Goal: Information Seeking & Learning: Compare options

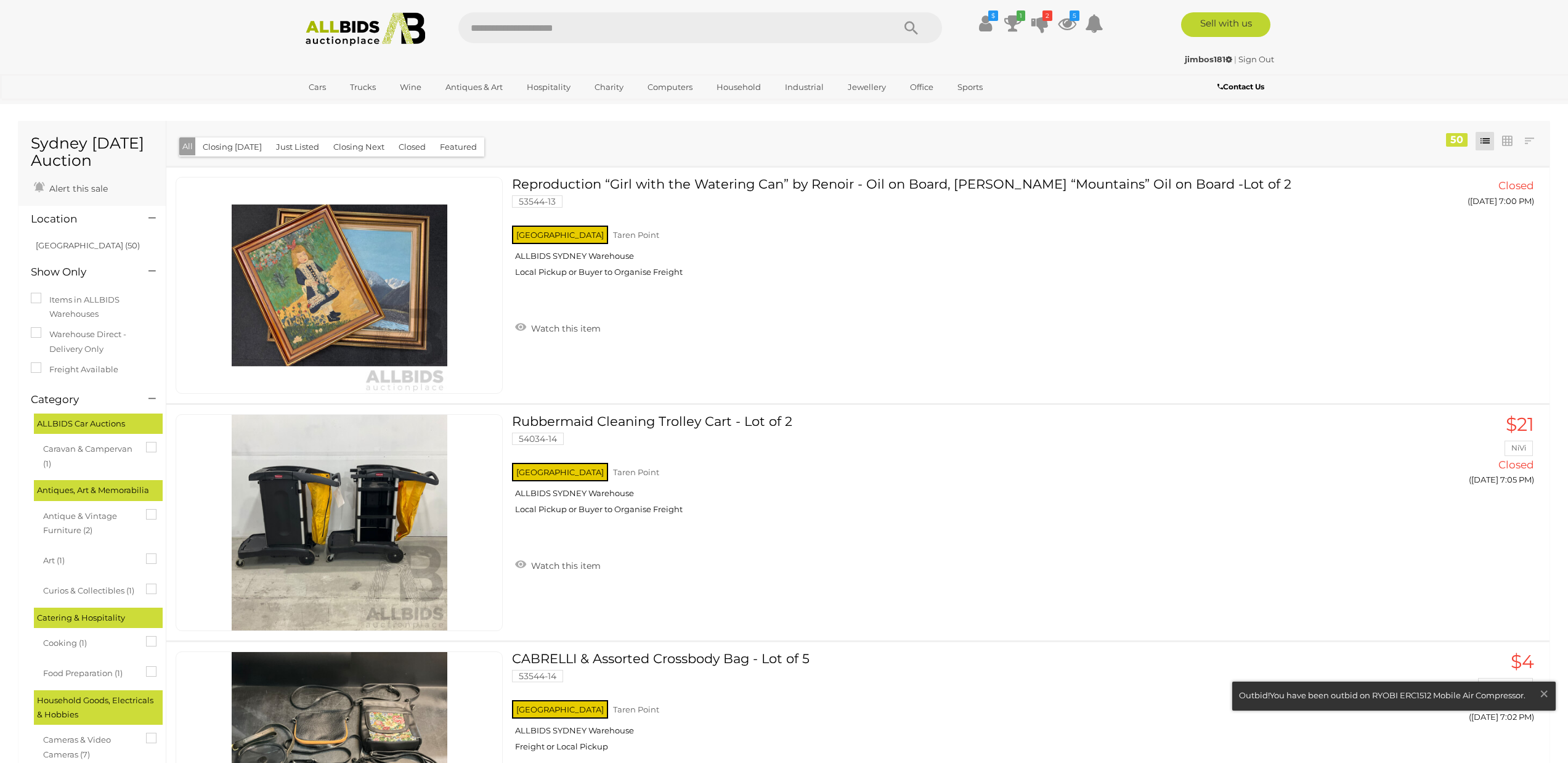
scroll to position [11433, 0]
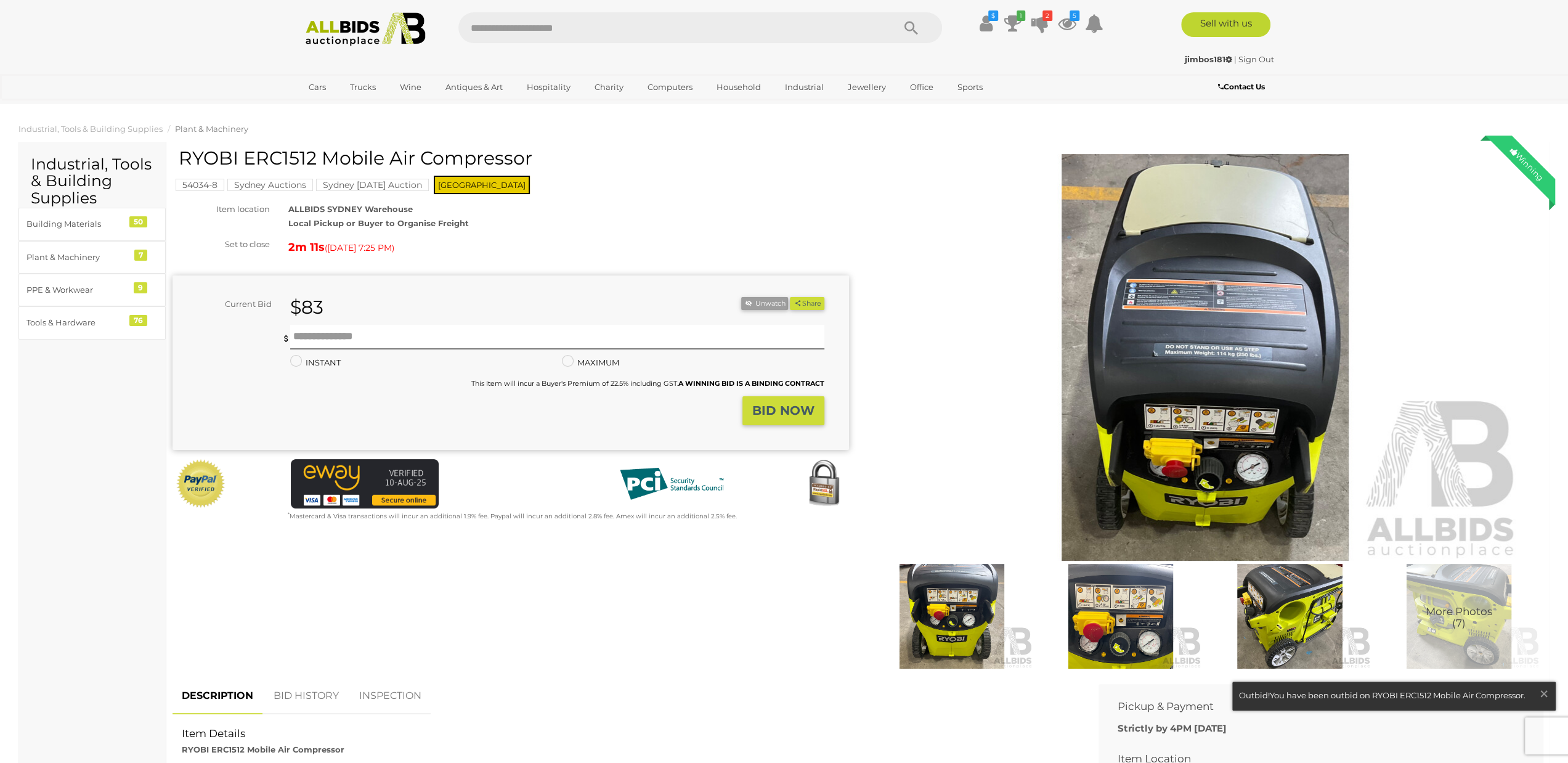
click at [1231, 337] on img at bounding box center [1205, 357] width 631 height 406
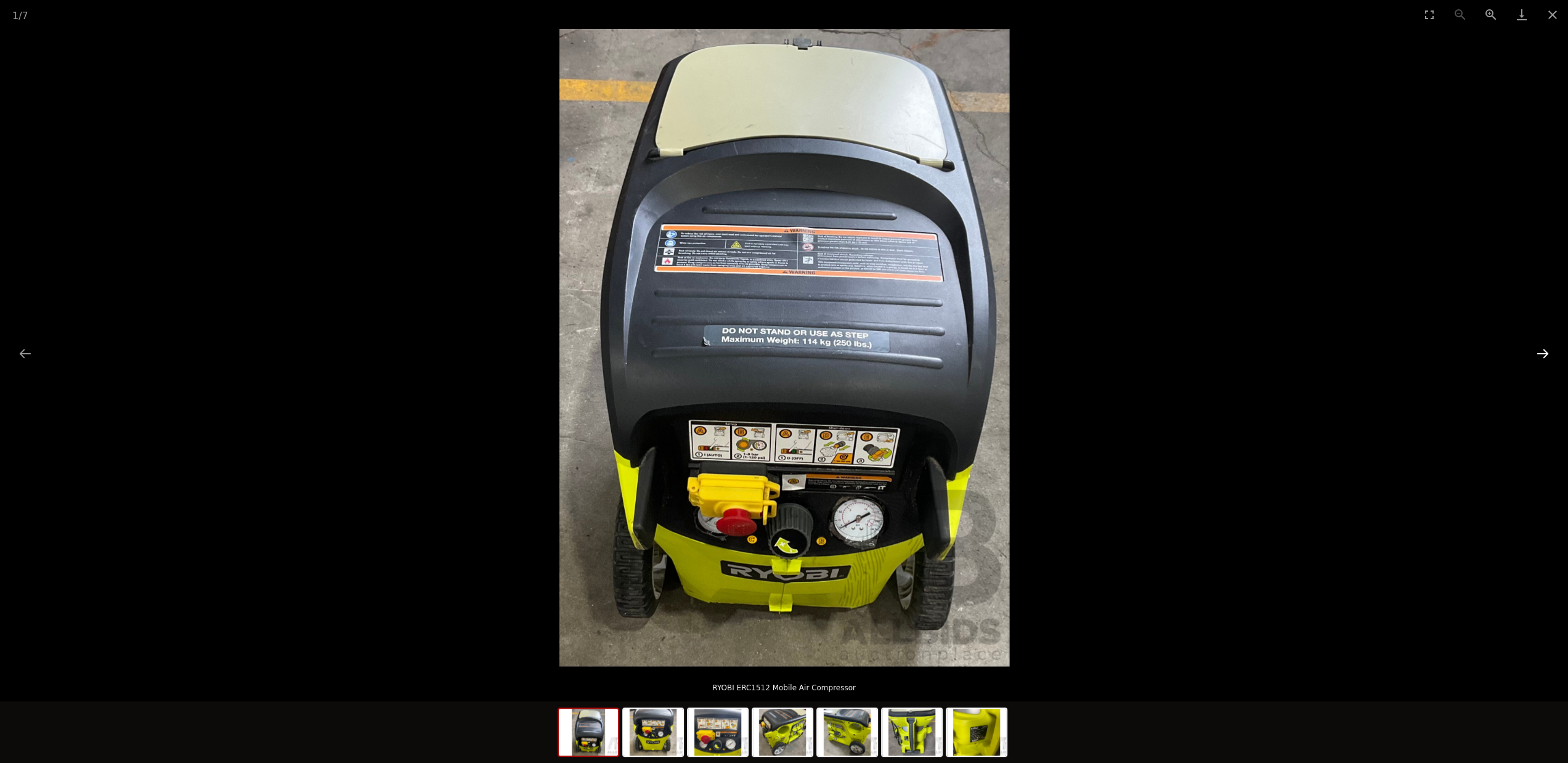
click at [1543, 356] on button "Next slide" at bounding box center [1543, 353] width 26 height 24
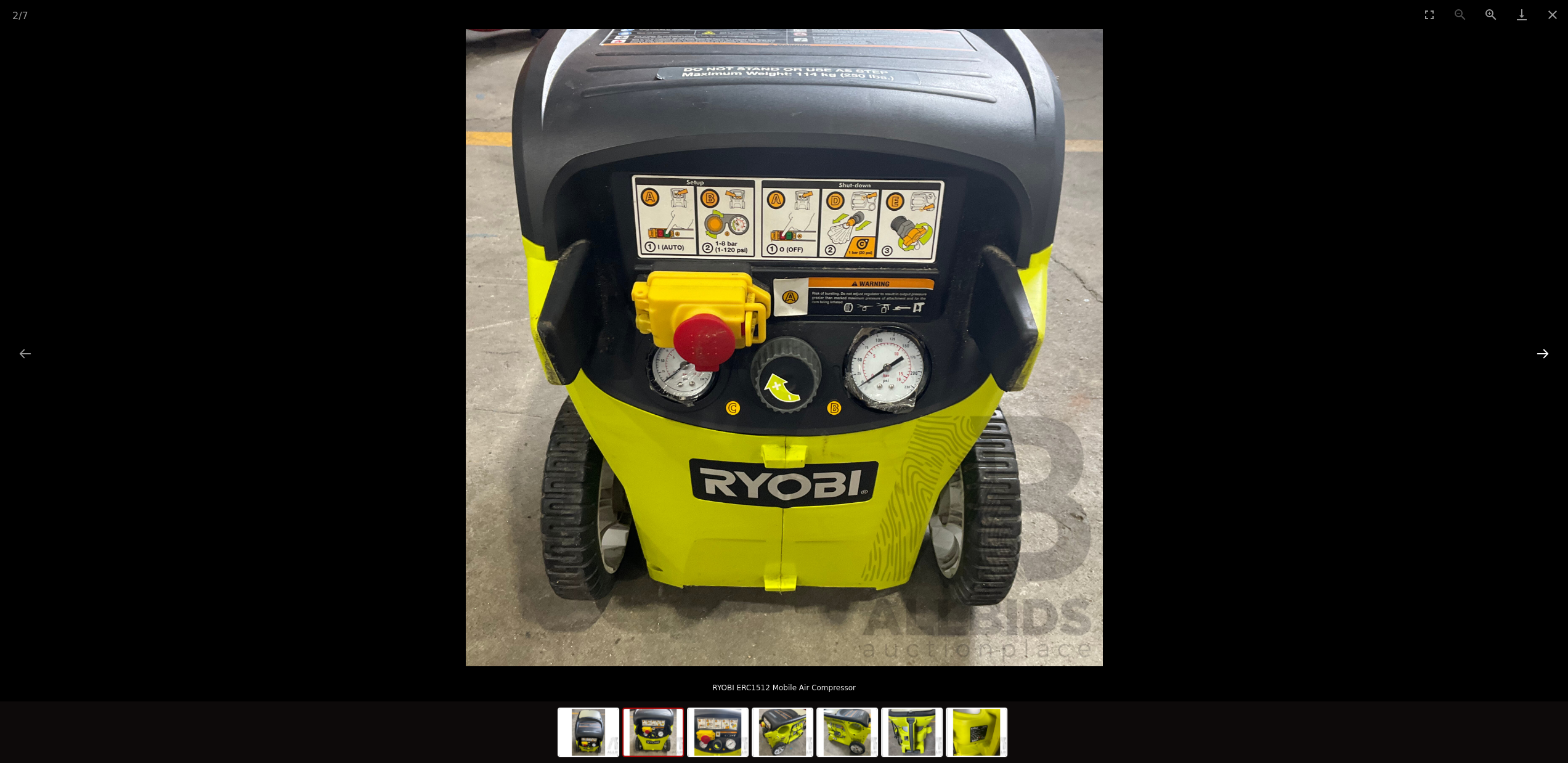
click at [1545, 356] on button "Next slide" at bounding box center [1543, 353] width 26 height 24
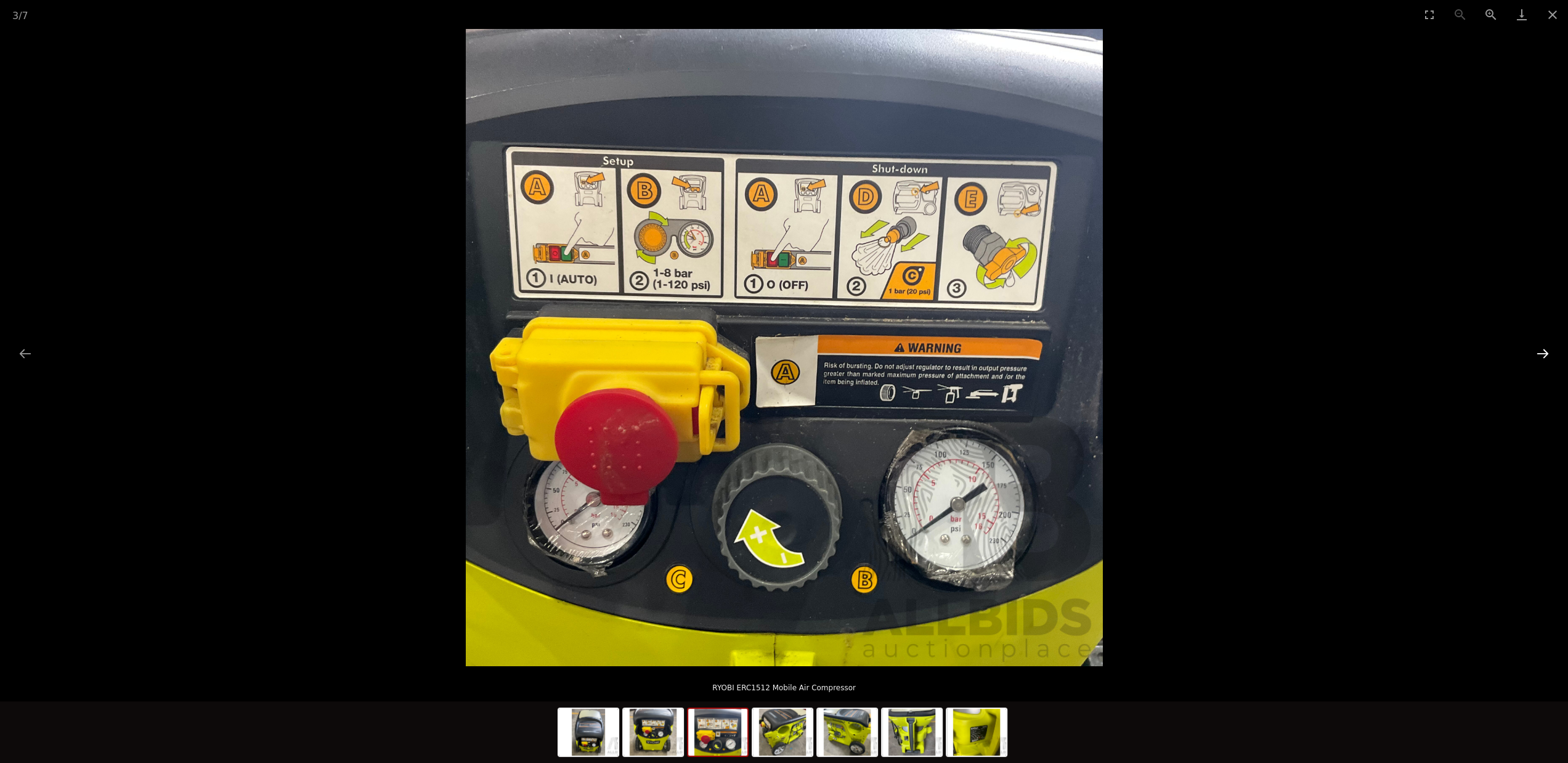
click at [1545, 356] on button "Next slide" at bounding box center [1543, 353] width 26 height 24
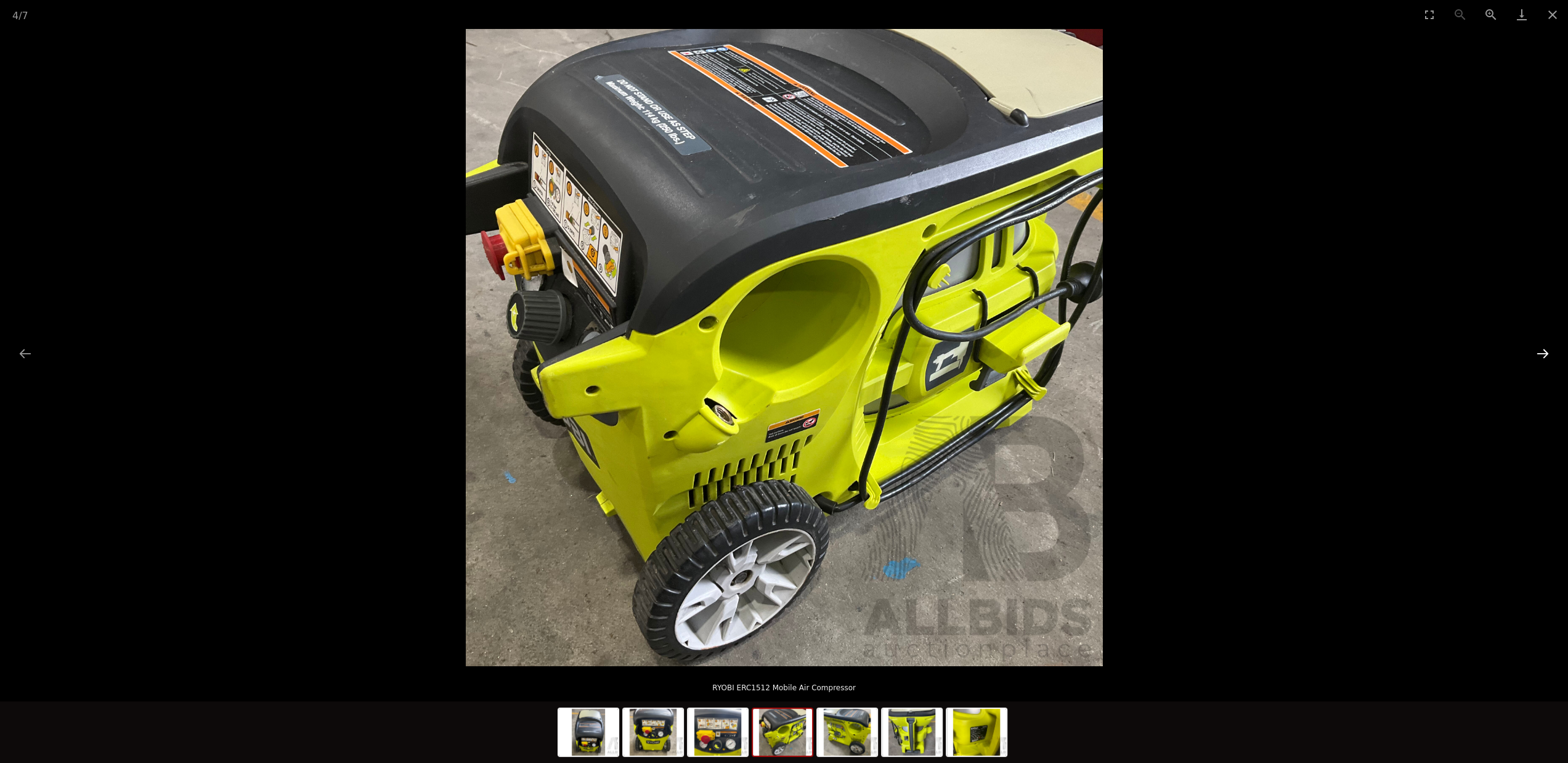
click at [1545, 356] on button "Next slide" at bounding box center [1543, 353] width 26 height 24
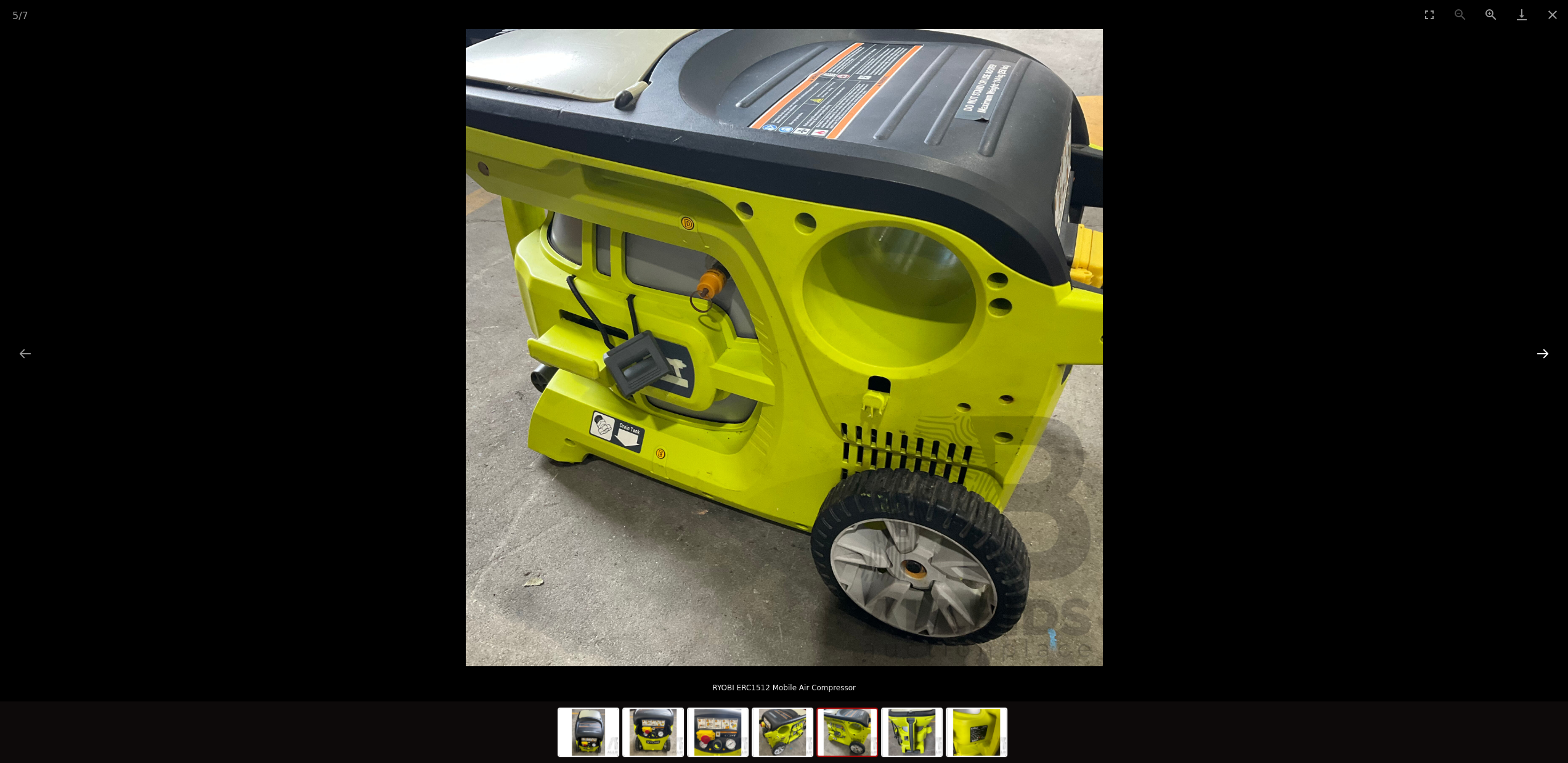
click at [1545, 356] on button "Next slide" at bounding box center [1543, 353] width 26 height 24
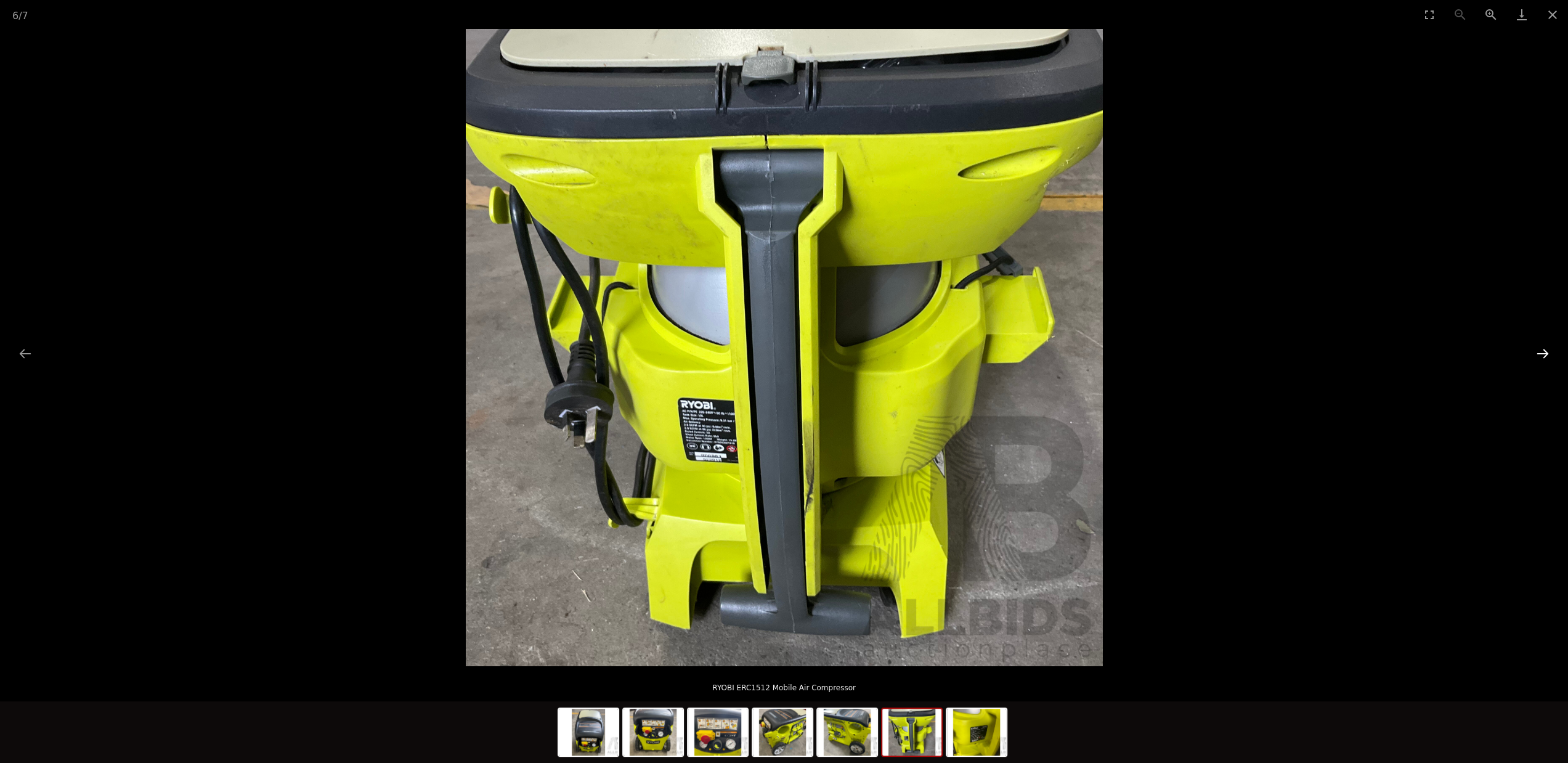
click at [1545, 356] on button "Next slide" at bounding box center [1543, 353] width 26 height 24
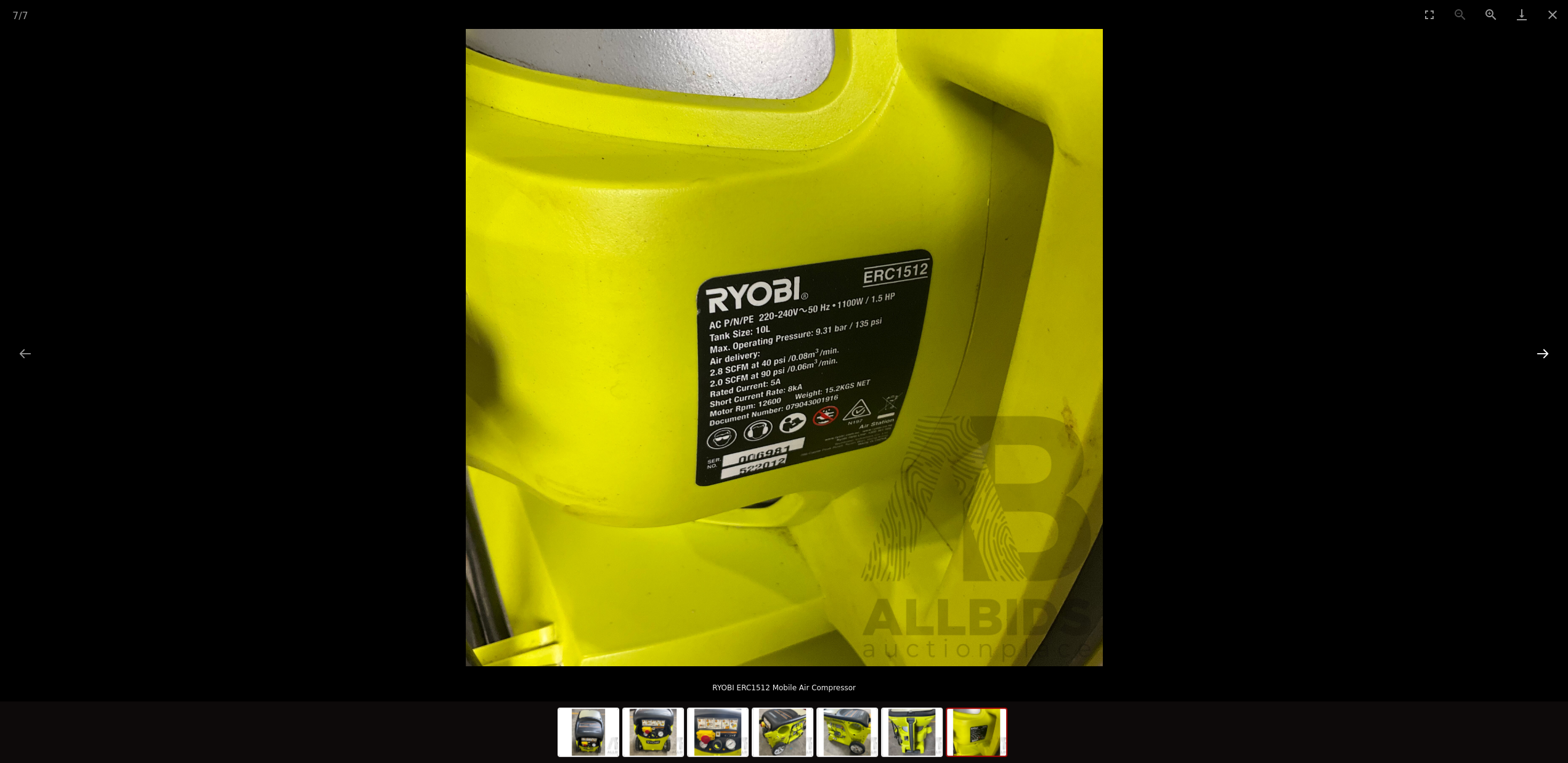
click at [1545, 356] on button "Next slide" at bounding box center [1543, 353] width 26 height 24
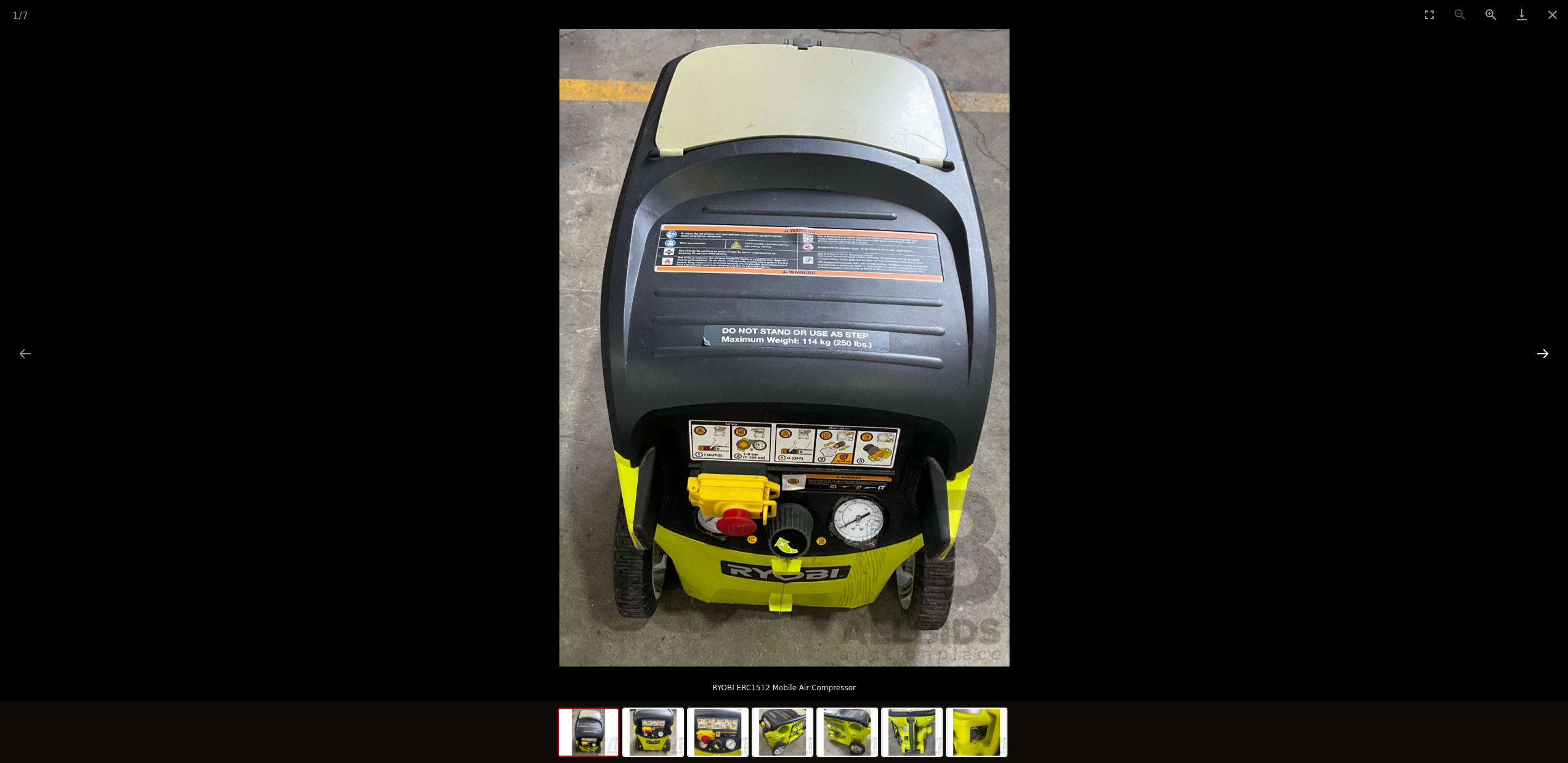
click at [1545, 356] on button "Next slide" at bounding box center [1543, 353] width 26 height 24
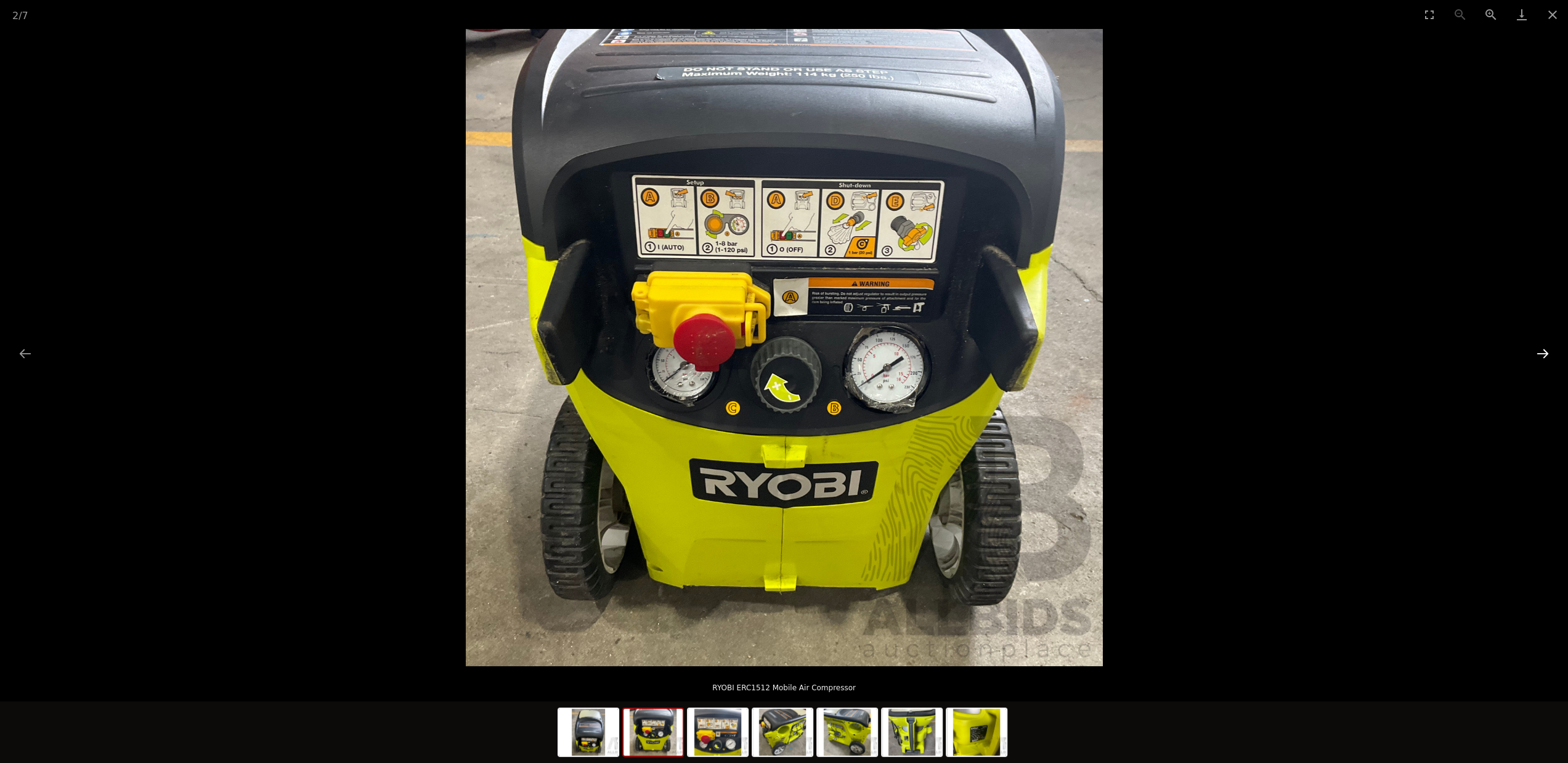
click at [1545, 356] on button "Next slide" at bounding box center [1543, 353] width 26 height 24
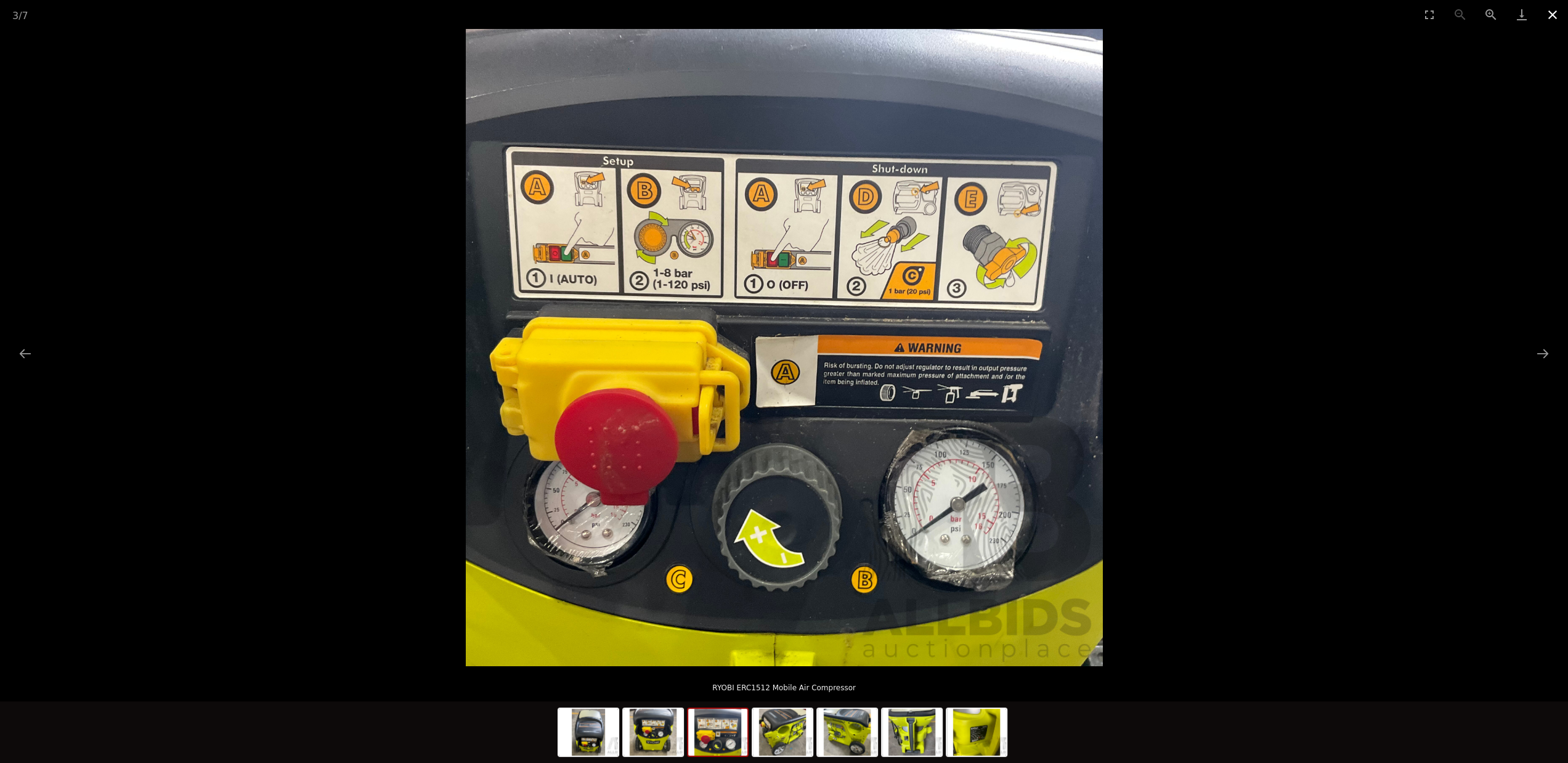
click at [1550, 13] on button "Close gallery" at bounding box center [1552, 14] width 30 height 29
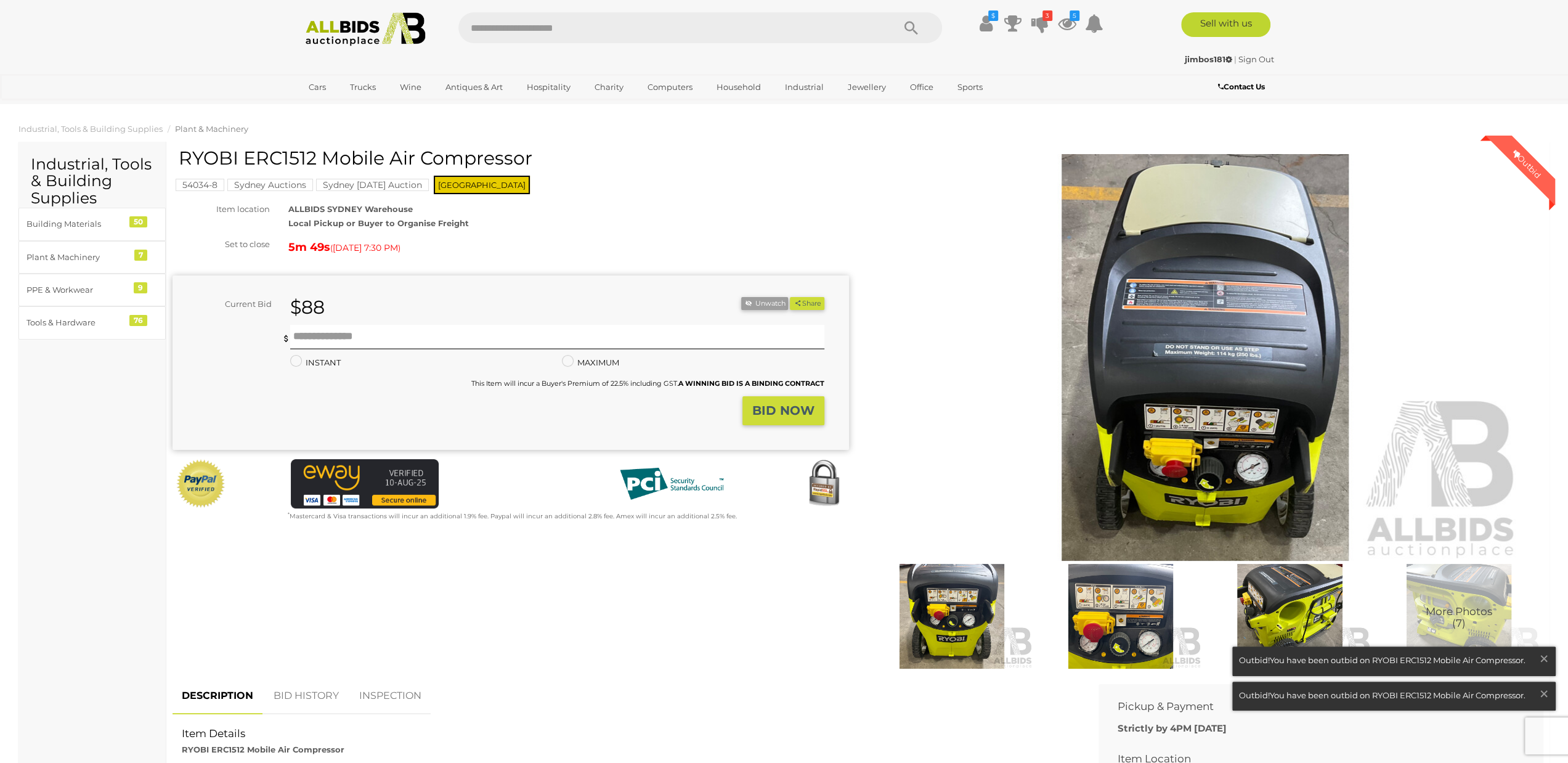
click at [284, 152] on h1 "RYOBI ERC1512 Mobile Air Compressor" at bounding box center [512, 158] width 667 height 20
copy h1 "ERC1512"
click at [1213, 351] on img at bounding box center [1205, 357] width 631 height 406
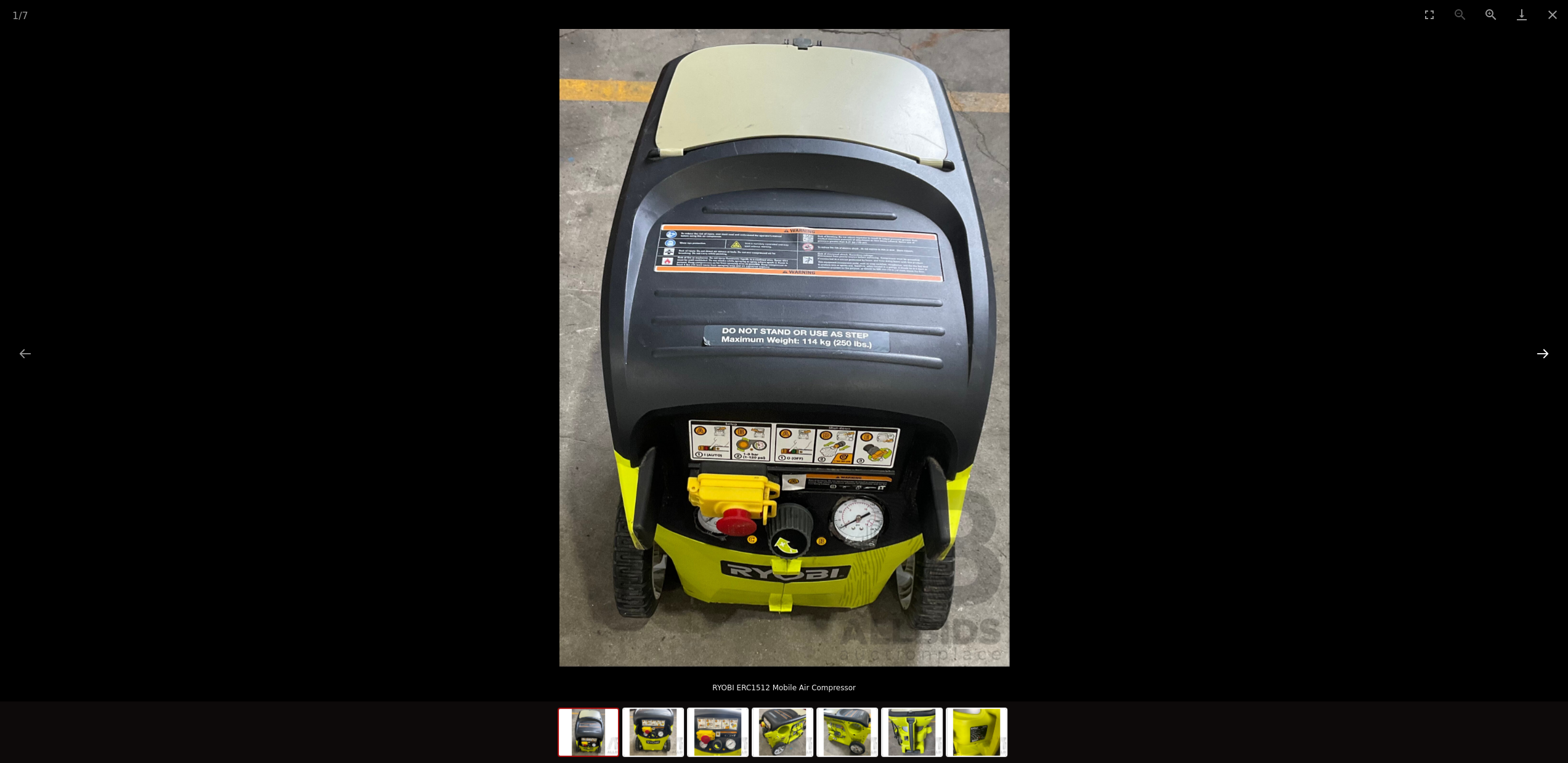
click at [1547, 354] on button "Next slide" at bounding box center [1543, 353] width 26 height 24
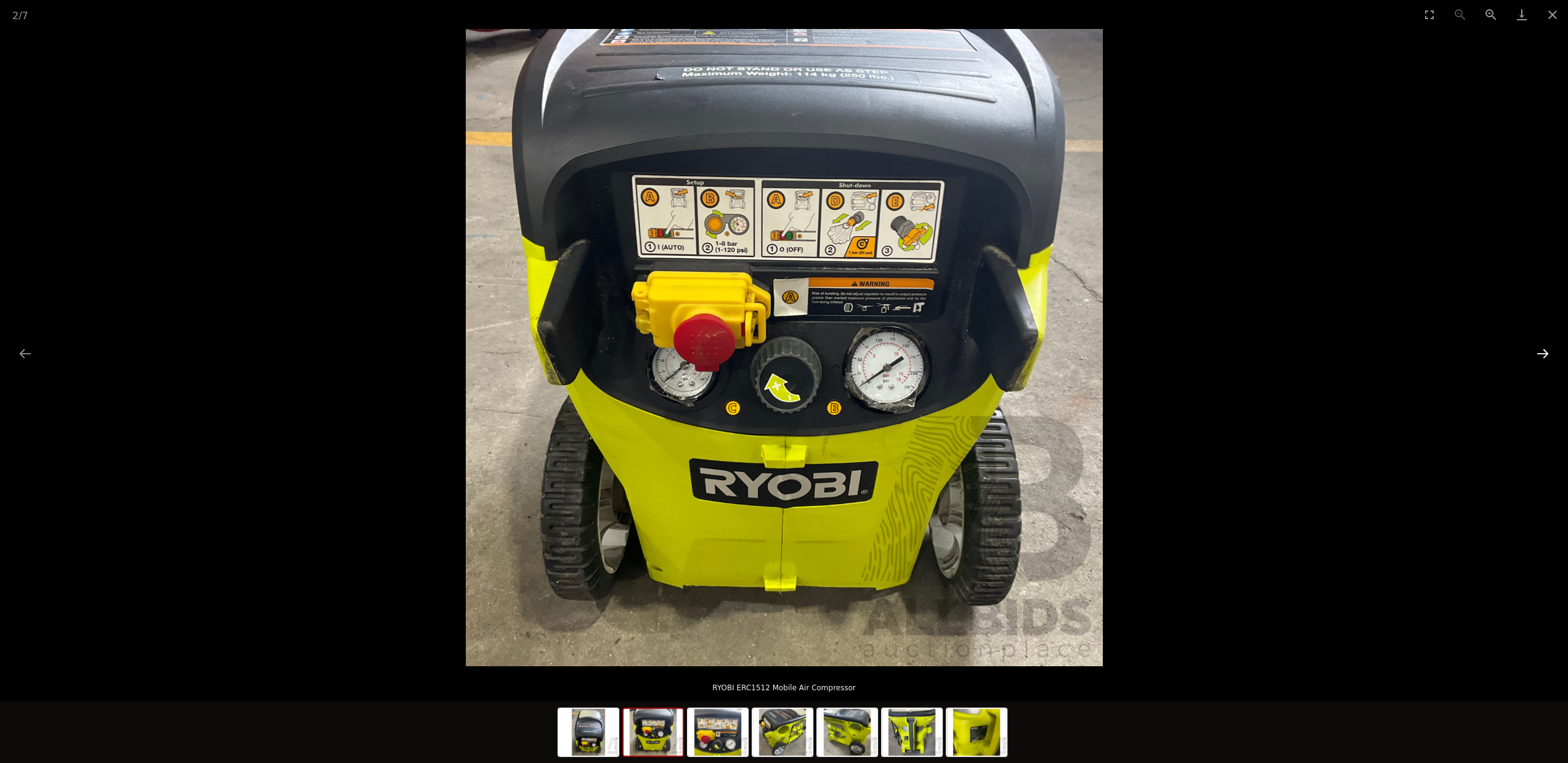
click at [1547, 354] on button "Next slide" at bounding box center [1543, 353] width 26 height 24
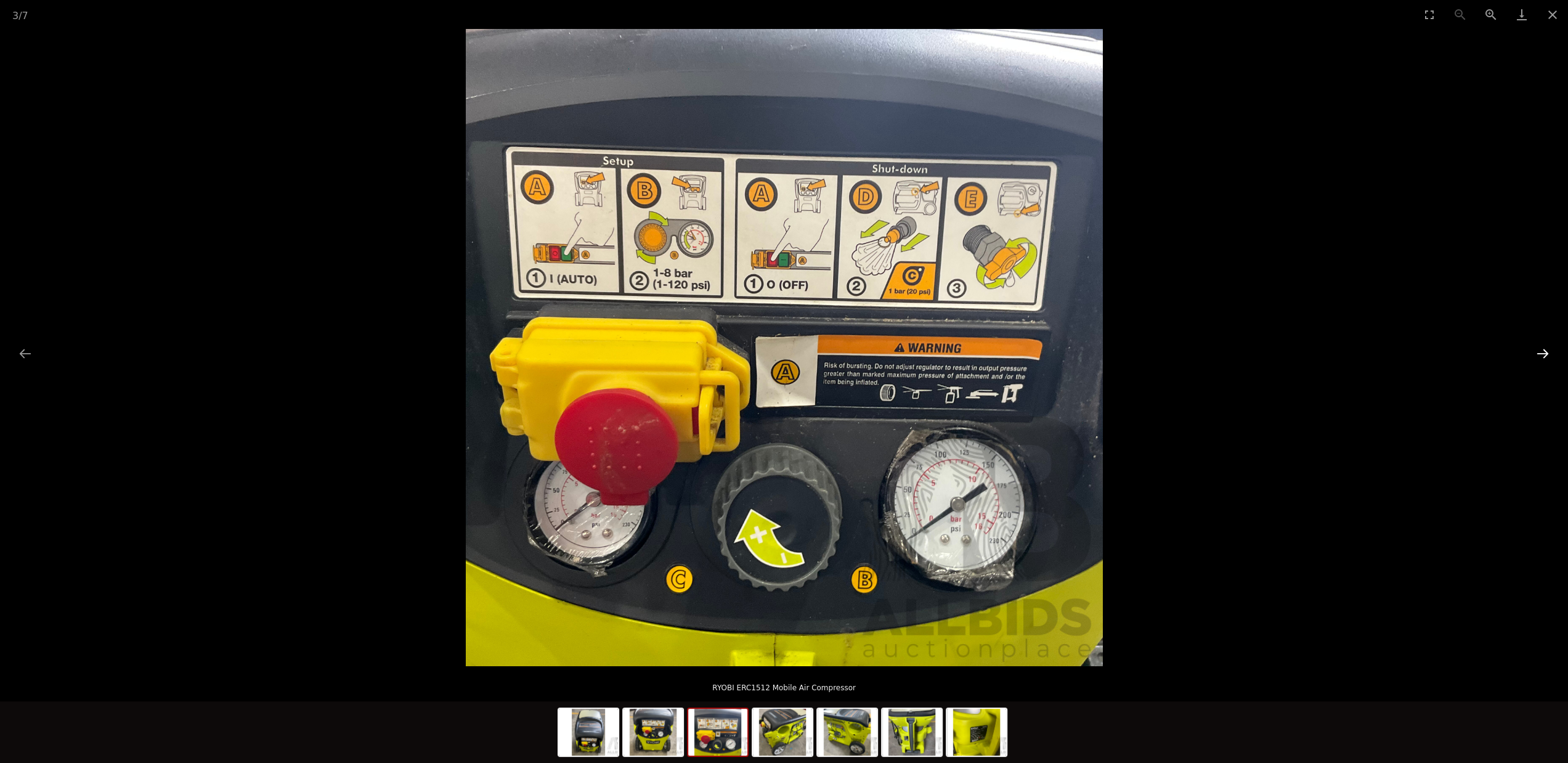
click at [1547, 354] on button "Next slide" at bounding box center [1543, 353] width 26 height 24
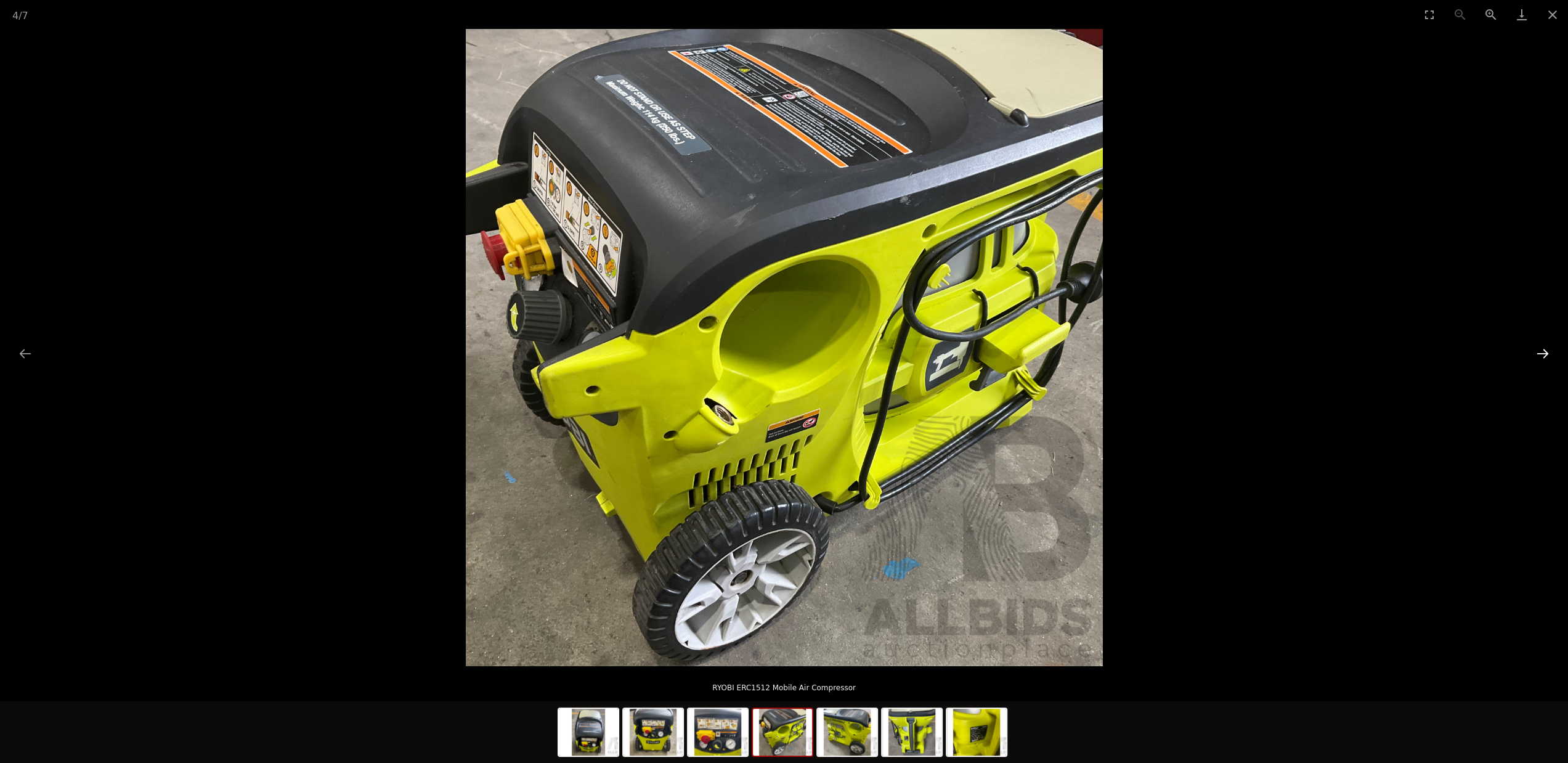
click at [1547, 354] on button "Next slide" at bounding box center [1543, 353] width 26 height 24
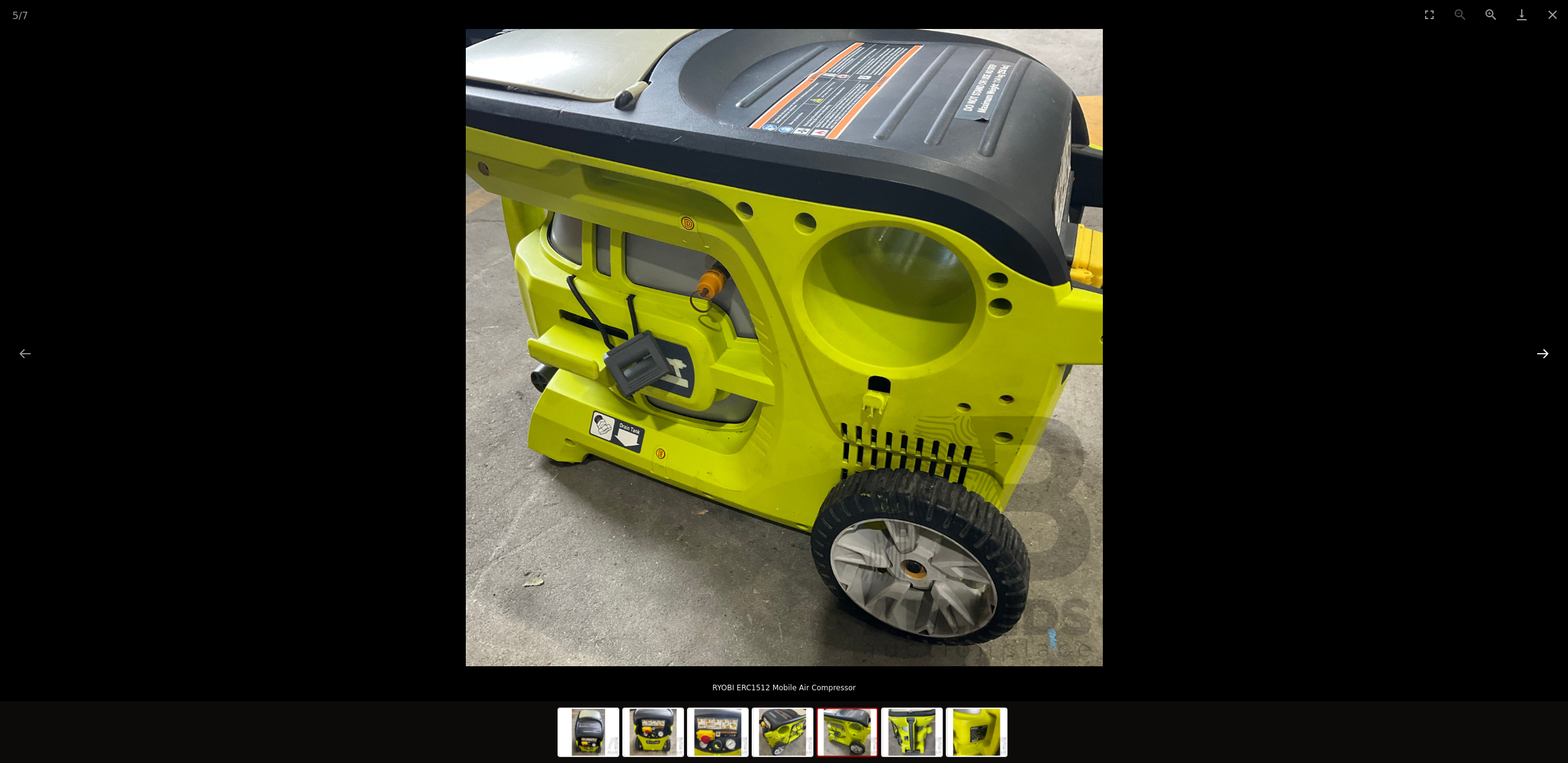
click at [1546, 354] on button "Next slide" at bounding box center [1543, 353] width 26 height 24
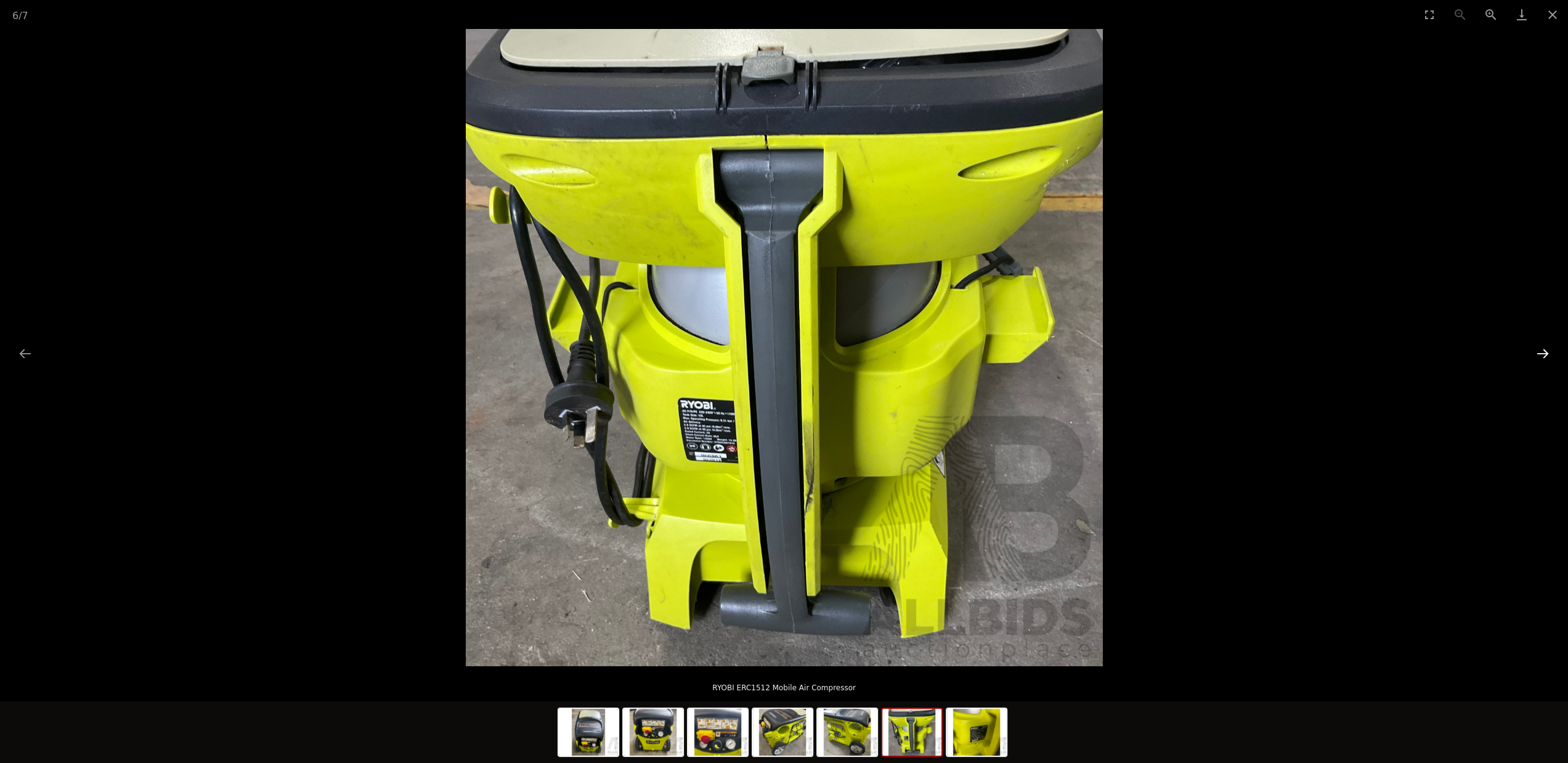
click at [1546, 354] on button "Next slide" at bounding box center [1543, 353] width 26 height 24
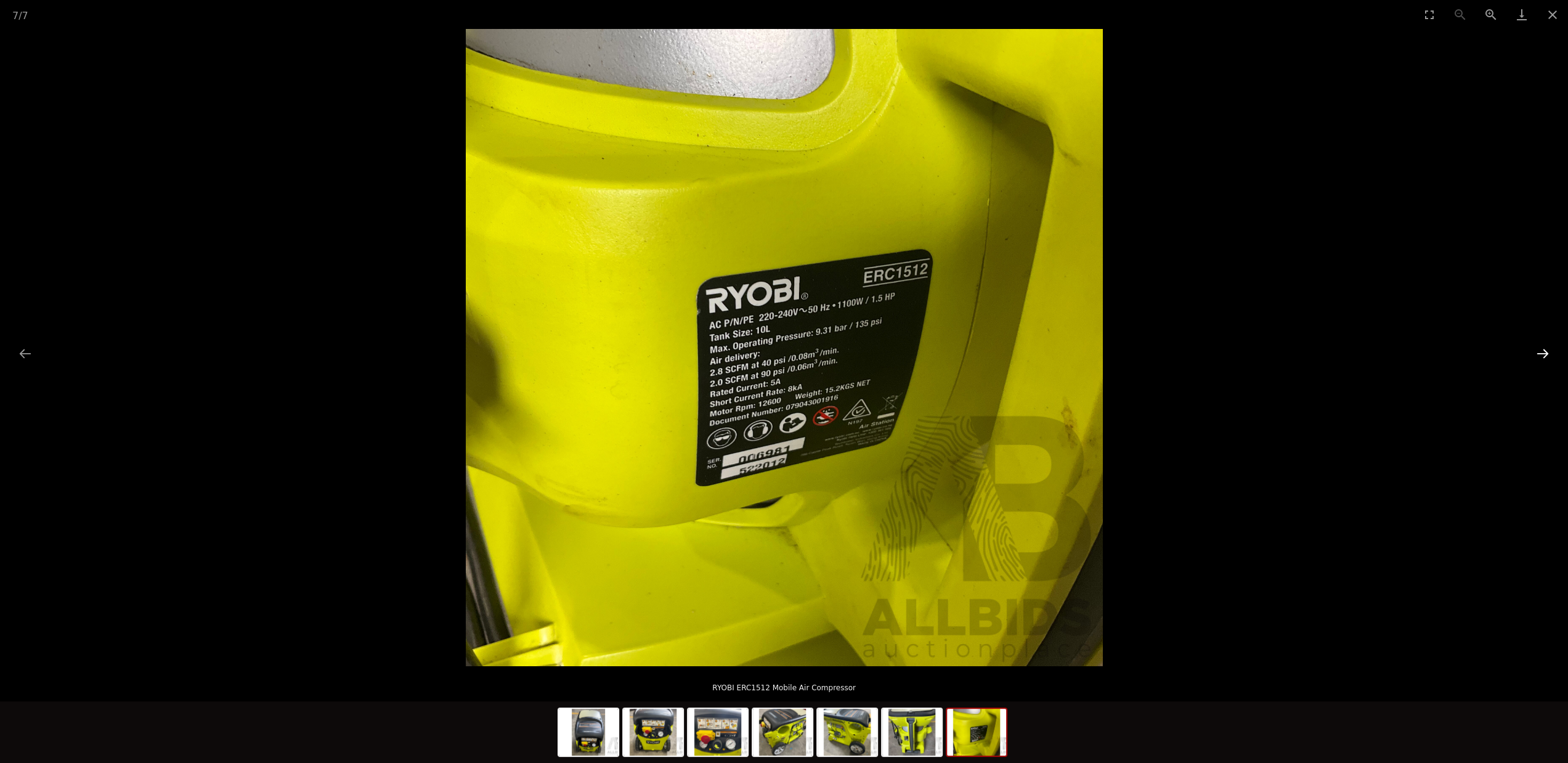
click at [1543, 354] on button "Next slide" at bounding box center [1543, 353] width 26 height 24
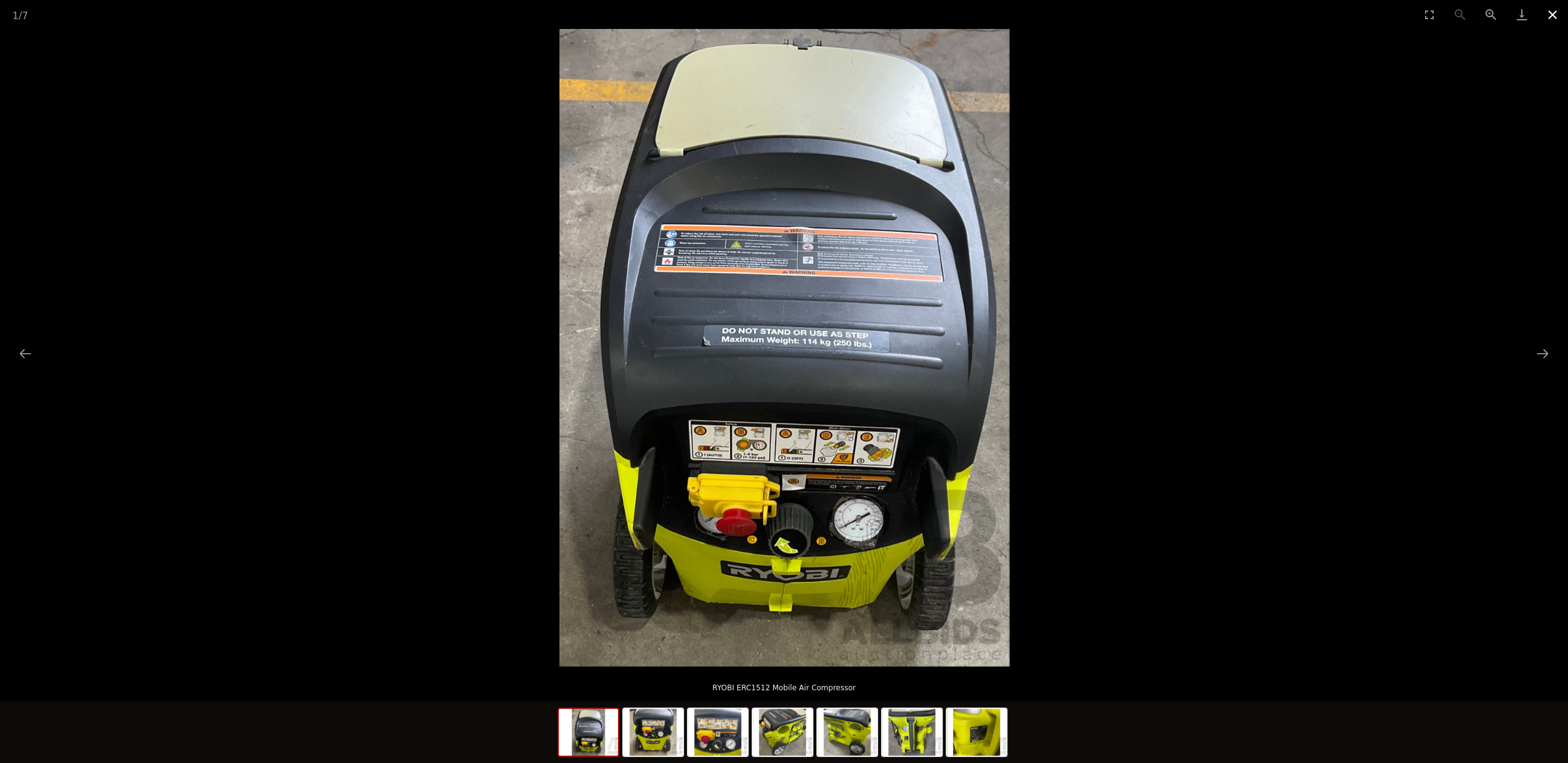
click at [1546, 17] on button "Close gallery" at bounding box center [1552, 14] width 30 height 29
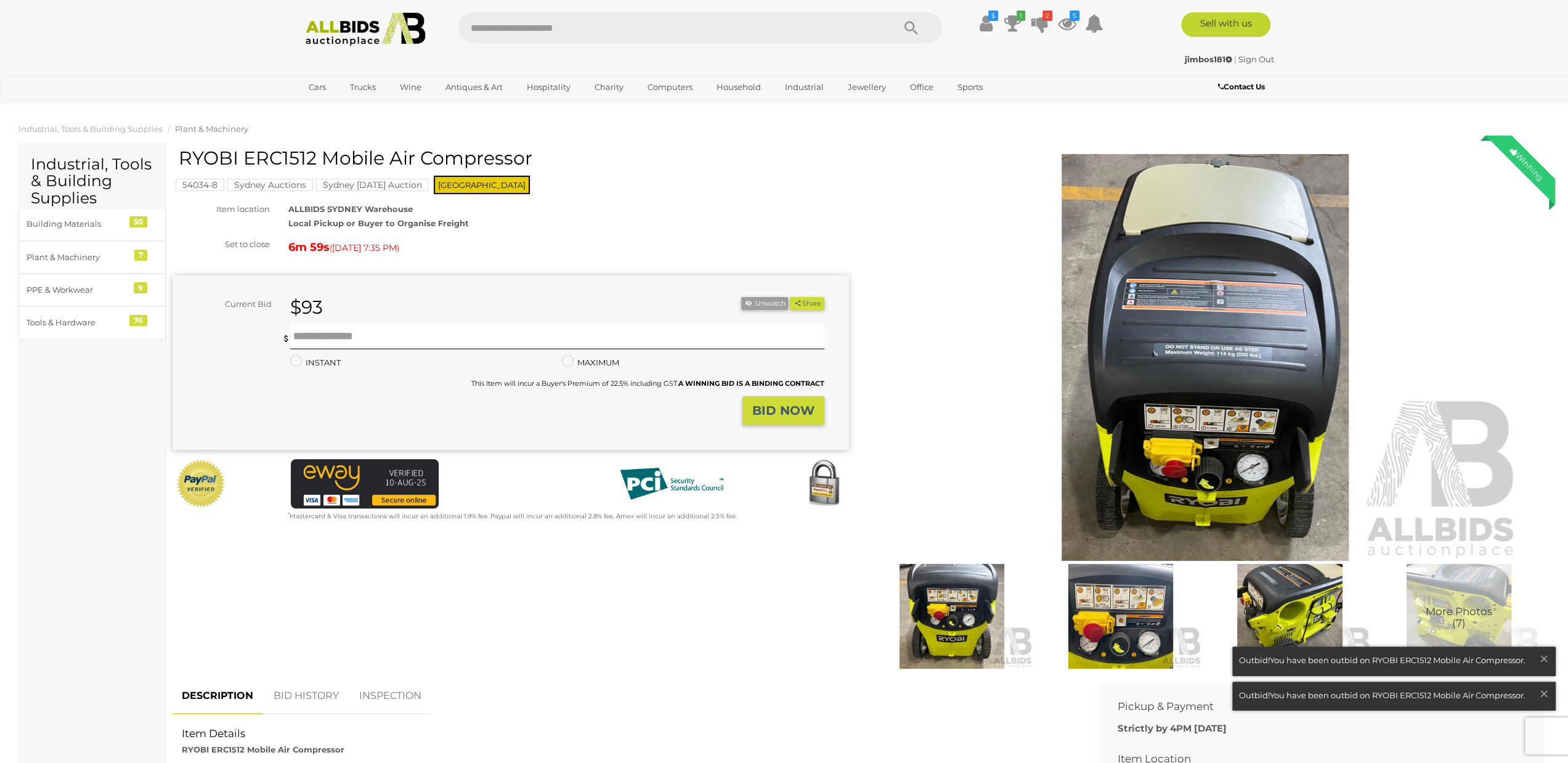
click at [430, 613] on div "Winning Outbid Warranty Charity" at bounding box center [858, 413] width 1389 height 530
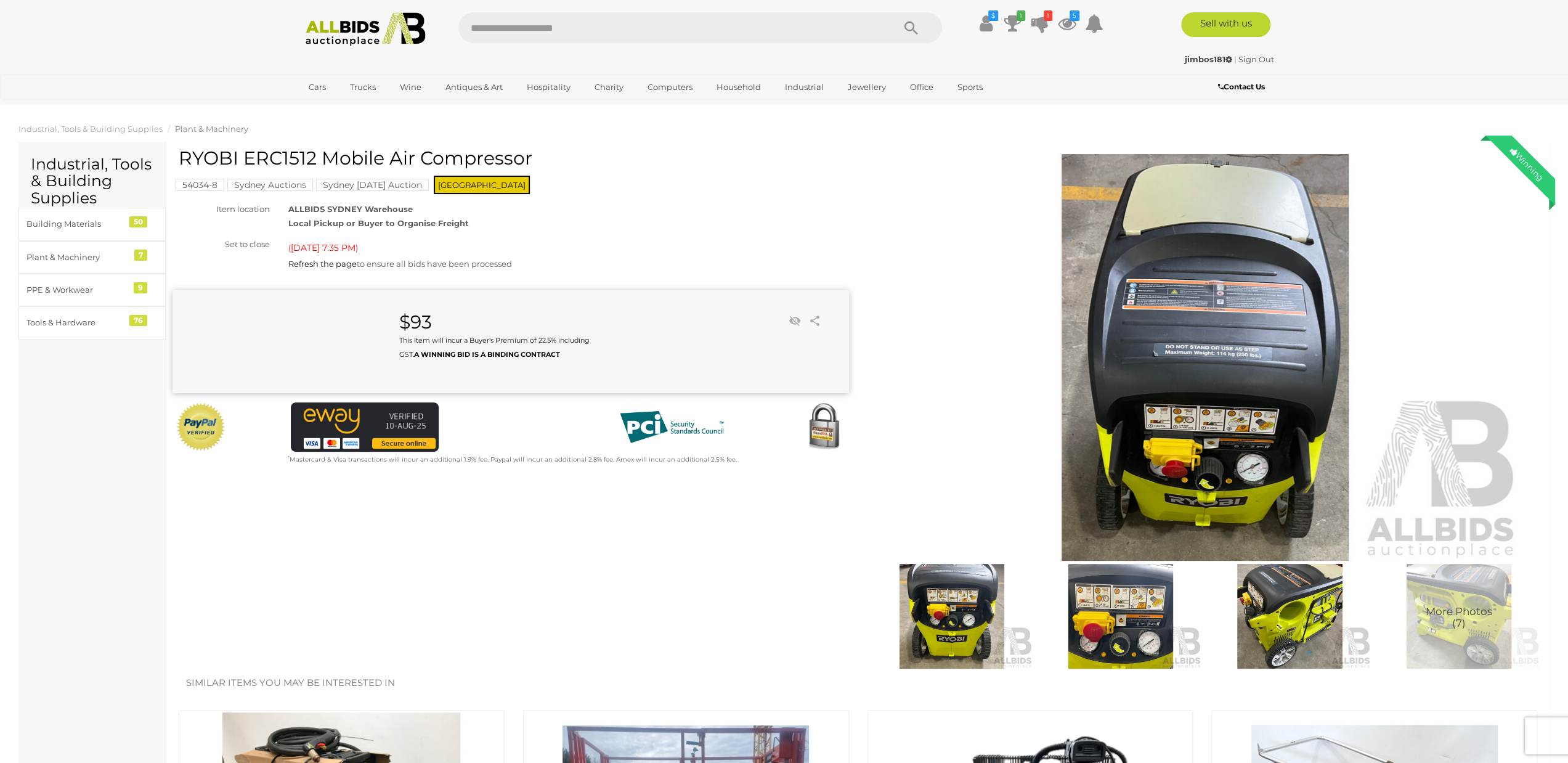
click at [273, 153] on h1 "RYOBI ERC1512 Mobile Air Compressor" at bounding box center [512, 158] width 667 height 20
copy h1 "ERC1512"
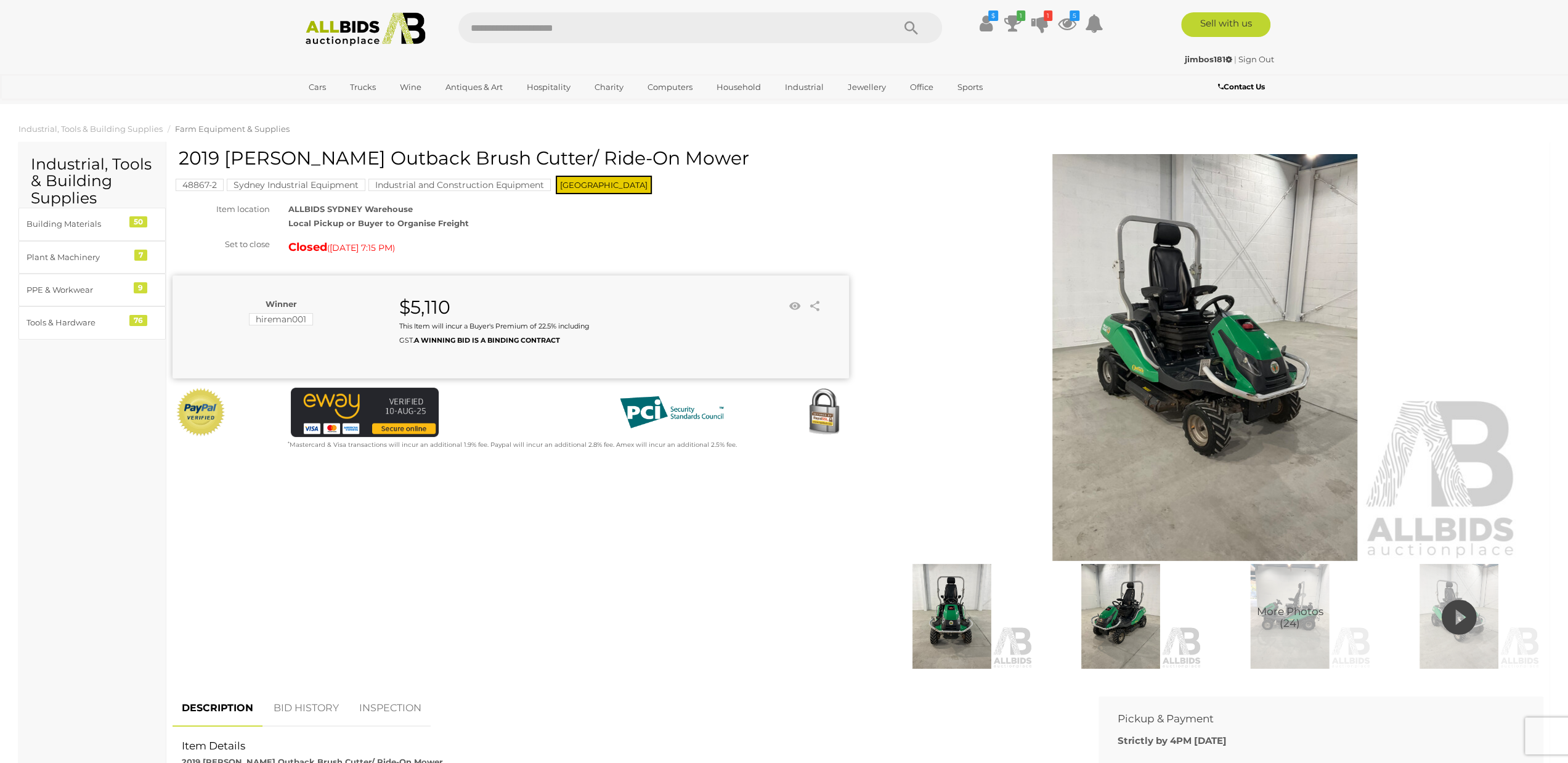
click at [1143, 606] on img at bounding box center [1120, 616] width 163 height 105
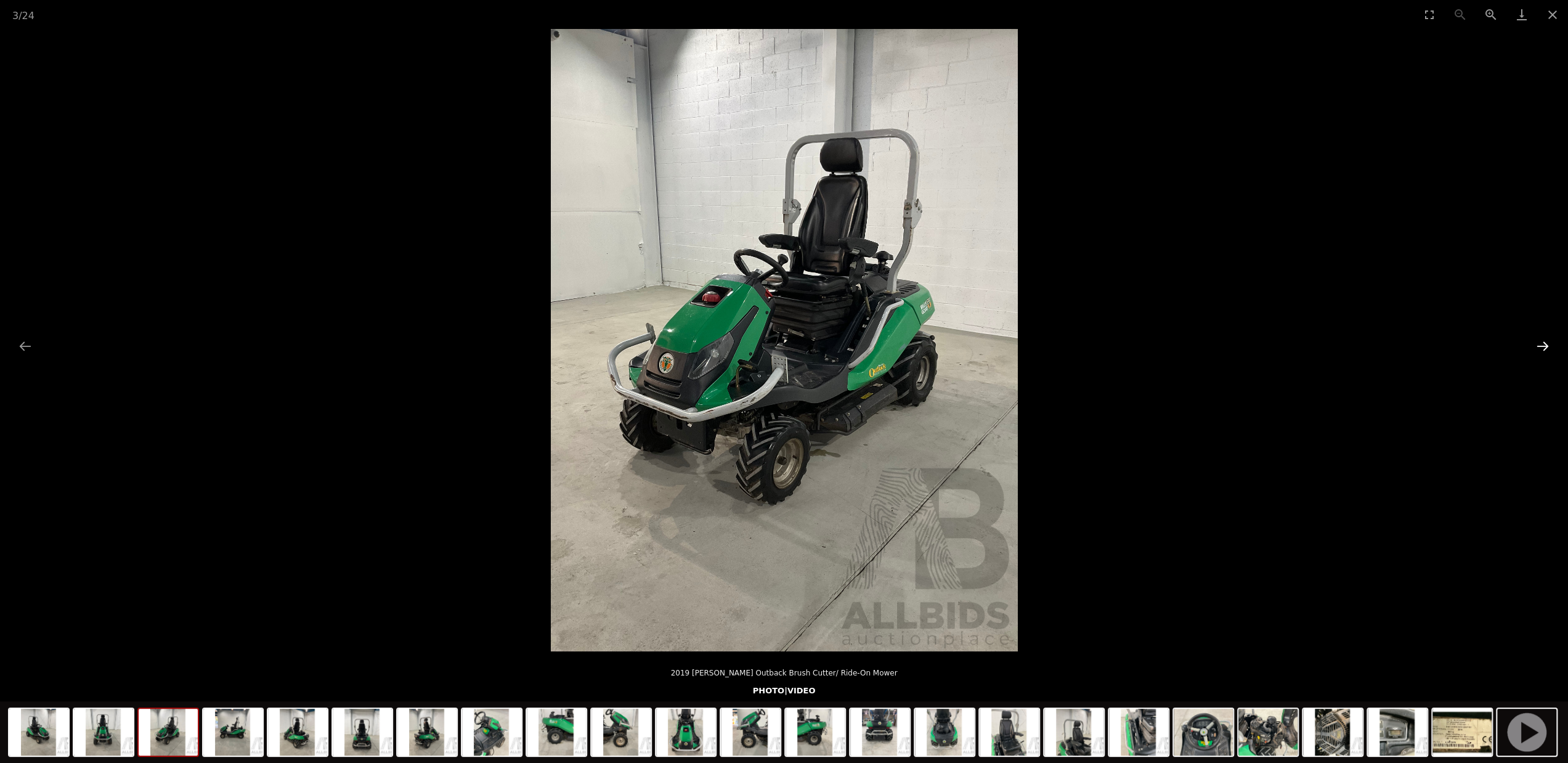
click at [1541, 347] on button "Next slide" at bounding box center [1543, 346] width 26 height 24
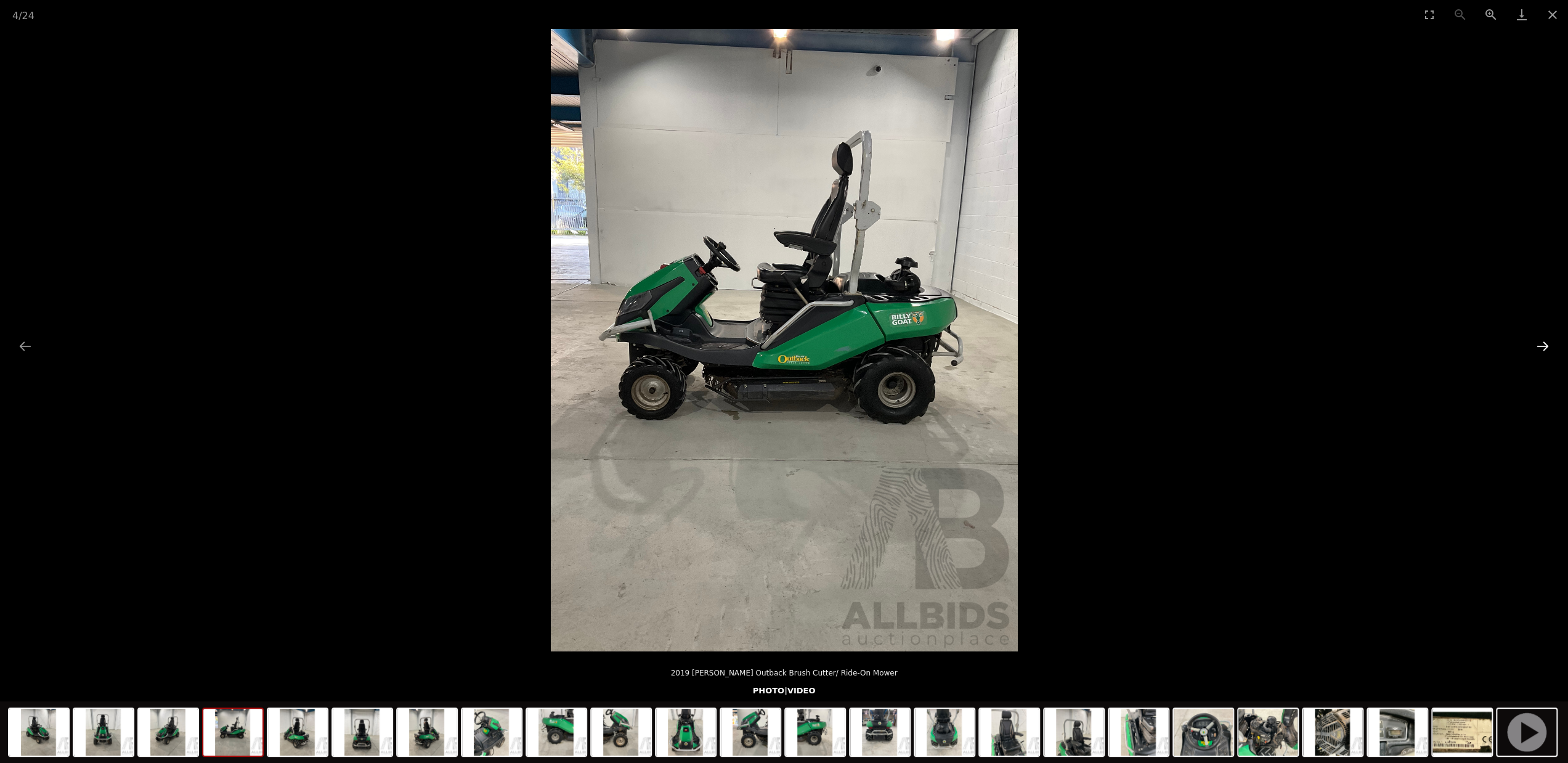
click at [1541, 347] on button "Next slide" at bounding box center [1543, 346] width 26 height 24
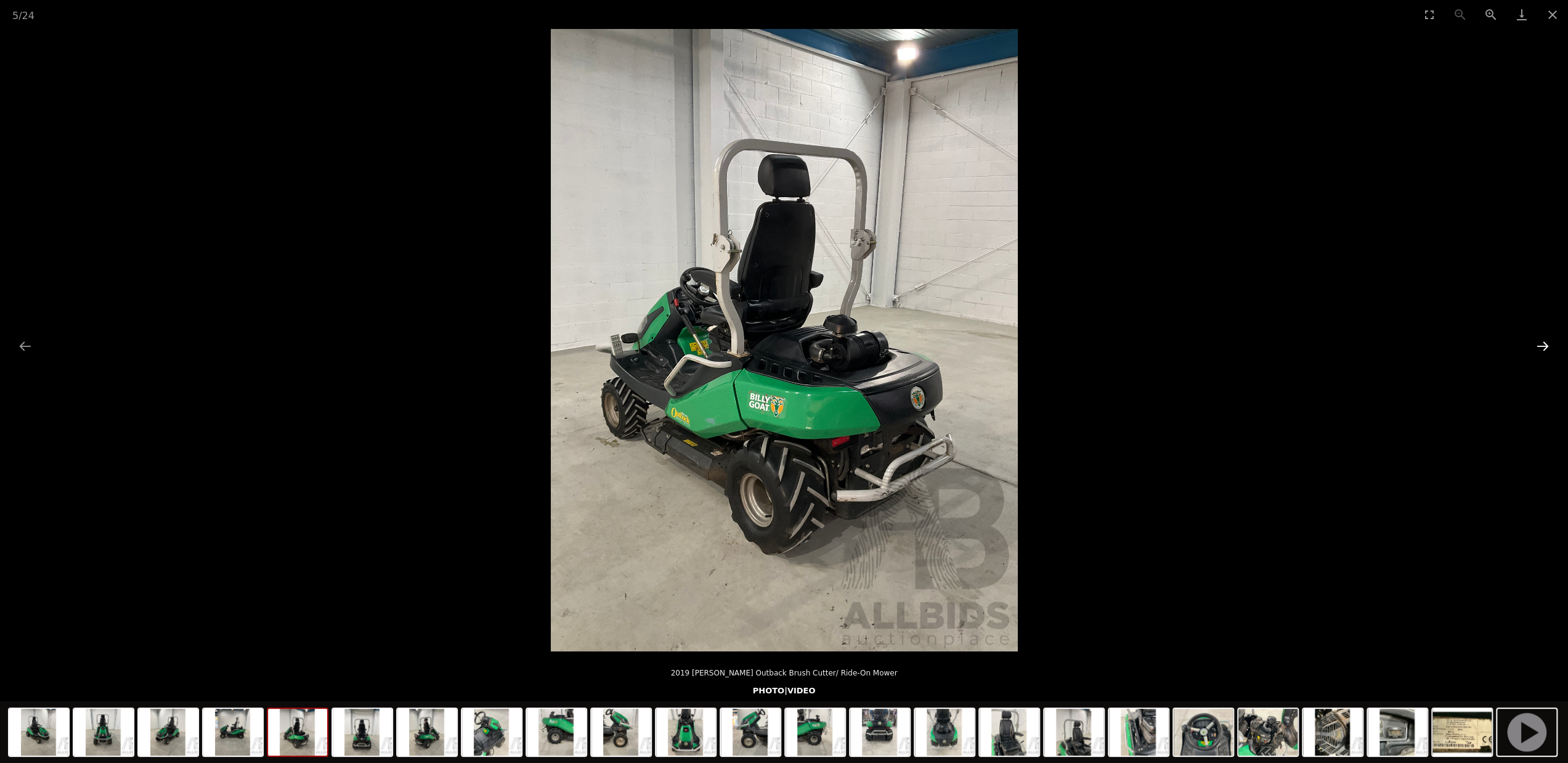
click at [1541, 347] on button "Next slide" at bounding box center [1543, 346] width 26 height 24
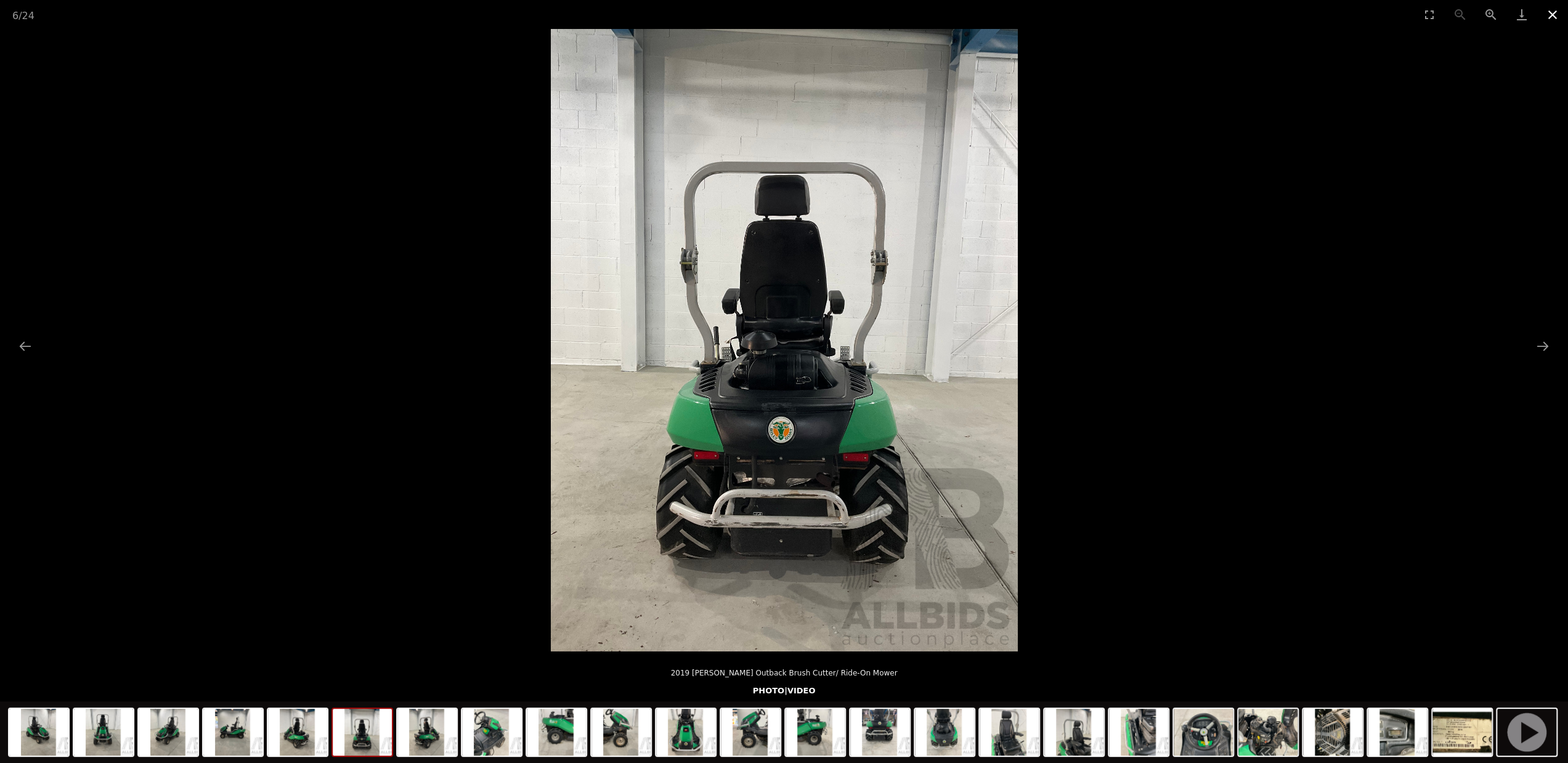
click at [1549, 13] on button "Close gallery" at bounding box center [1552, 14] width 30 height 29
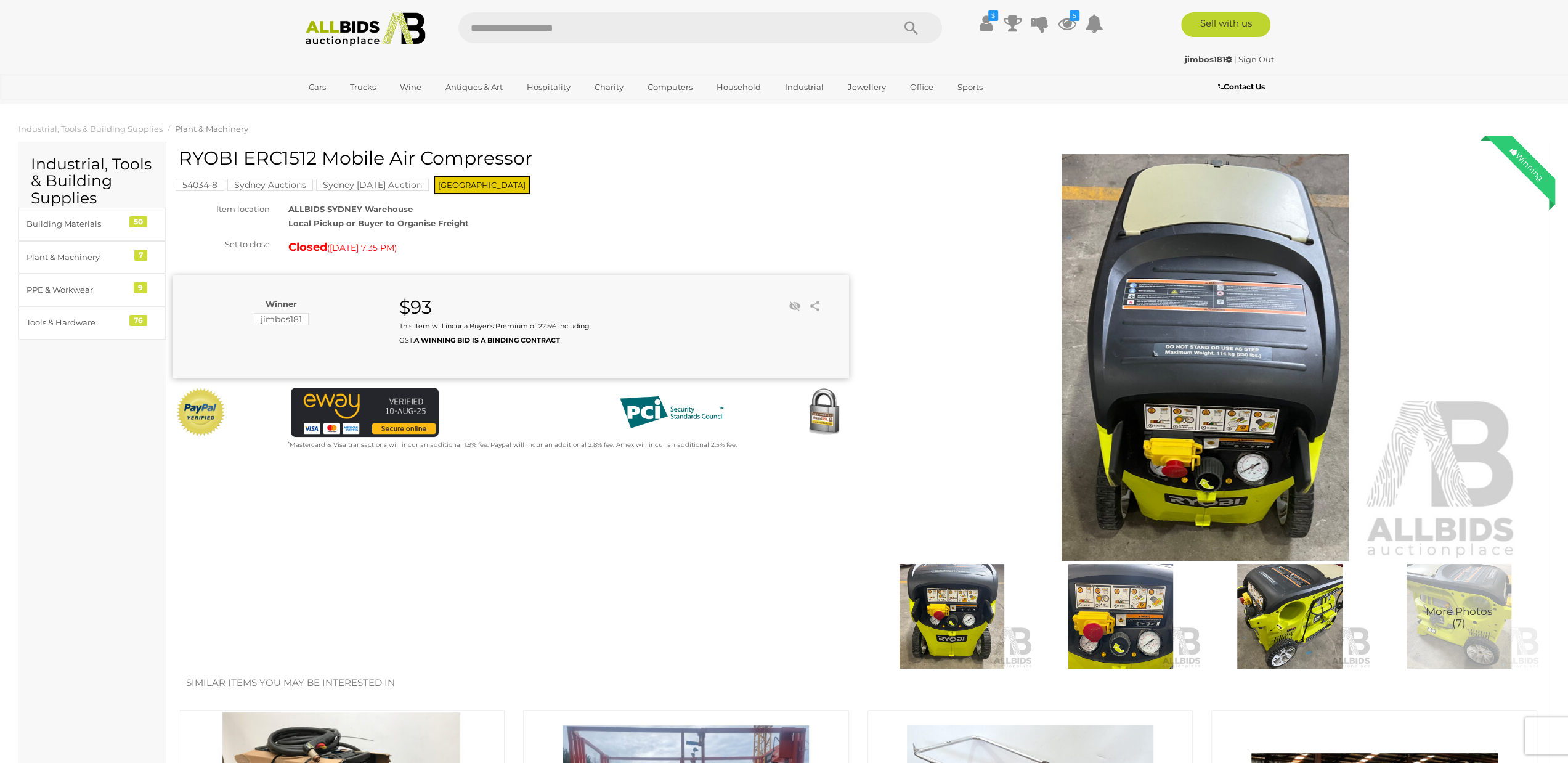
click at [1250, 286] on img at bounding box center [1205, 357] width 631 height 406
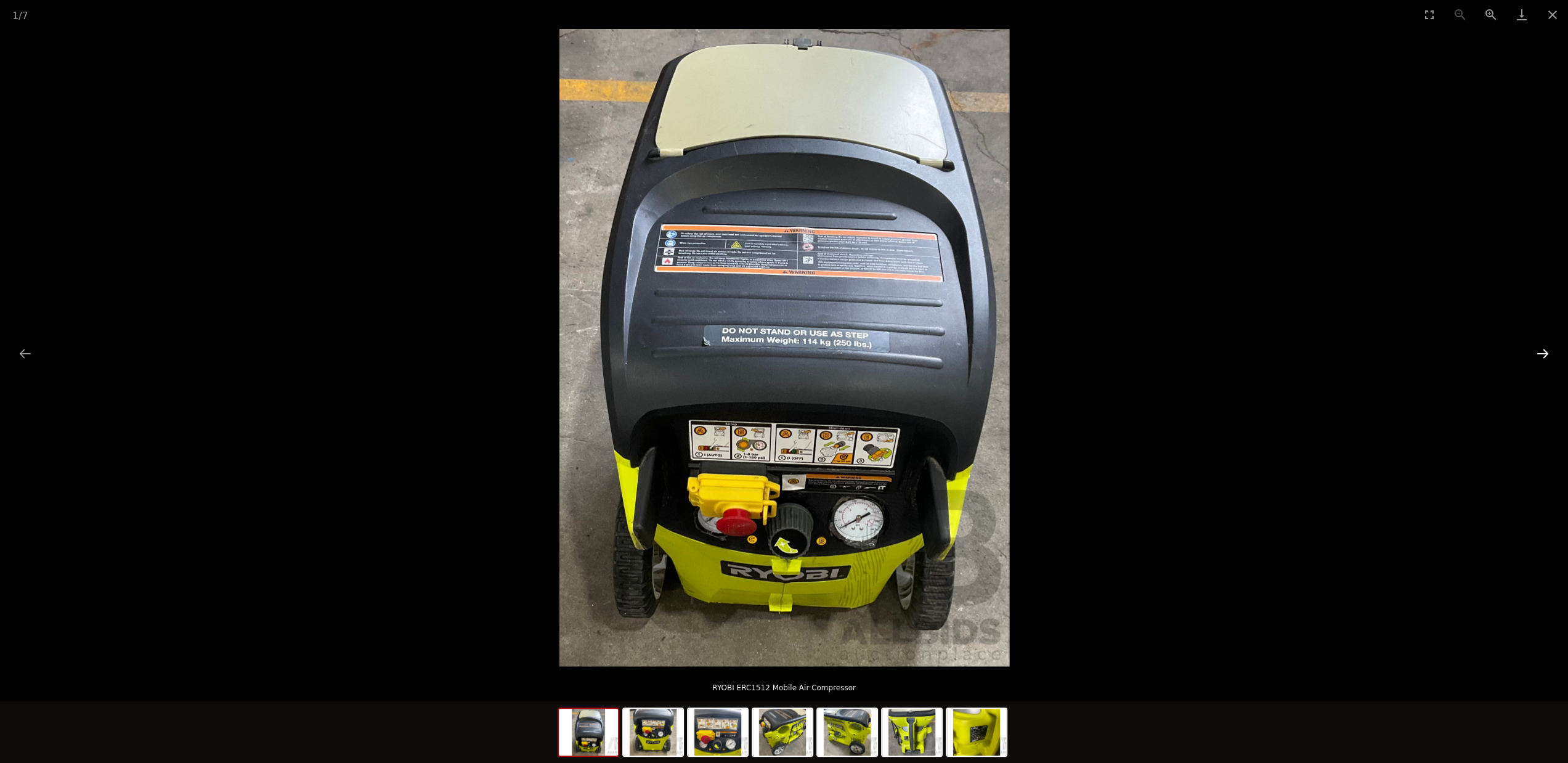
click at [1541, 357] on button "Next slide" at bounding box center [1543, 353] width 26 height 24
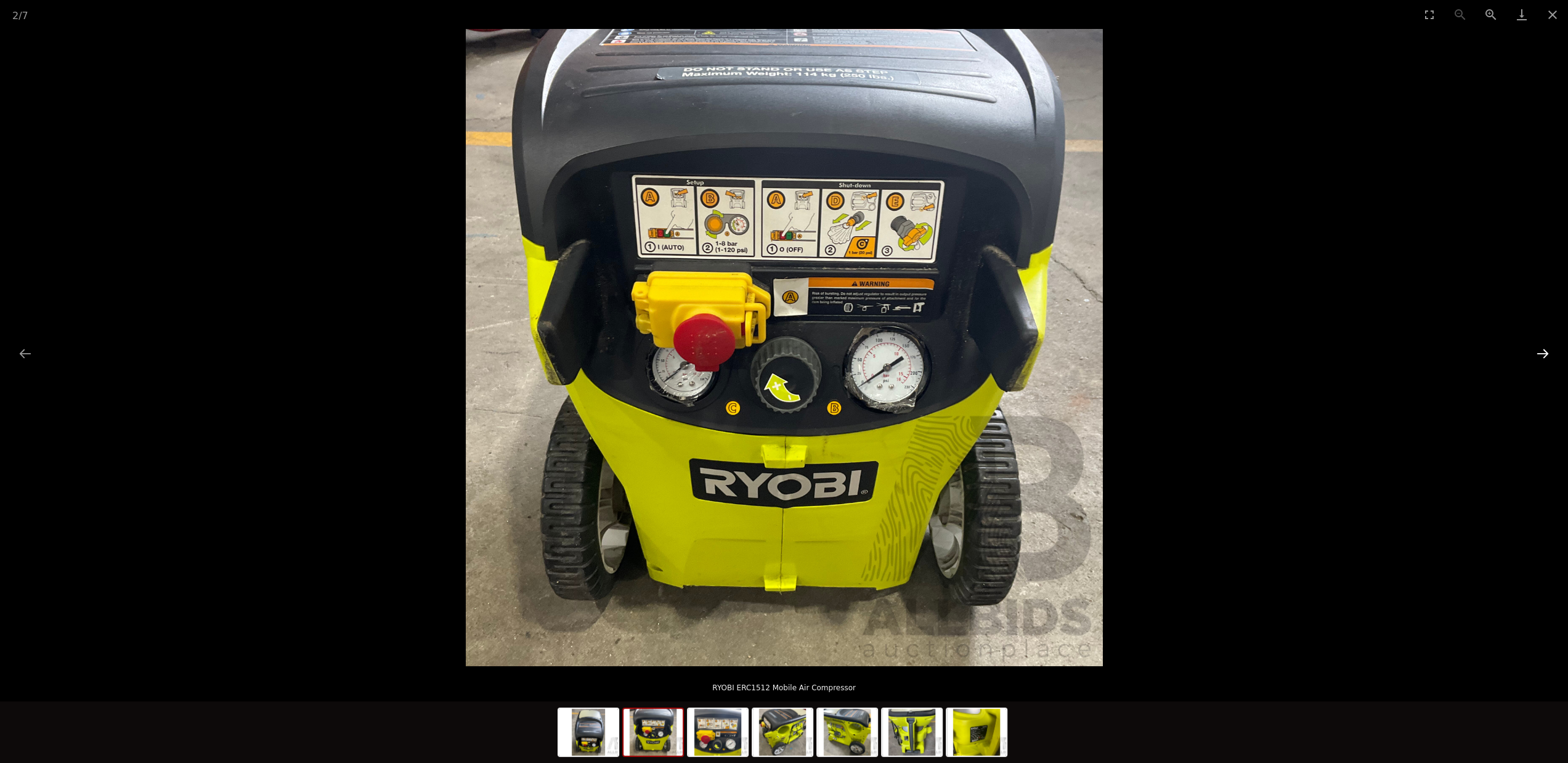
click at [1541, 357] on button "Next slide" at bounding box center [1543, 353] width 26 height 24
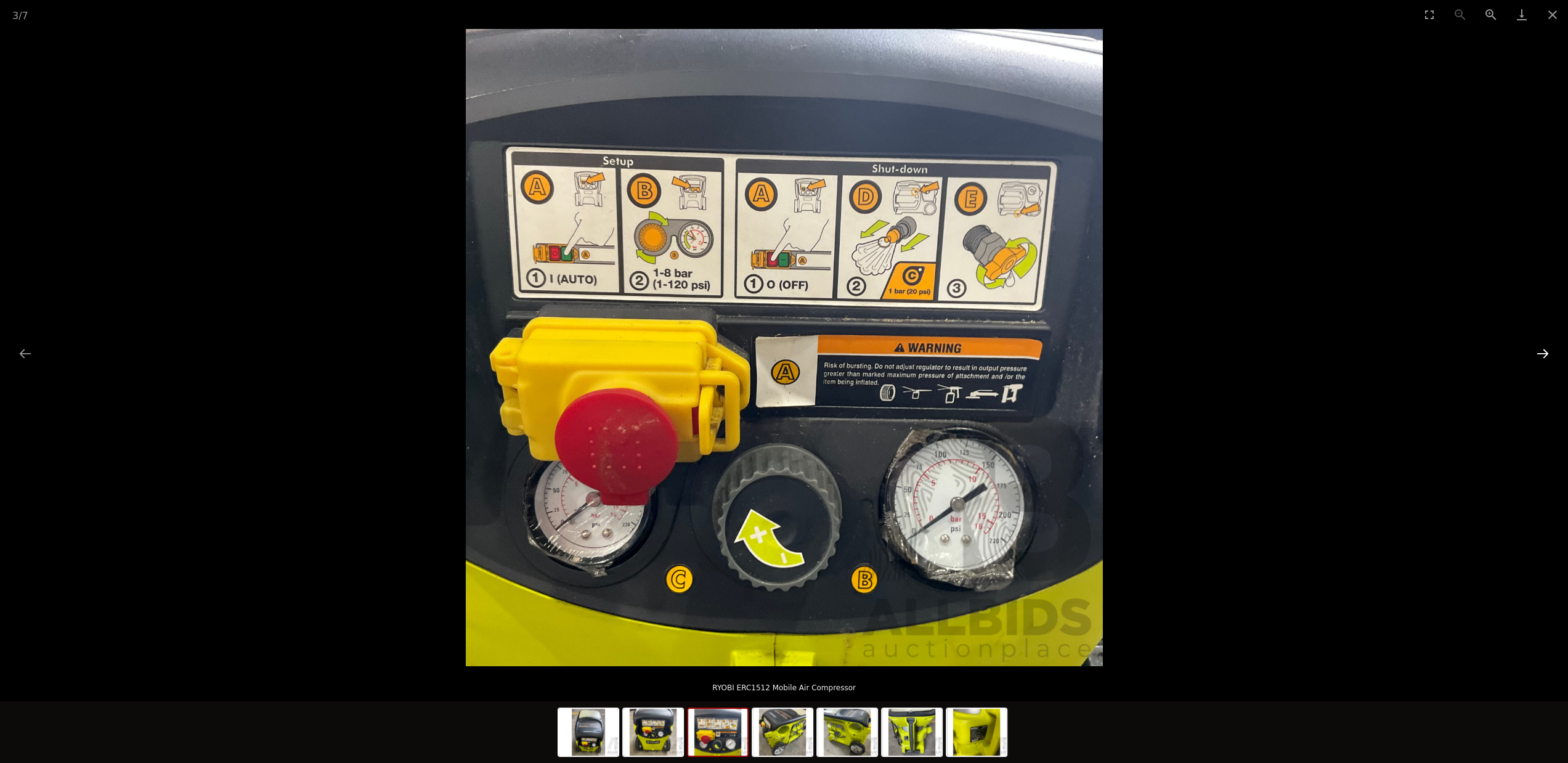
click at [1541, 357] on button "Next slide" at bounding box center [1543, 353] width 26 height 24
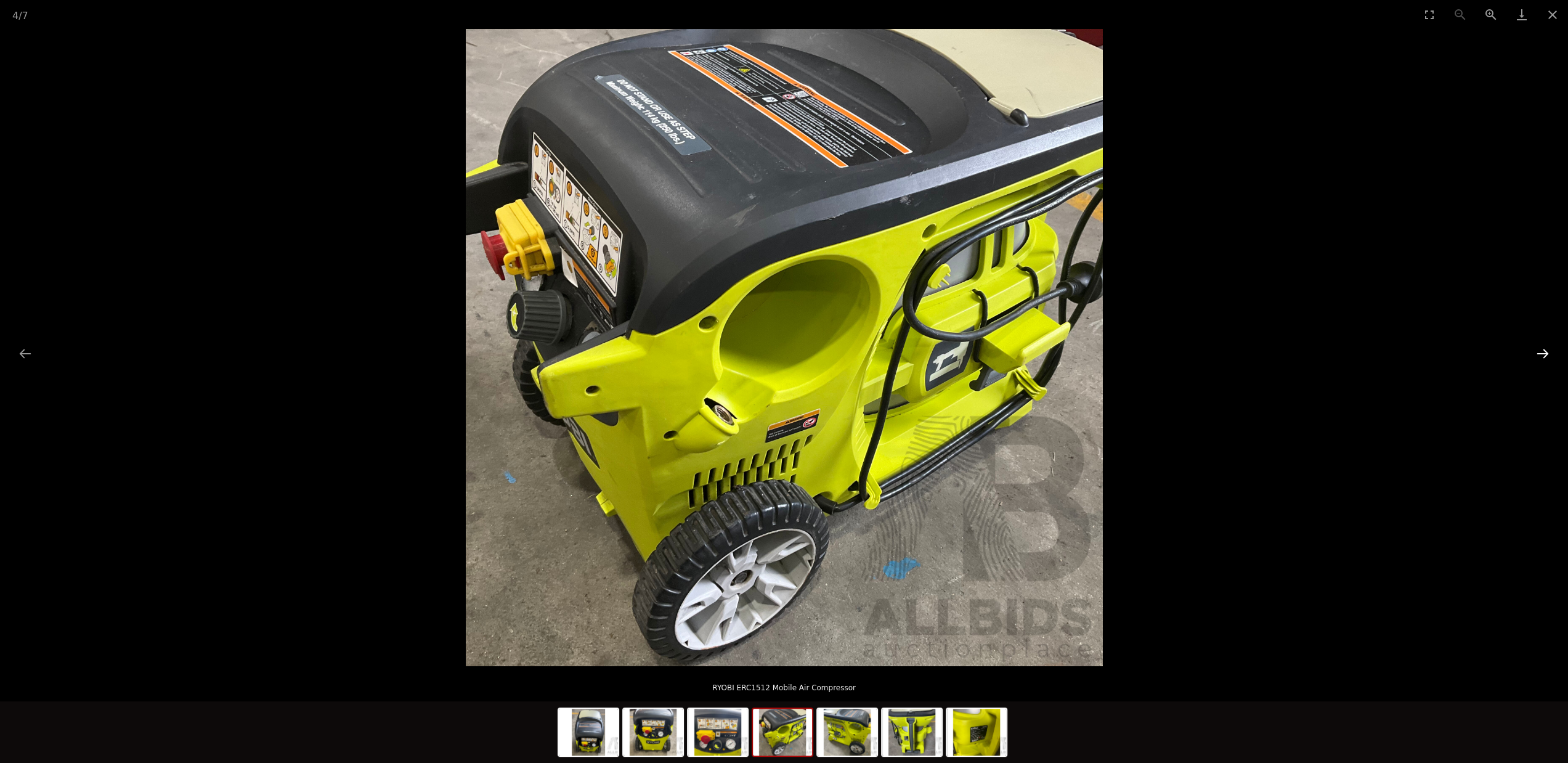
click at [1541, 357] on button "Next slide" at bounding box center [1543, 353] width 26 height 24
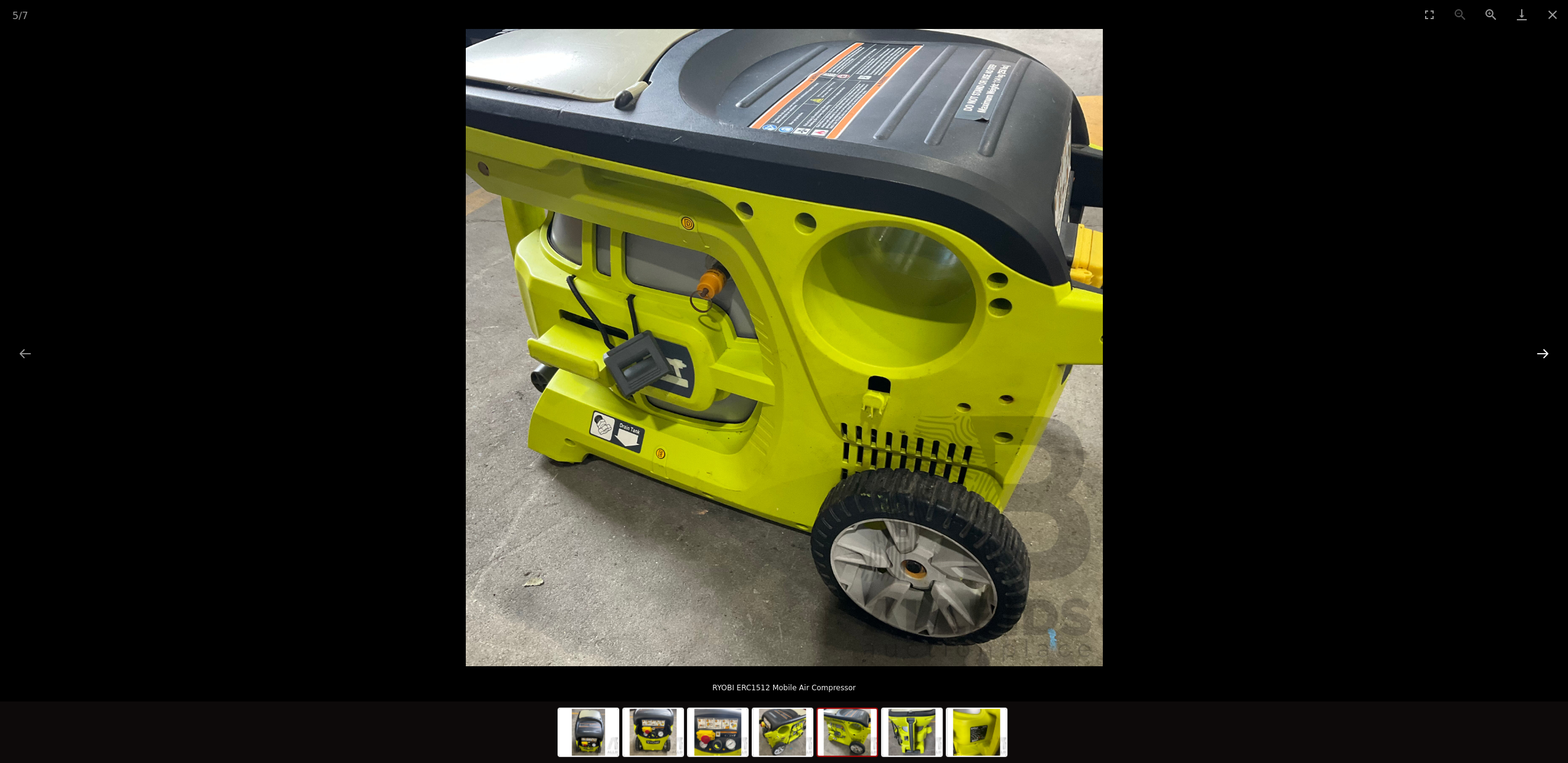
click at [1541, 357] on button "Next slide" at bounding box center [1543, 353] width 26 height 24
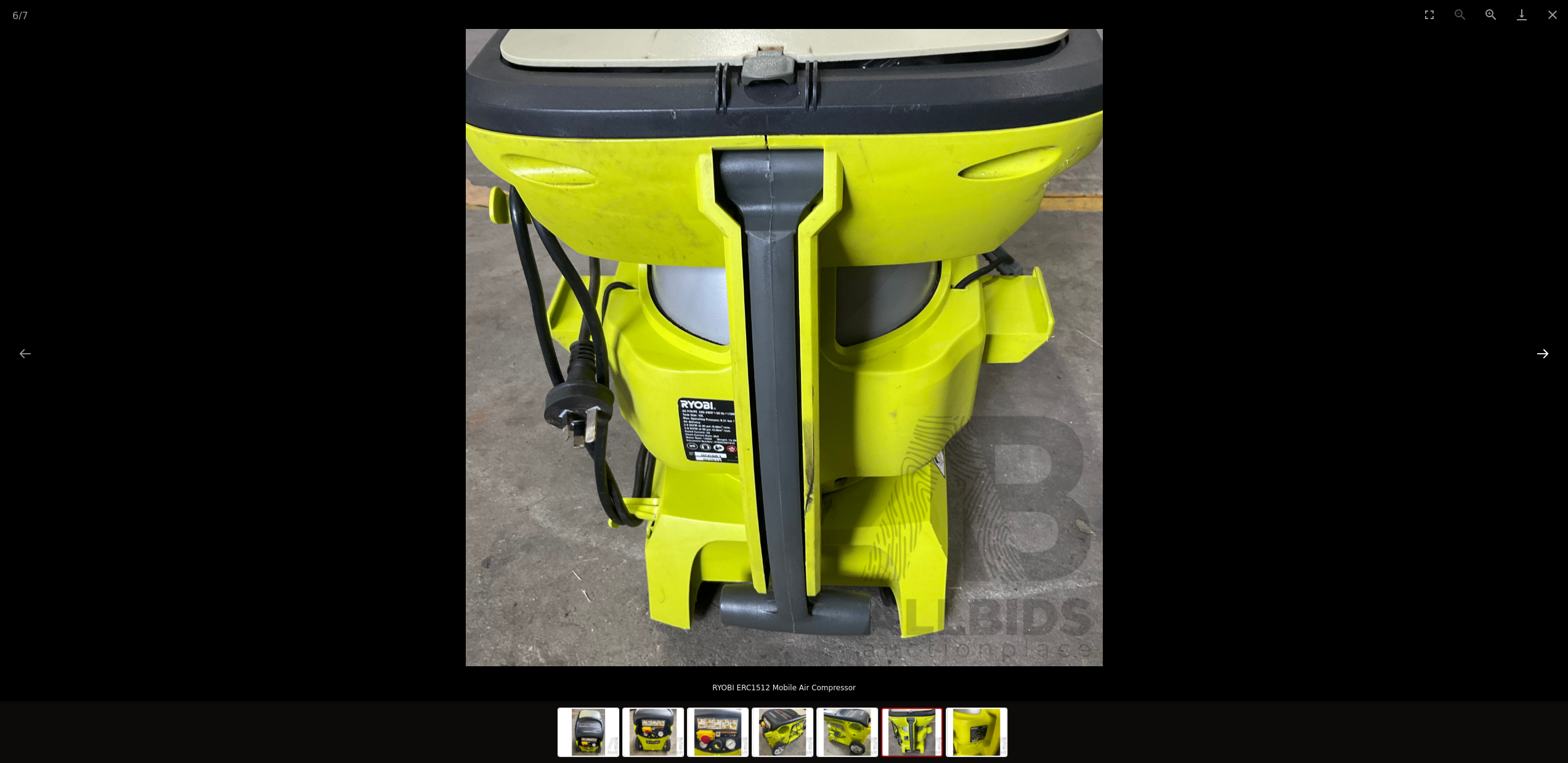
click at [1541, 357] on button "Next slide" at bounding box center [1543, 353] width 26 height 24
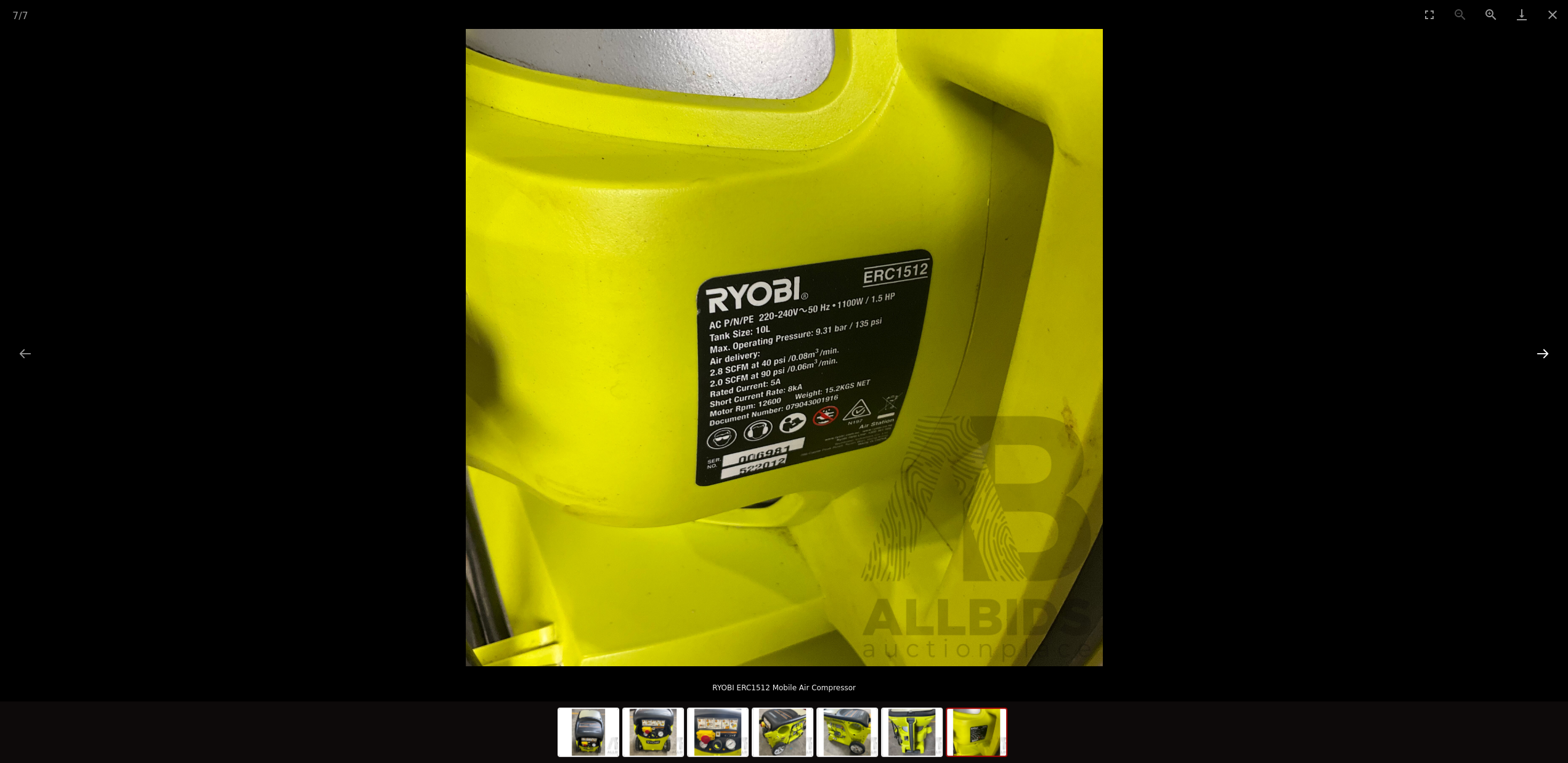
click at [1541, 357] on button "Next slide" at bounding box center [1543, 353] width 26 height 24
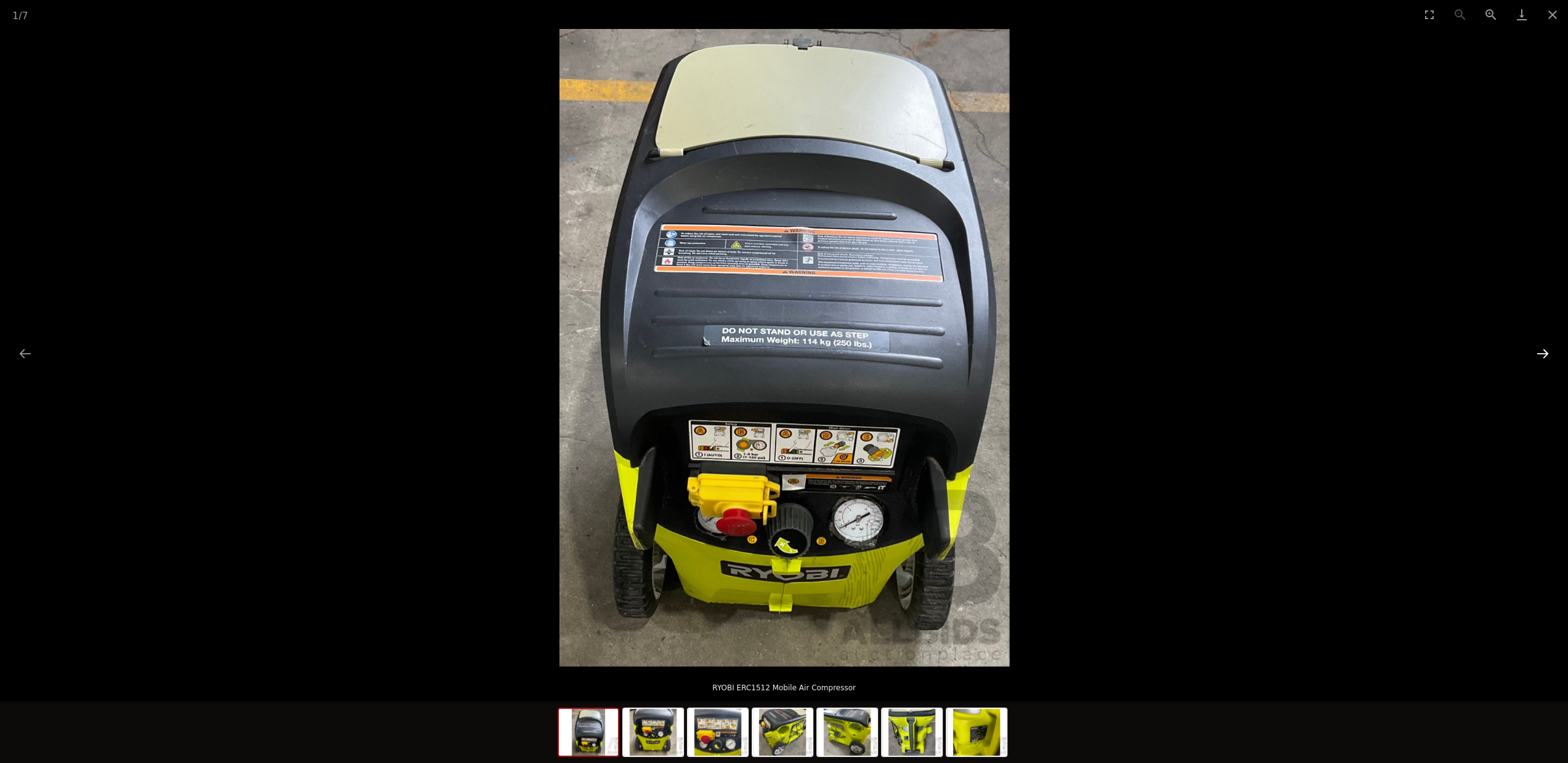
click at [1541, 357] on button "Next slide" at bounding box center [1543, 353] width 26 height 24
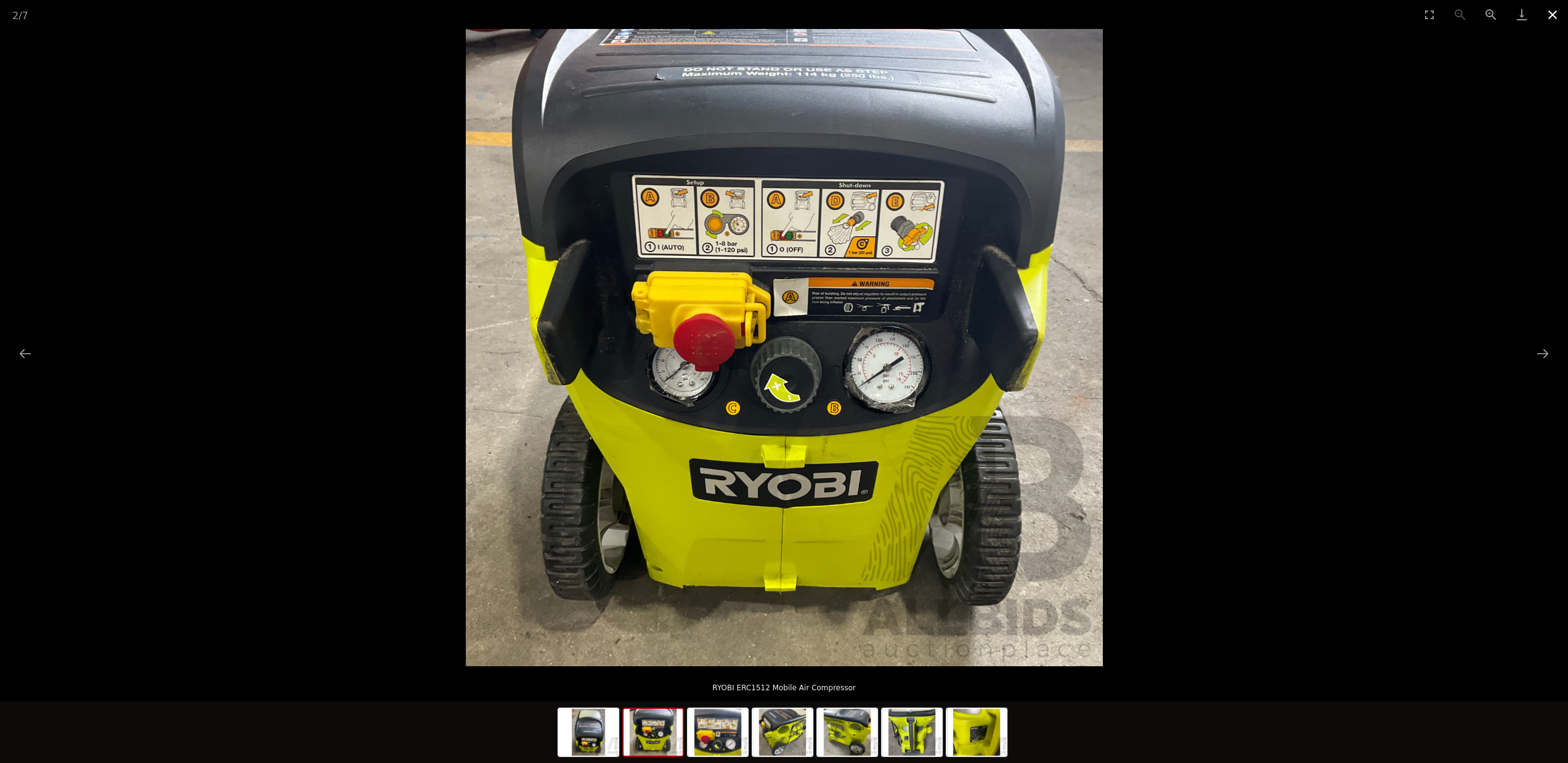
click at [1549, 11] on button "Close gallery" at bounding box center [1552, 14] width 30 height 29
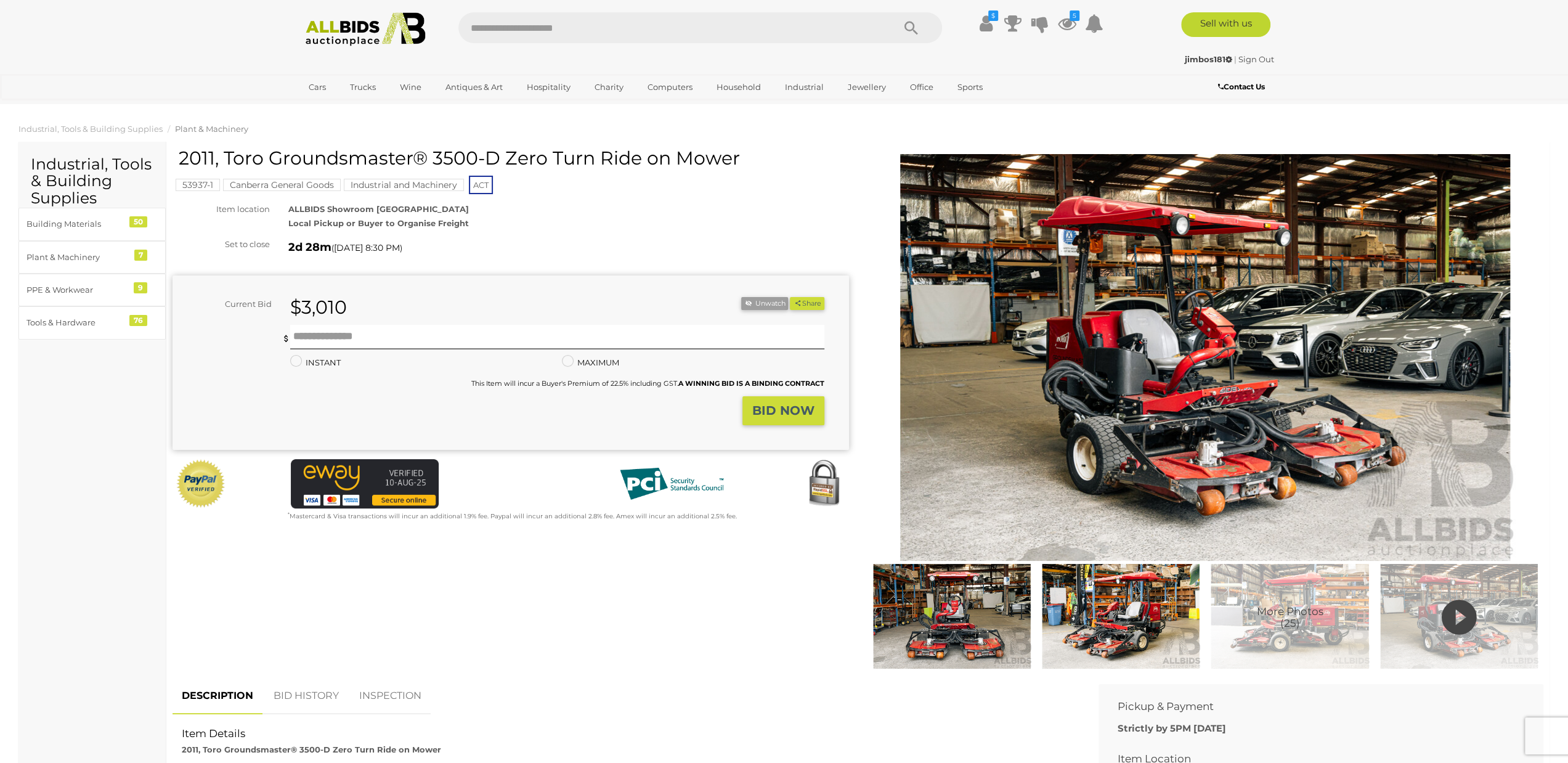
click at [1146, 275] on img at bounding box center [1205, 357] width 631 height 406
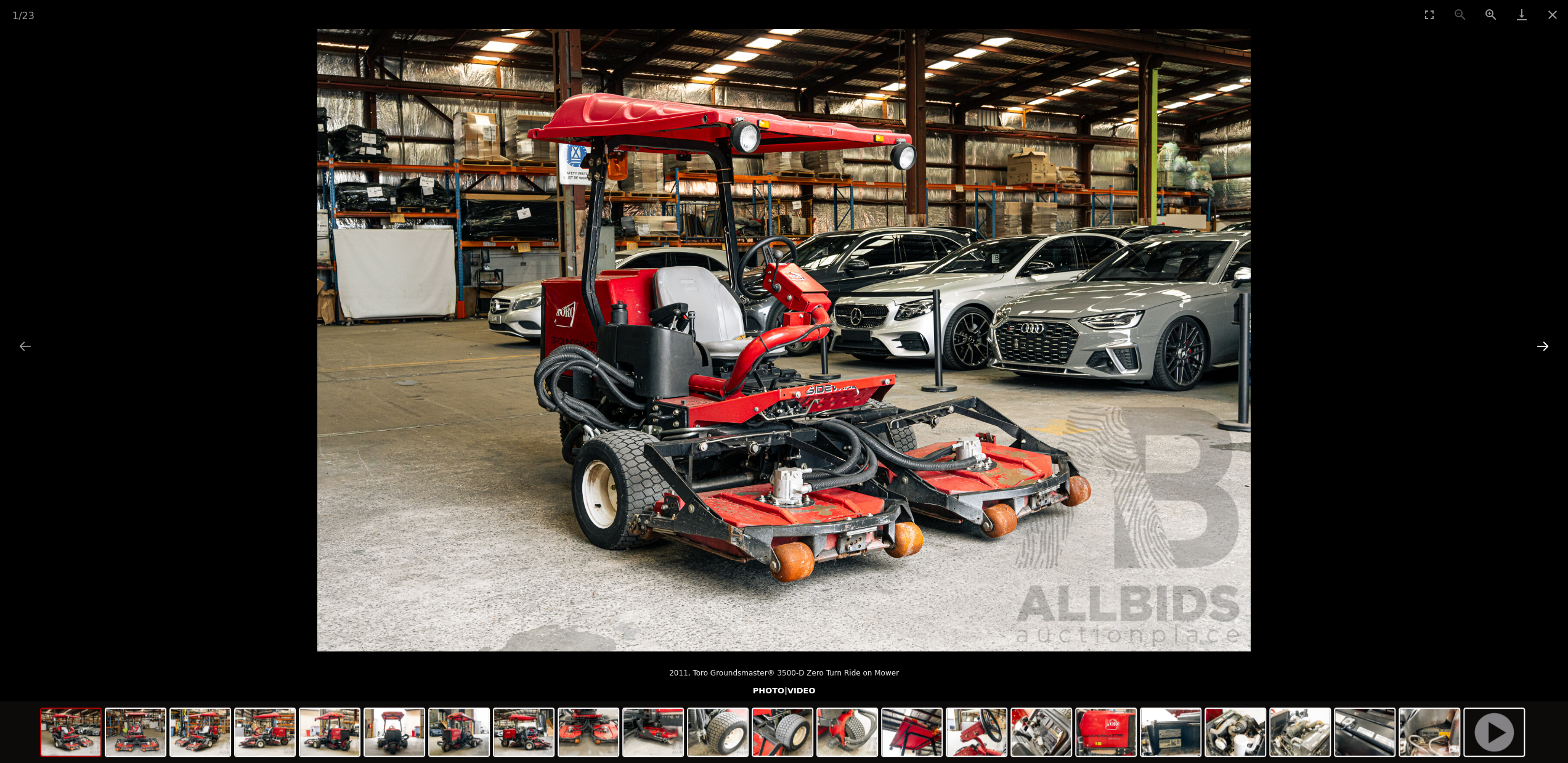
click at [1543, 346] on button "Next slide" at bounding box center [1543, 346] width 26 height 24
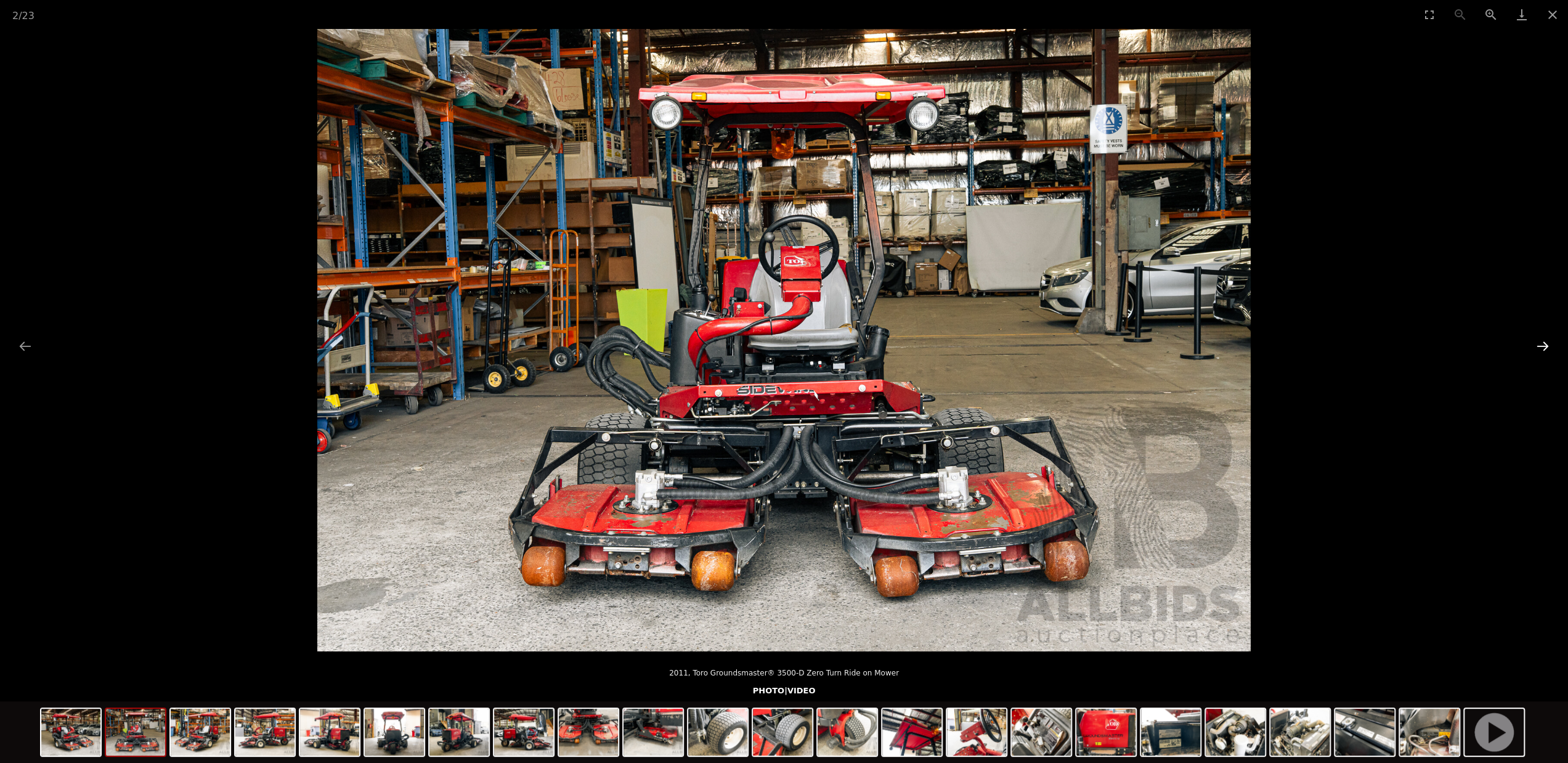
click at [1543, 345] on button "Next slide" at bounding box center [1543, 346] width 26 height 24
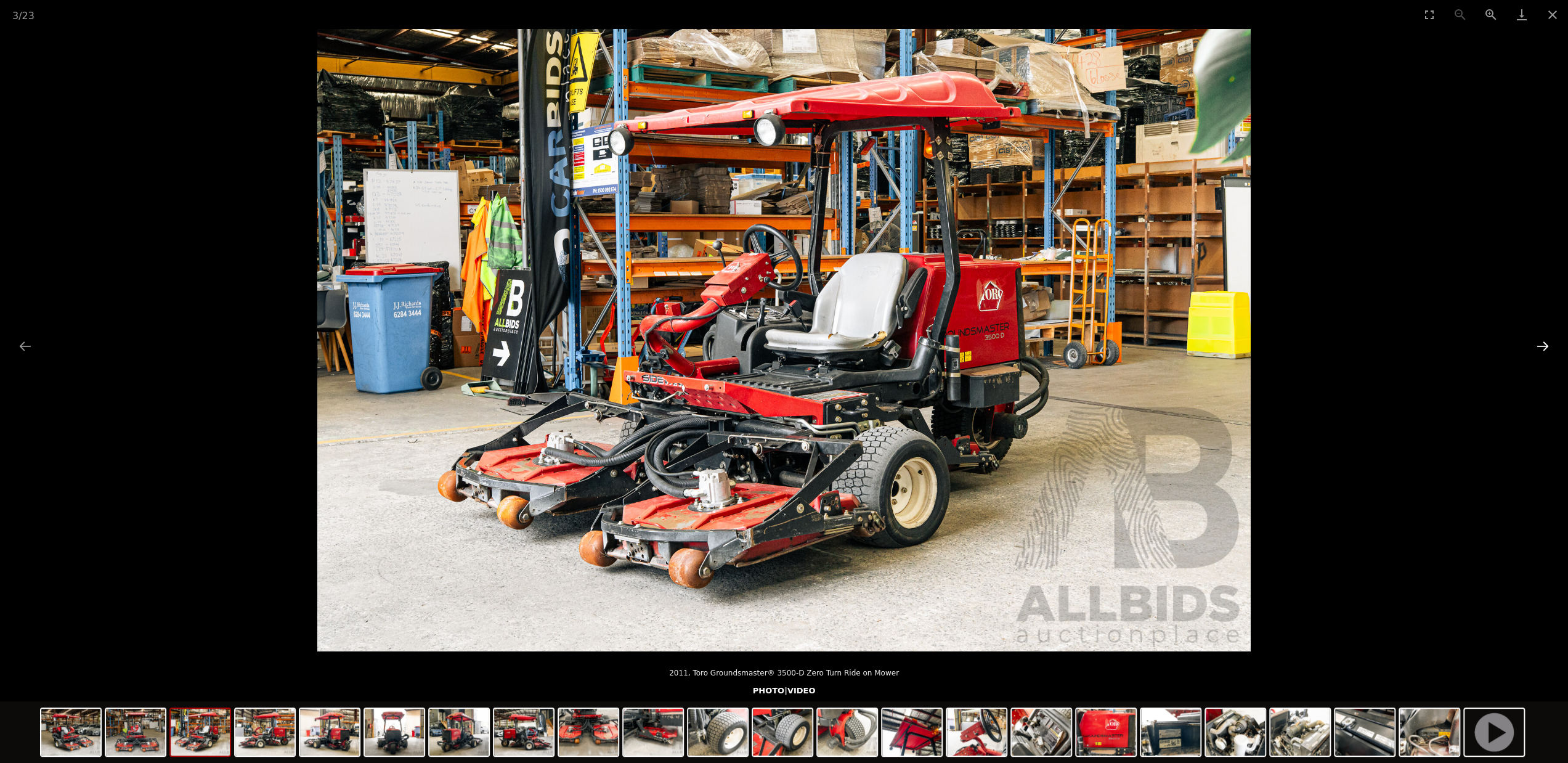
click at [1543, 345] on button "Next slide" at bounding box center [1543, 346] width 26 height 24
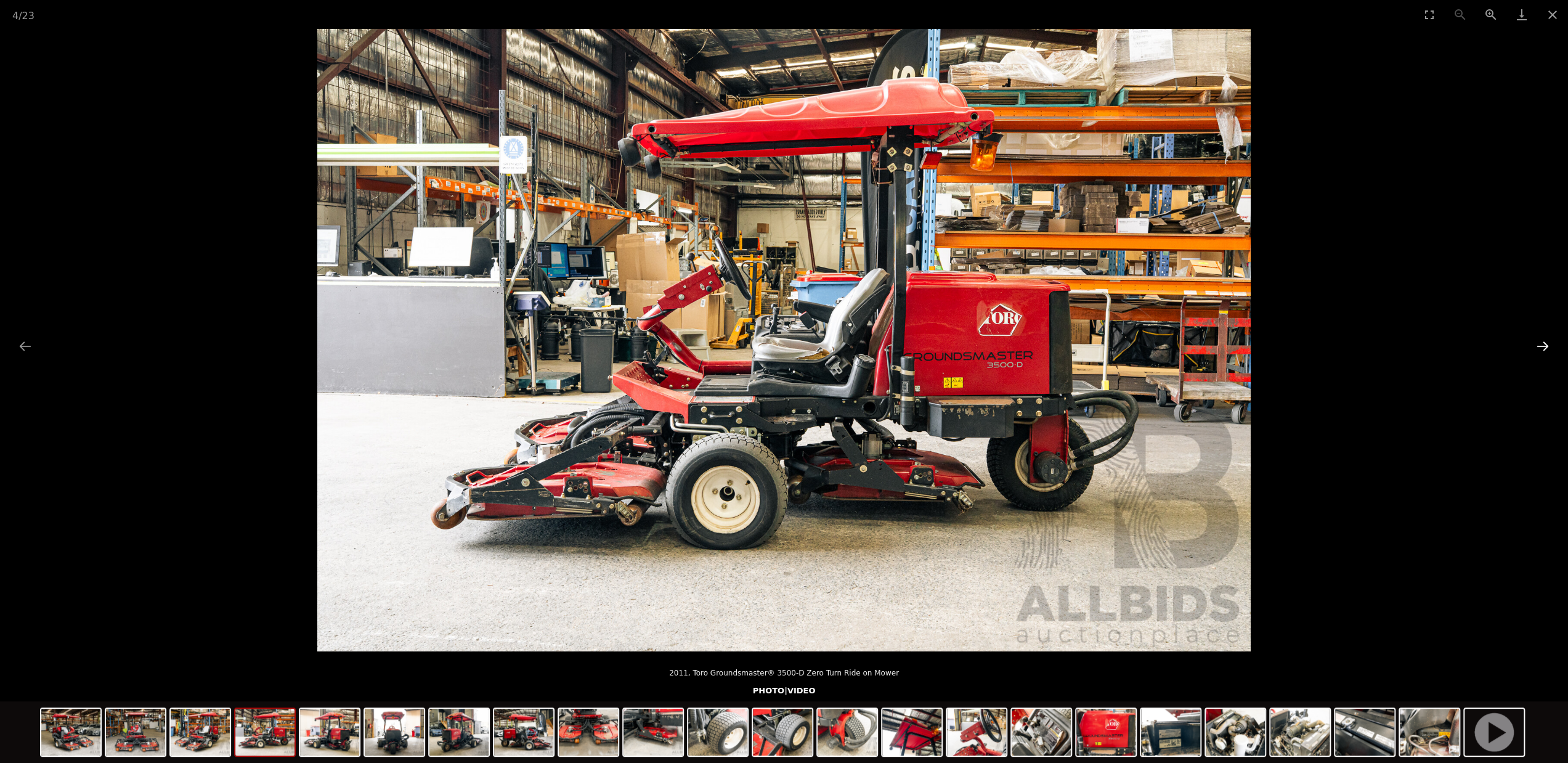
click at [1543, 345] on button "Next slide" at bounding box center [1543, 346] width 26 height 24
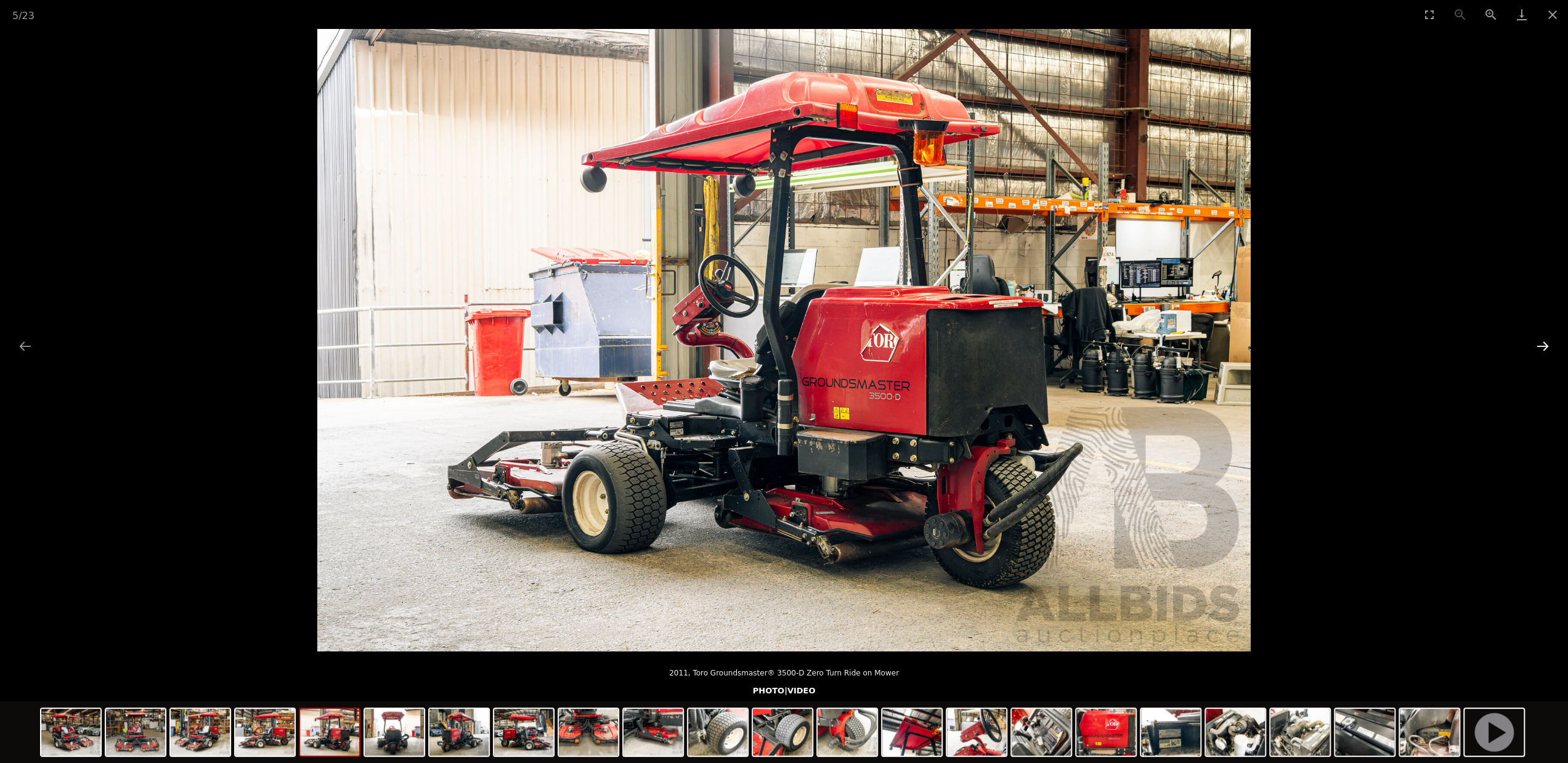
click at [1543, 345] on button "Next slide" at bounding box center [1543, 346] width 26 height 24
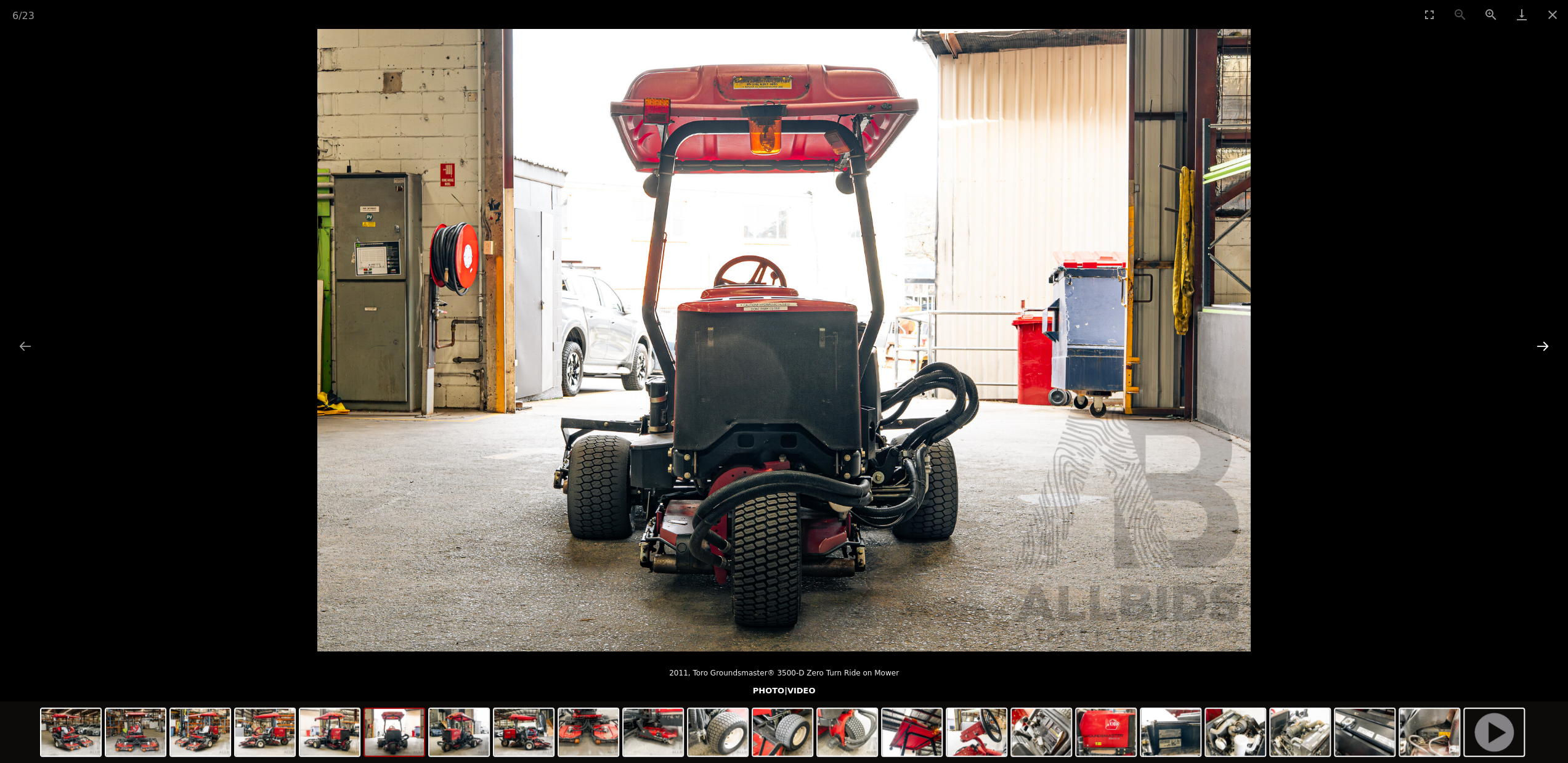
click at [1543, 345] on button "Next slide" at bounding box center [1543, 346] width 26 height 24
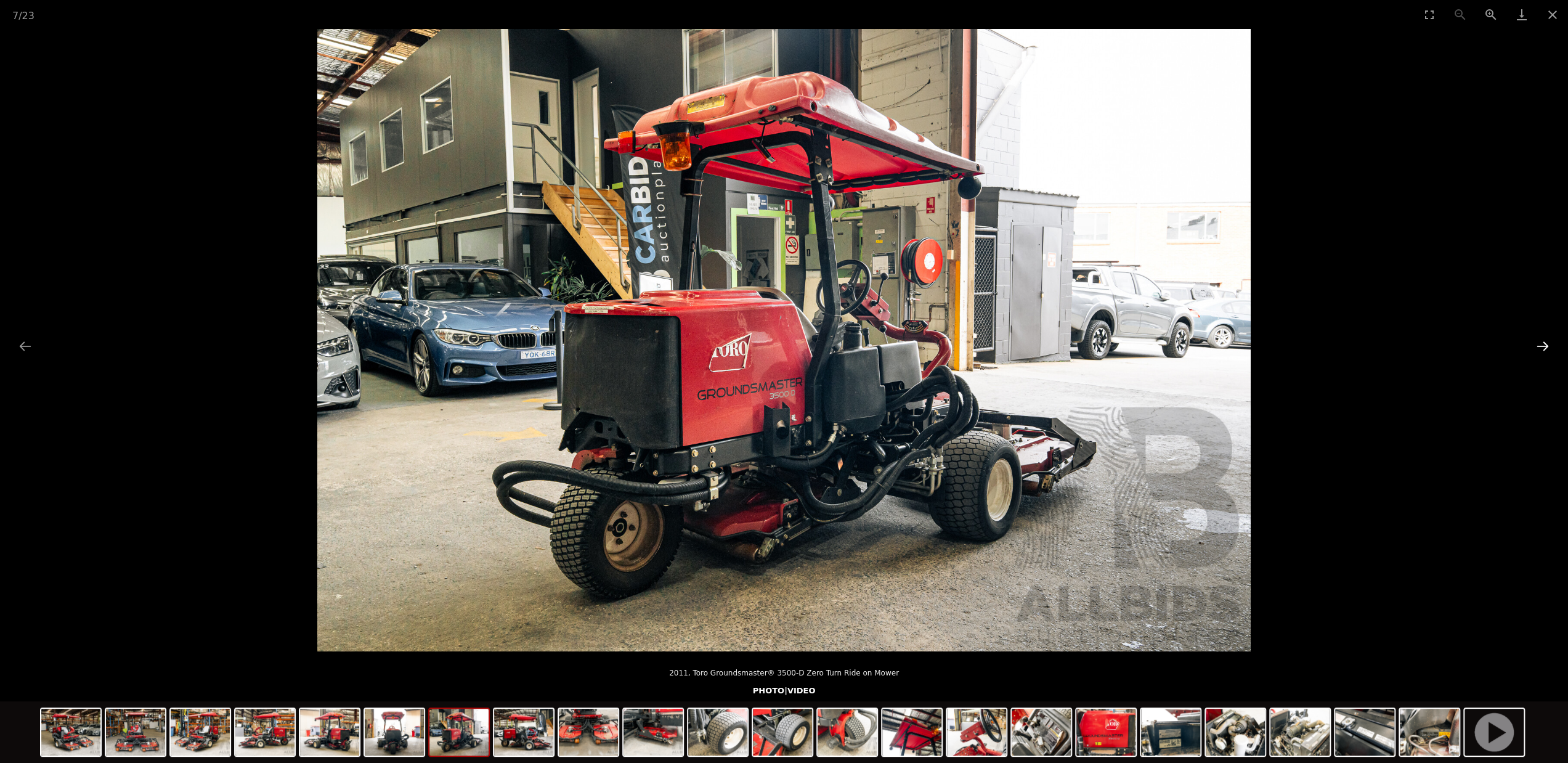
click at [1543, 345] on button "Next slide" at bounding box center [1543, 346] width 26 height 24
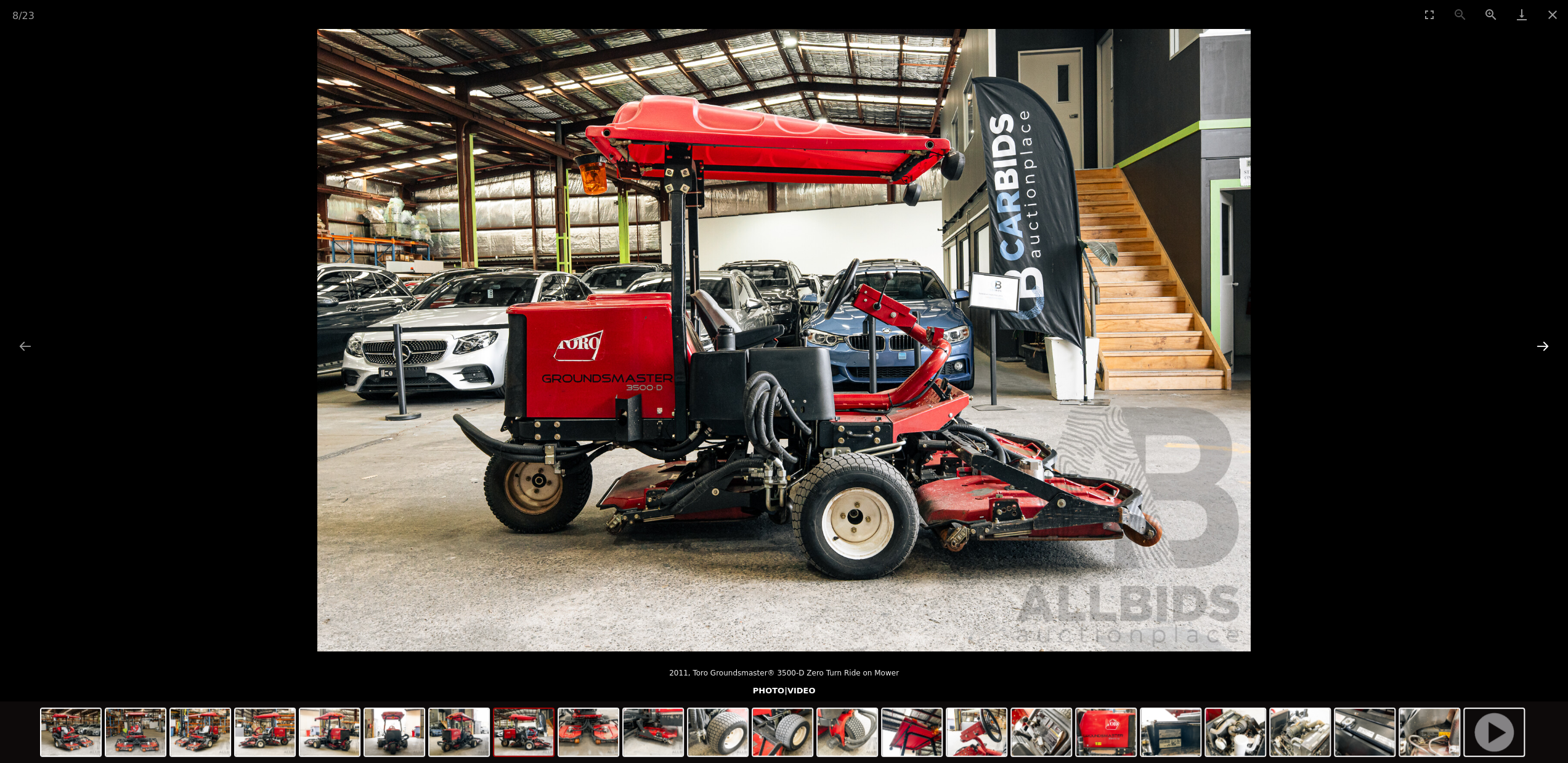
click at [1543, 345] on button "Next slide" at bounding box center [1543, 346] width 26 height 24
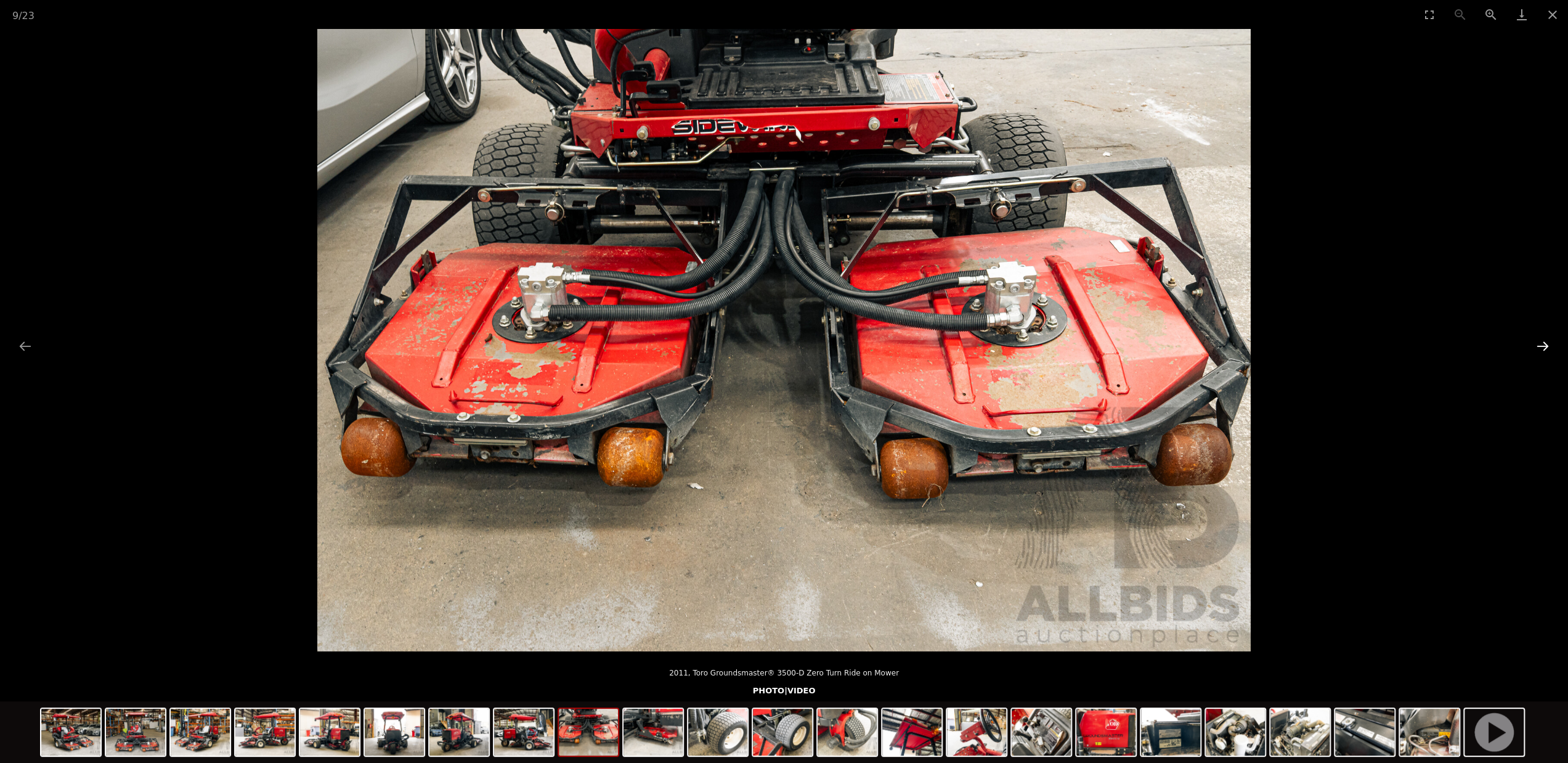
click at [1543, 345] on button "Next slide" at bounding box center [1543, 346] width 26 height 24
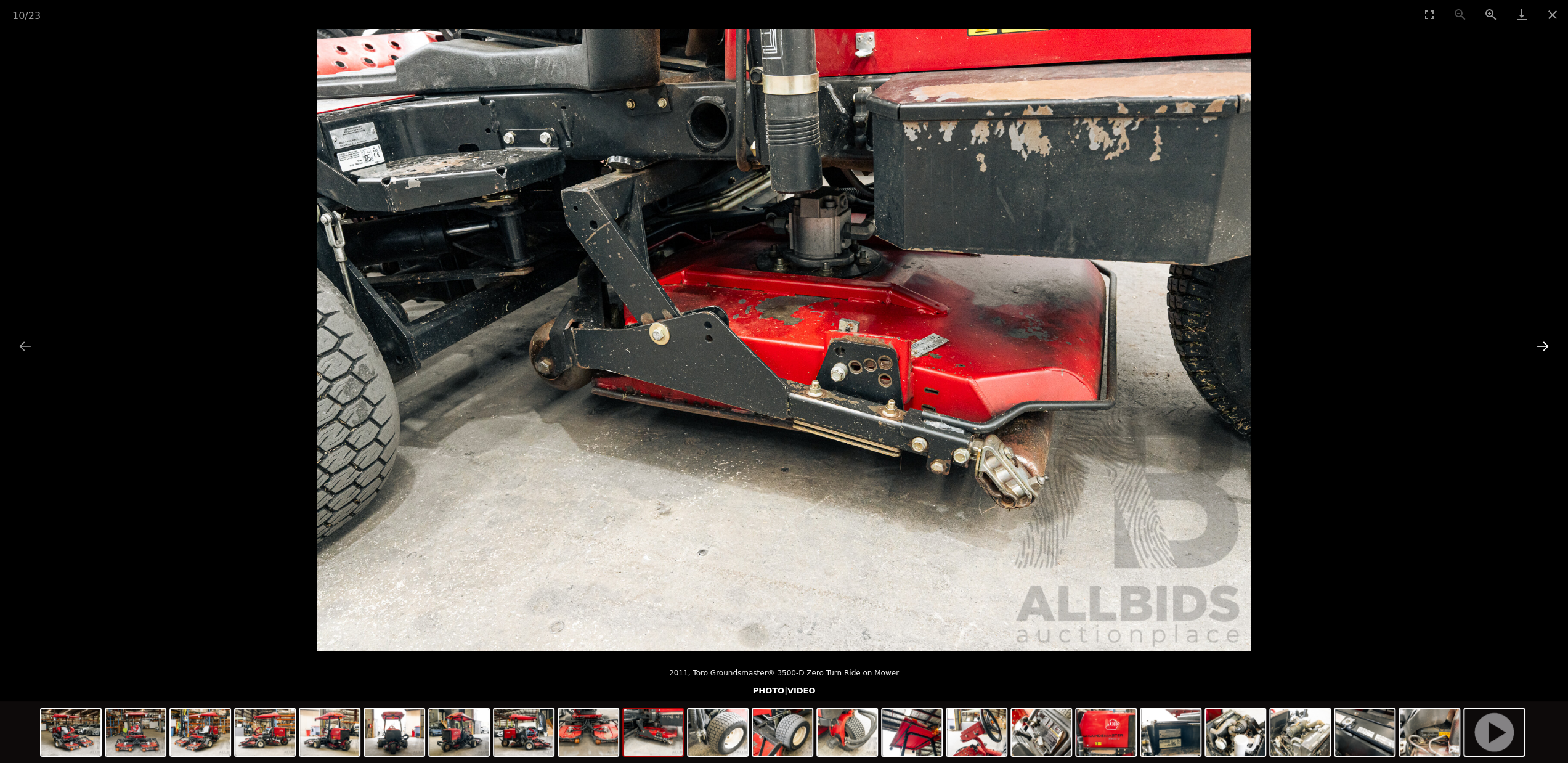
click at [1543, 345] on button "Next slide" at bounding box center [1543, 346] width 26 height 24
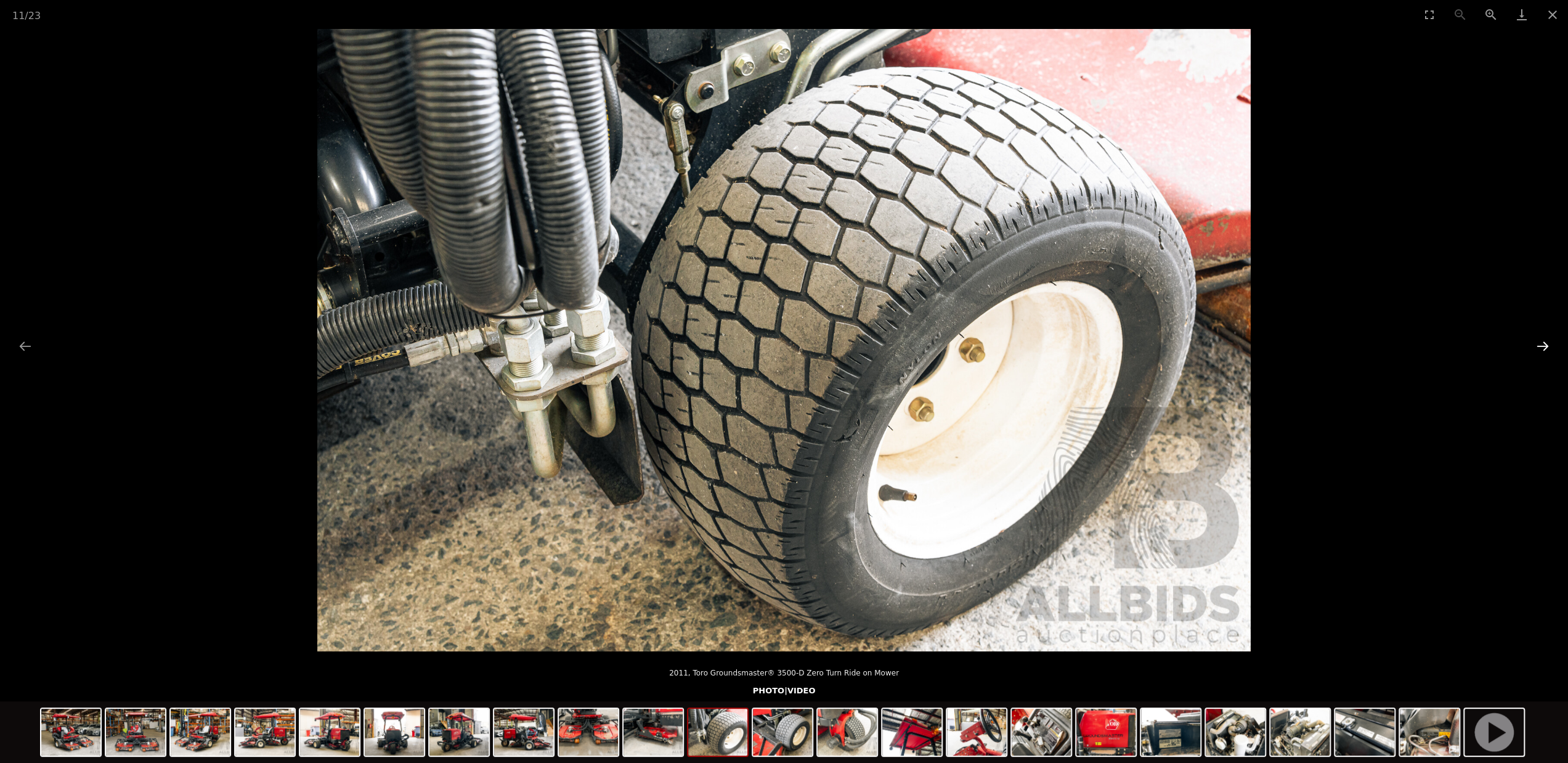
click at [1543, 345] on button "Next slide" at bounding box center [1543, 346] width 26 height 24
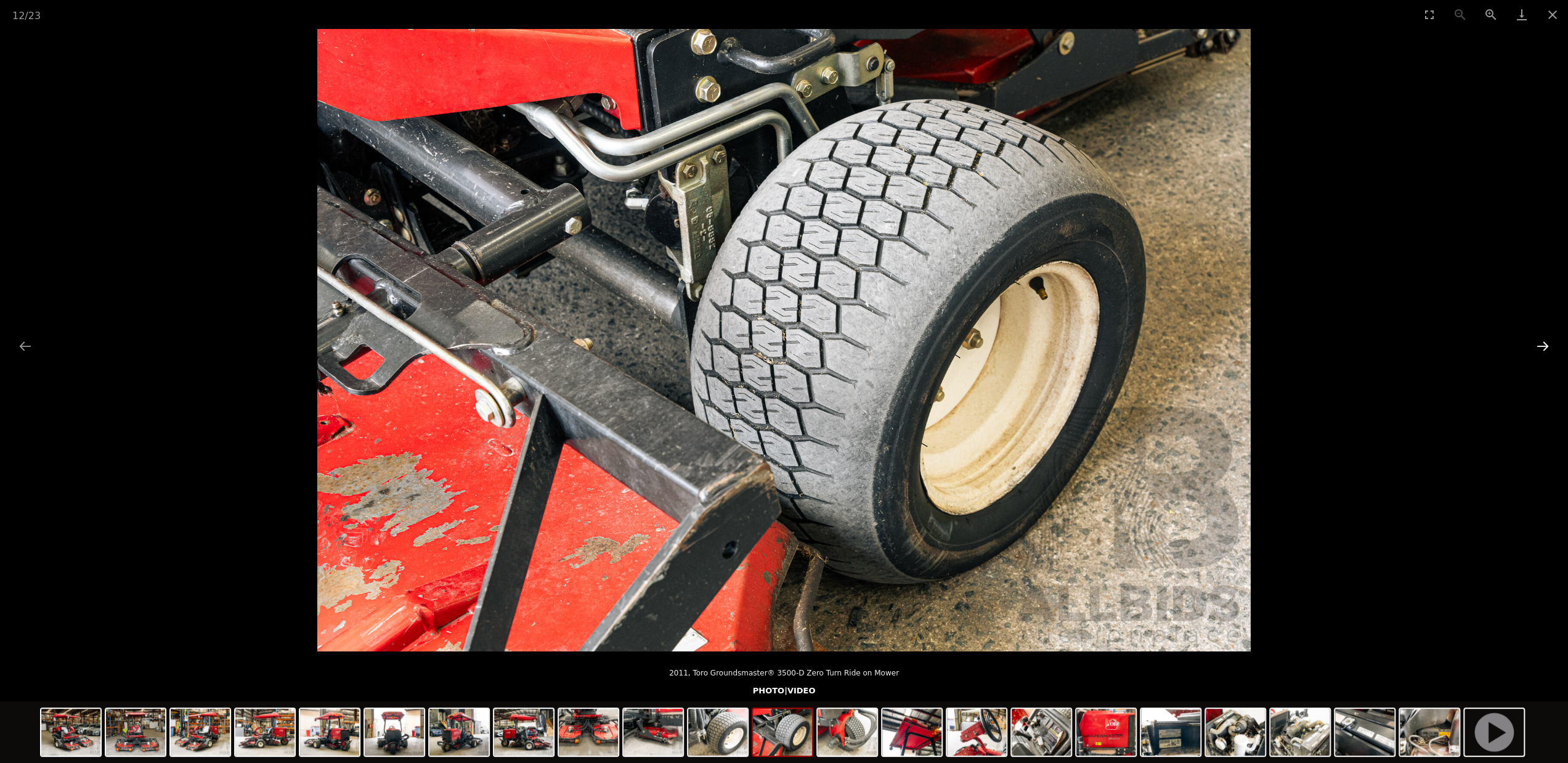
click at [1543, 345] on button "Next slide" at bounding box center [1543, 346] width 26 height 24
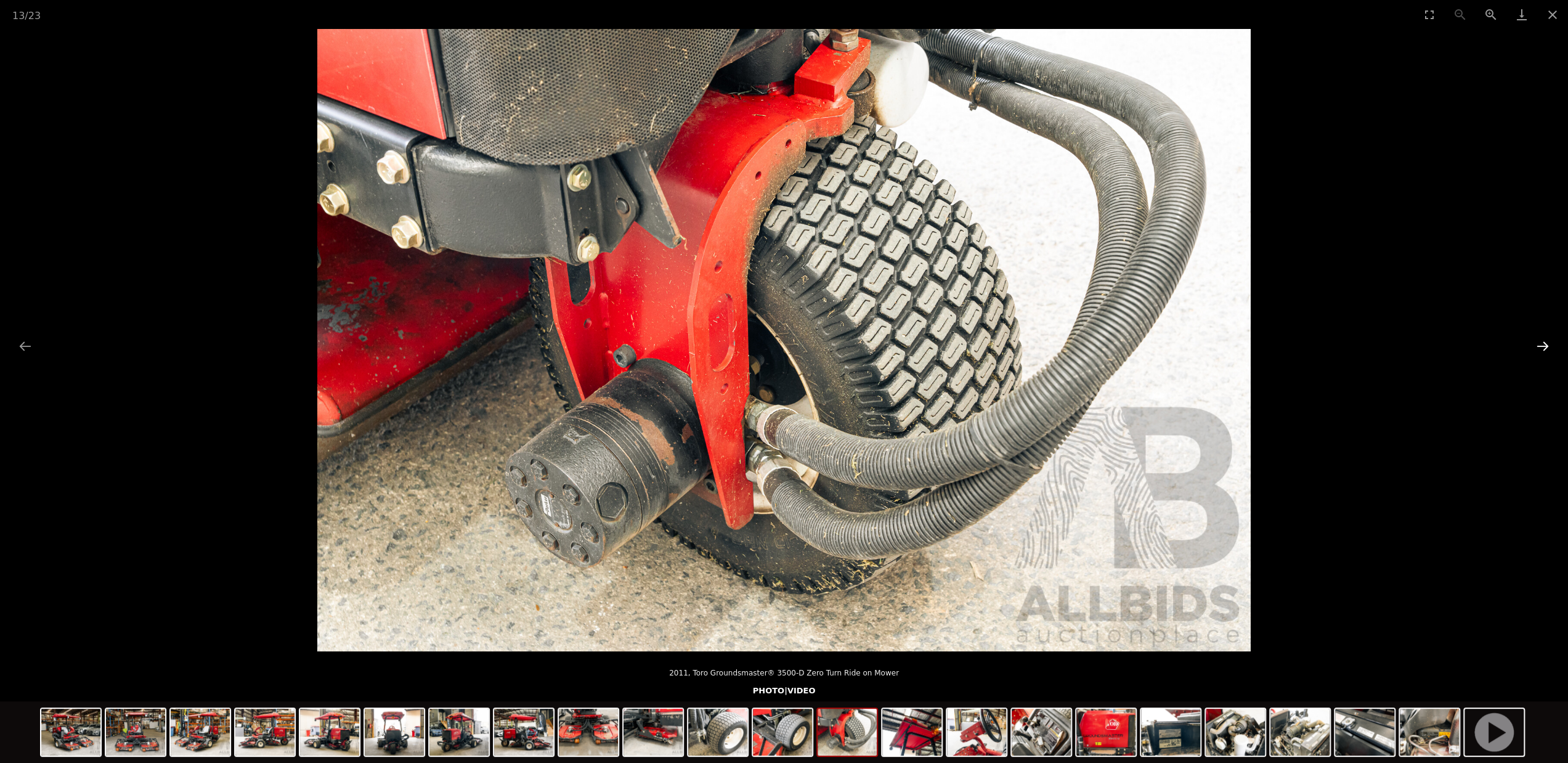
click at [1543, 345] on button "Next slide" at bounding box center [1543, 346] width 26 height 24
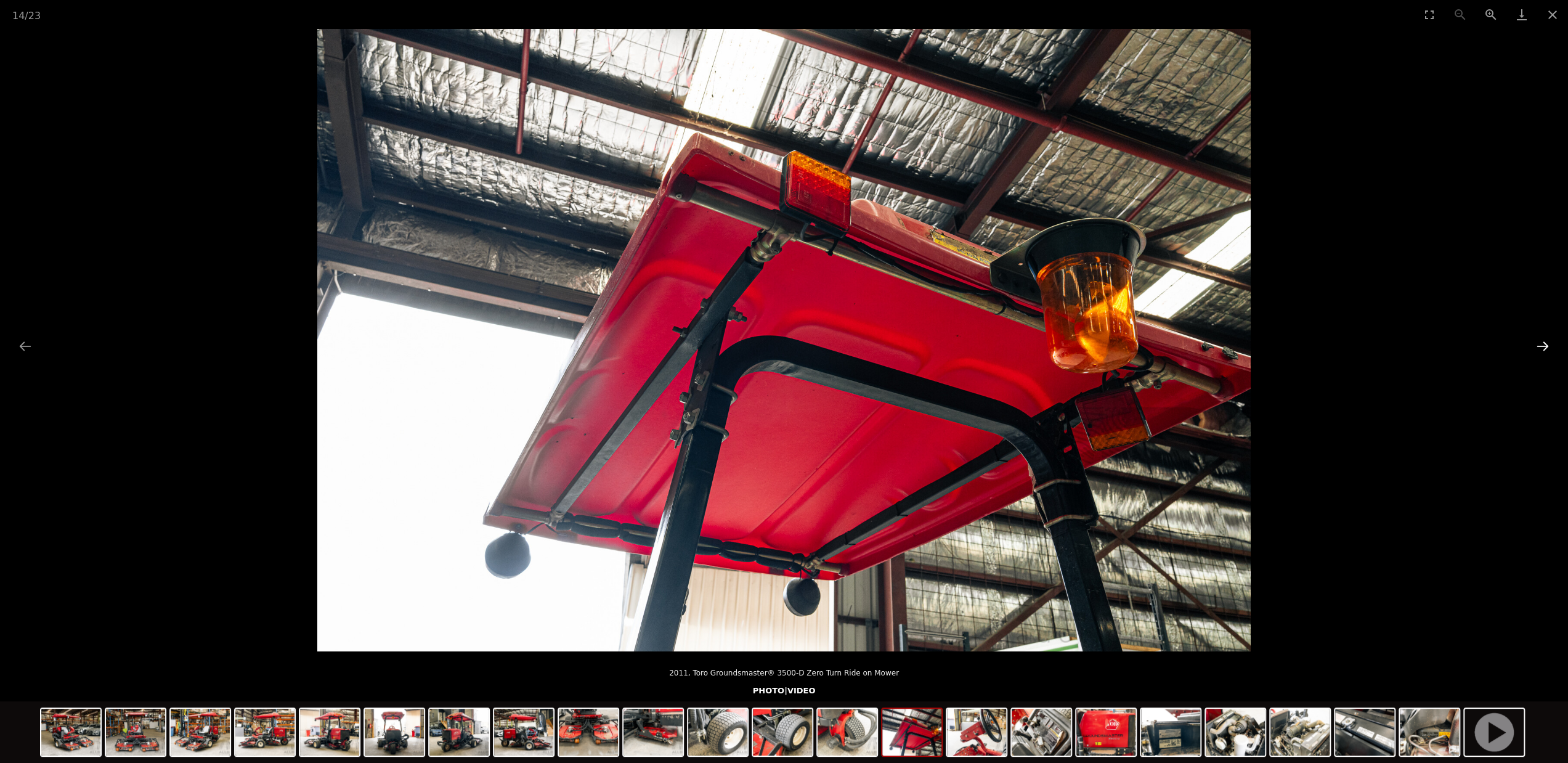
click at [1543, 345] on button "Next slide" at bounding box center [1543, 346] width 26 height 24
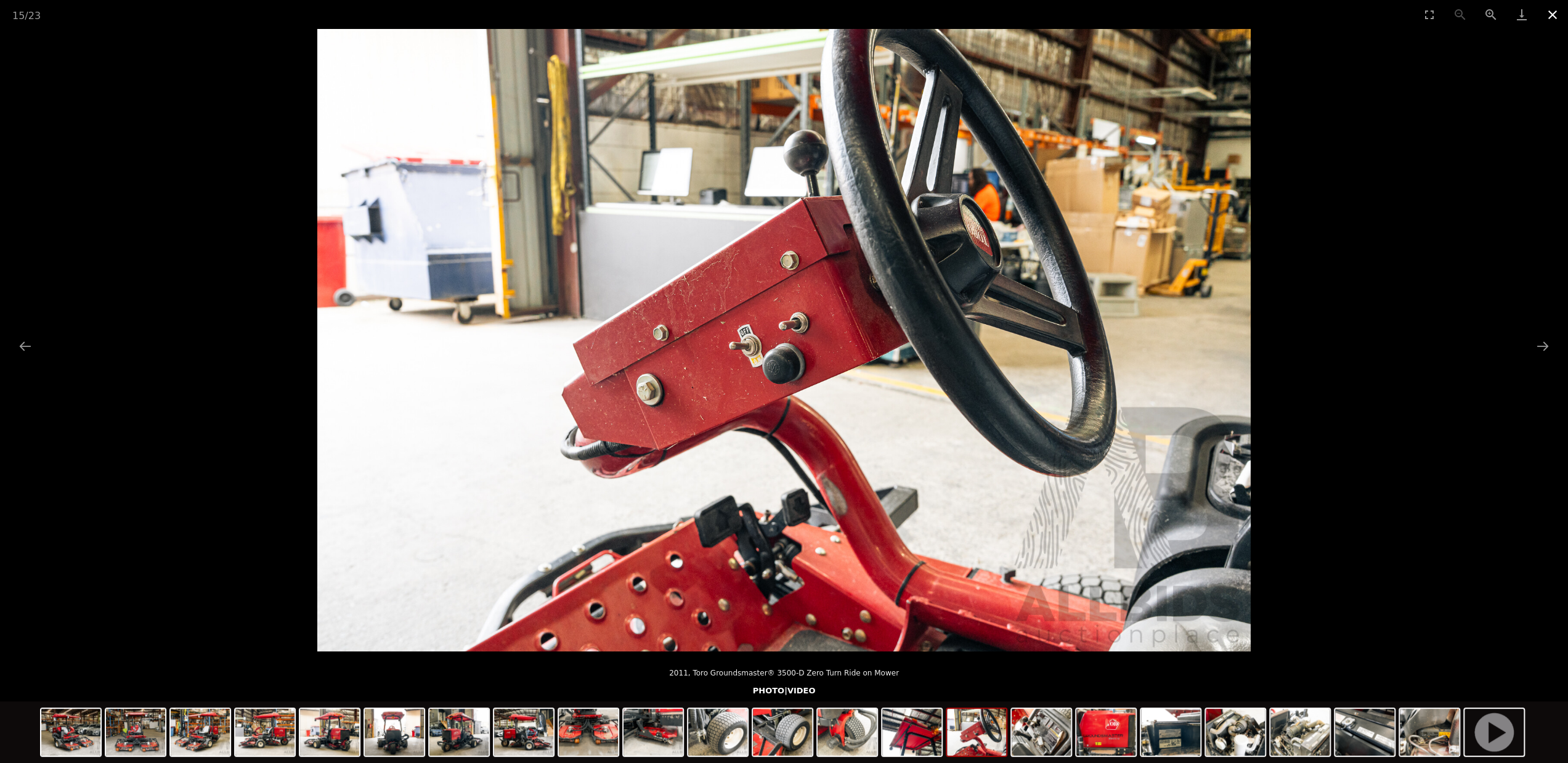
click at [1551, 17] on button "Close gallery" at bounding box center [1552, 14] width 30 height 29
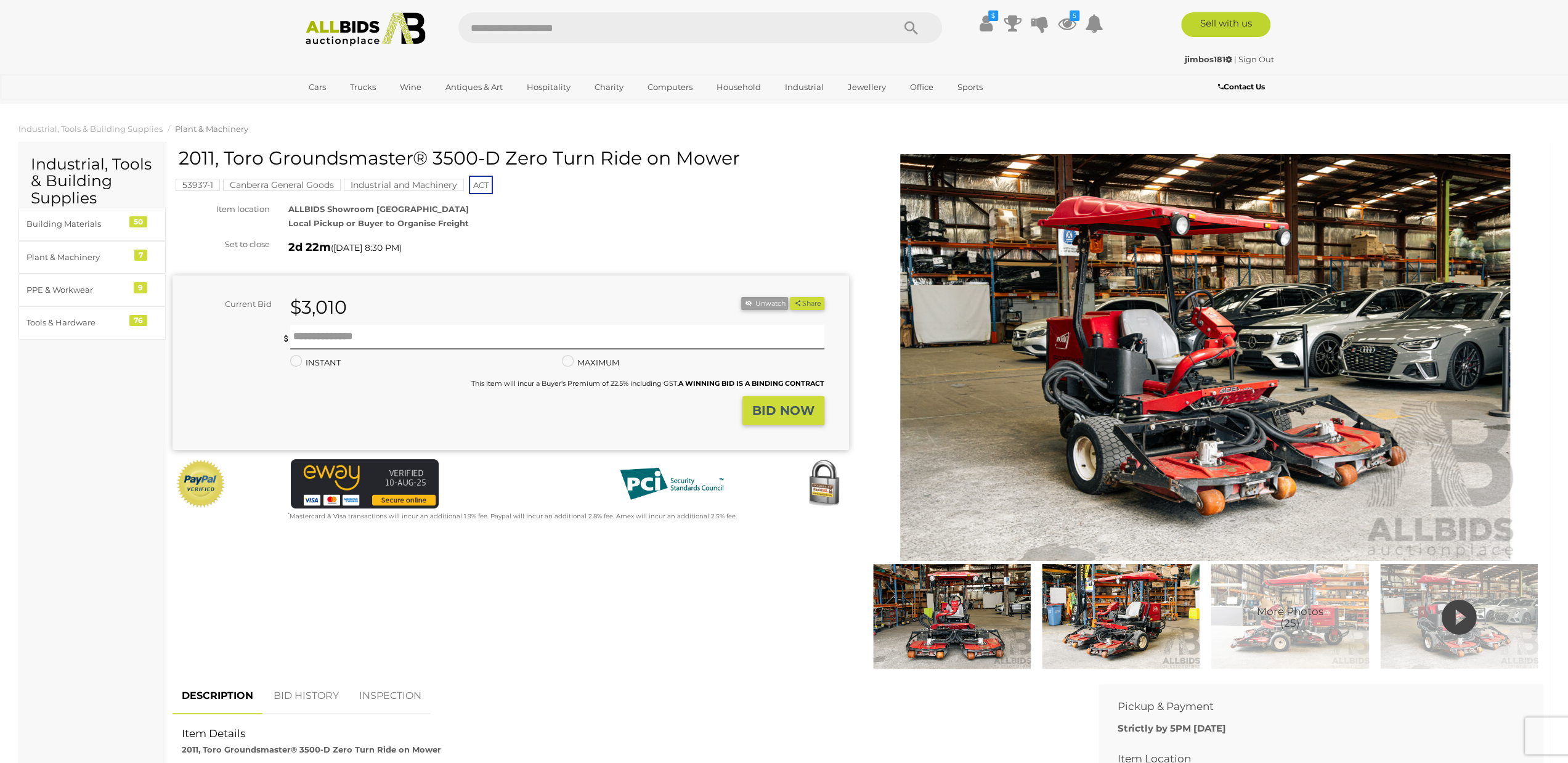
click at [958, 650] on img at bounding box center [952, 616] width 163 height 105
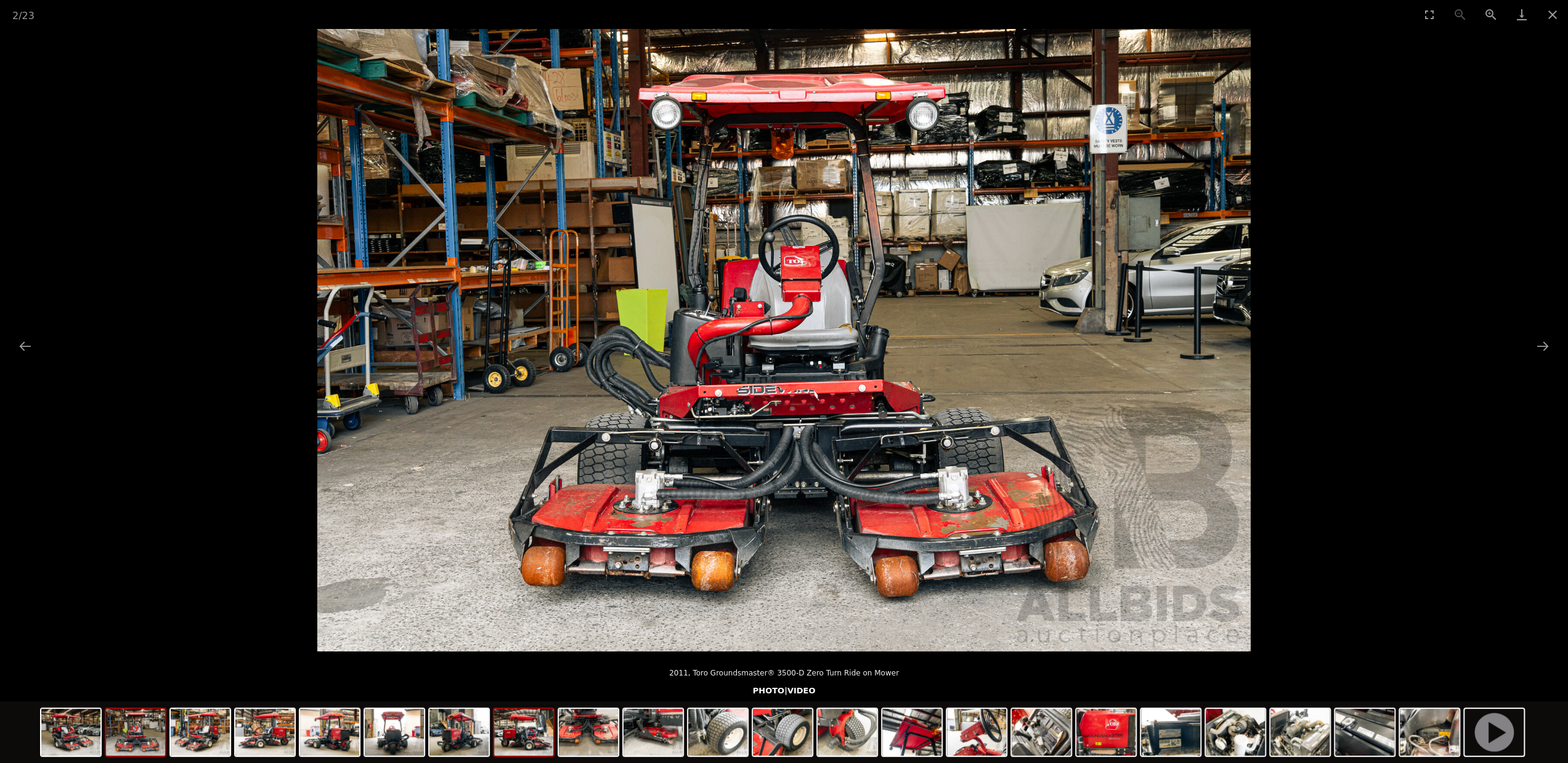
click at [531, 738] on img at bounding box center [524, 732] width 59 height 47
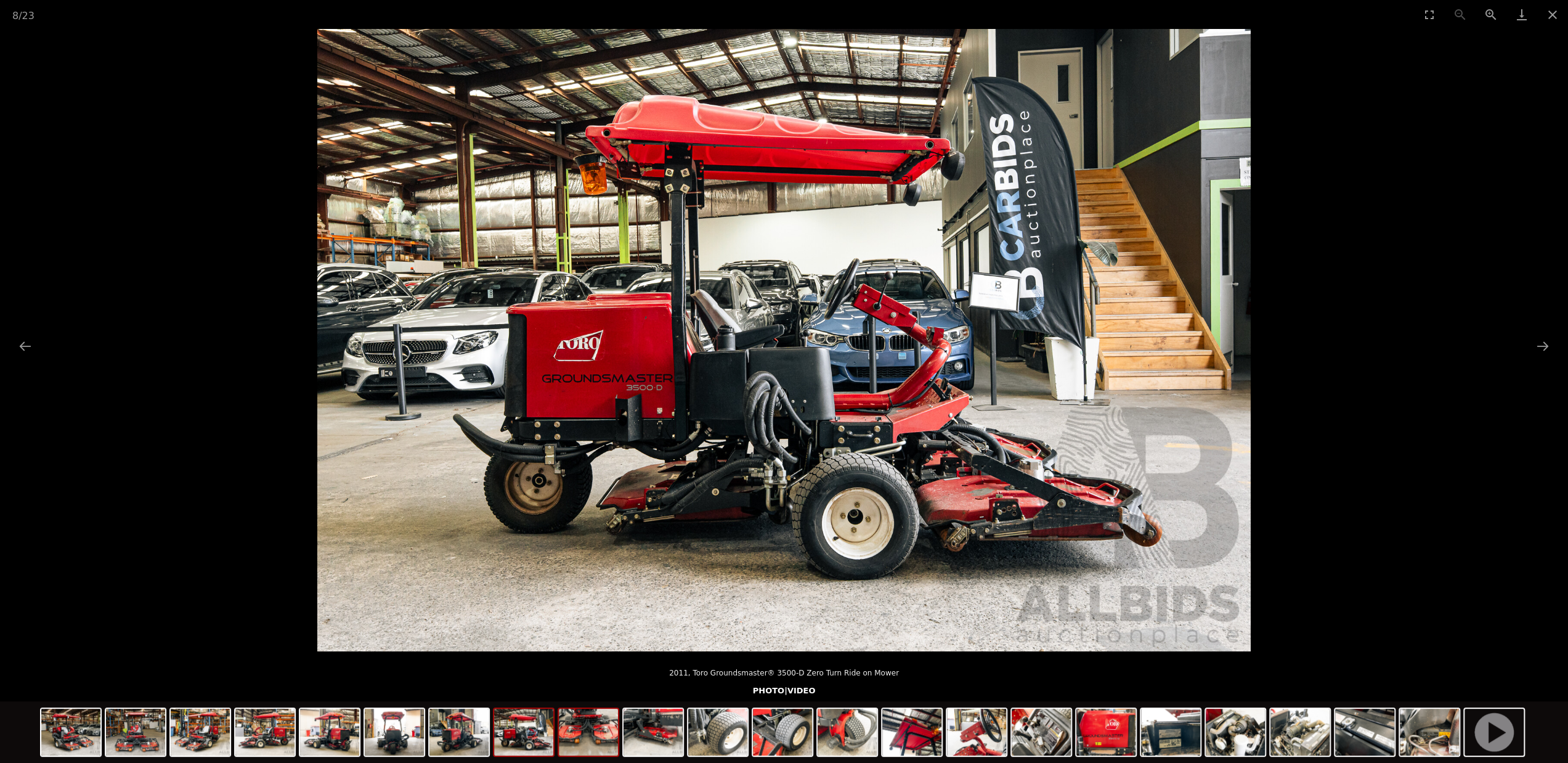
click at [580, 738] on img at bounding box center [588, 732] width 59 height 47
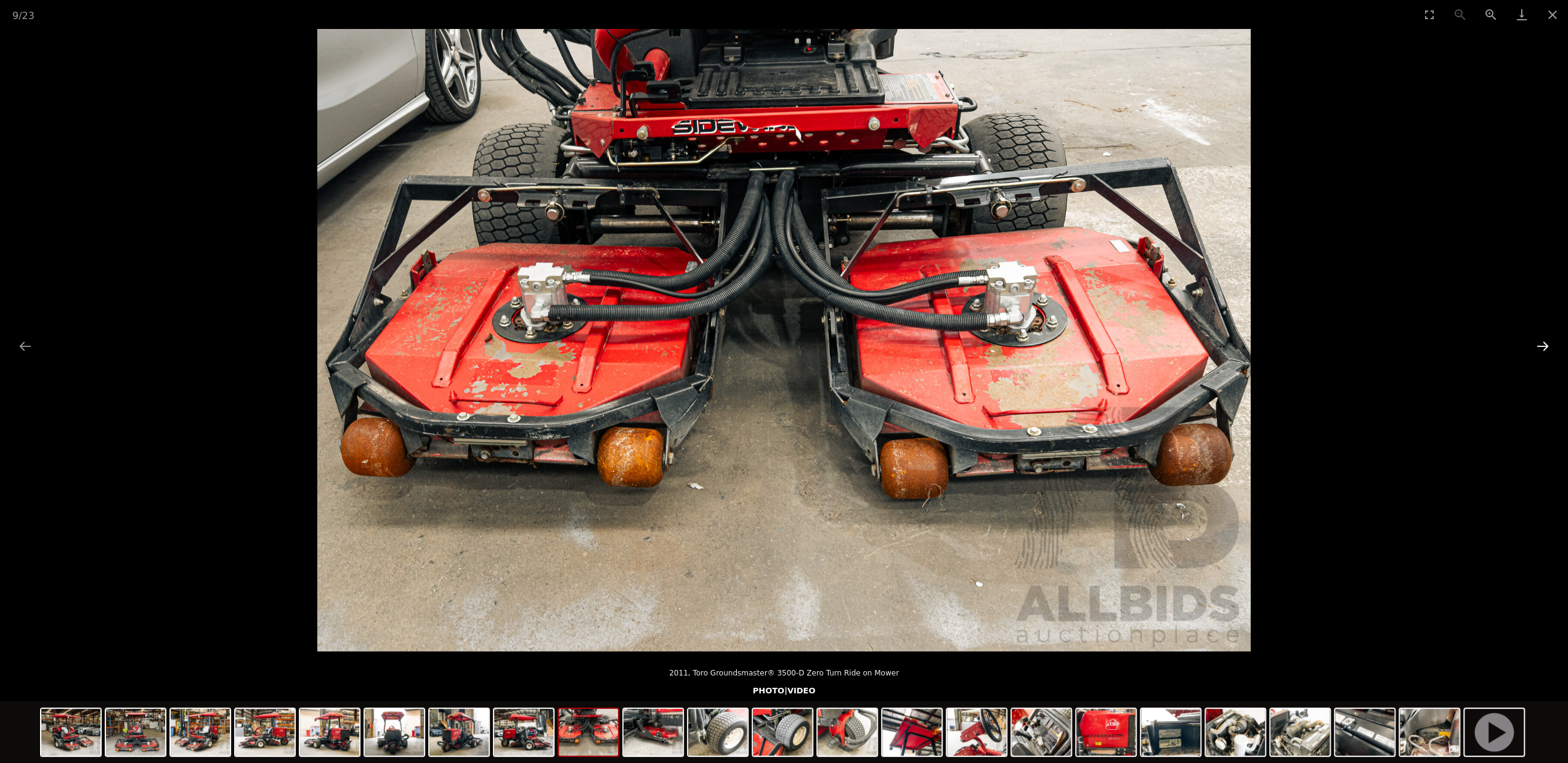
click at [1543, 345] on button "Next slide" at bounding box center [1543, 346] width 26 height 24
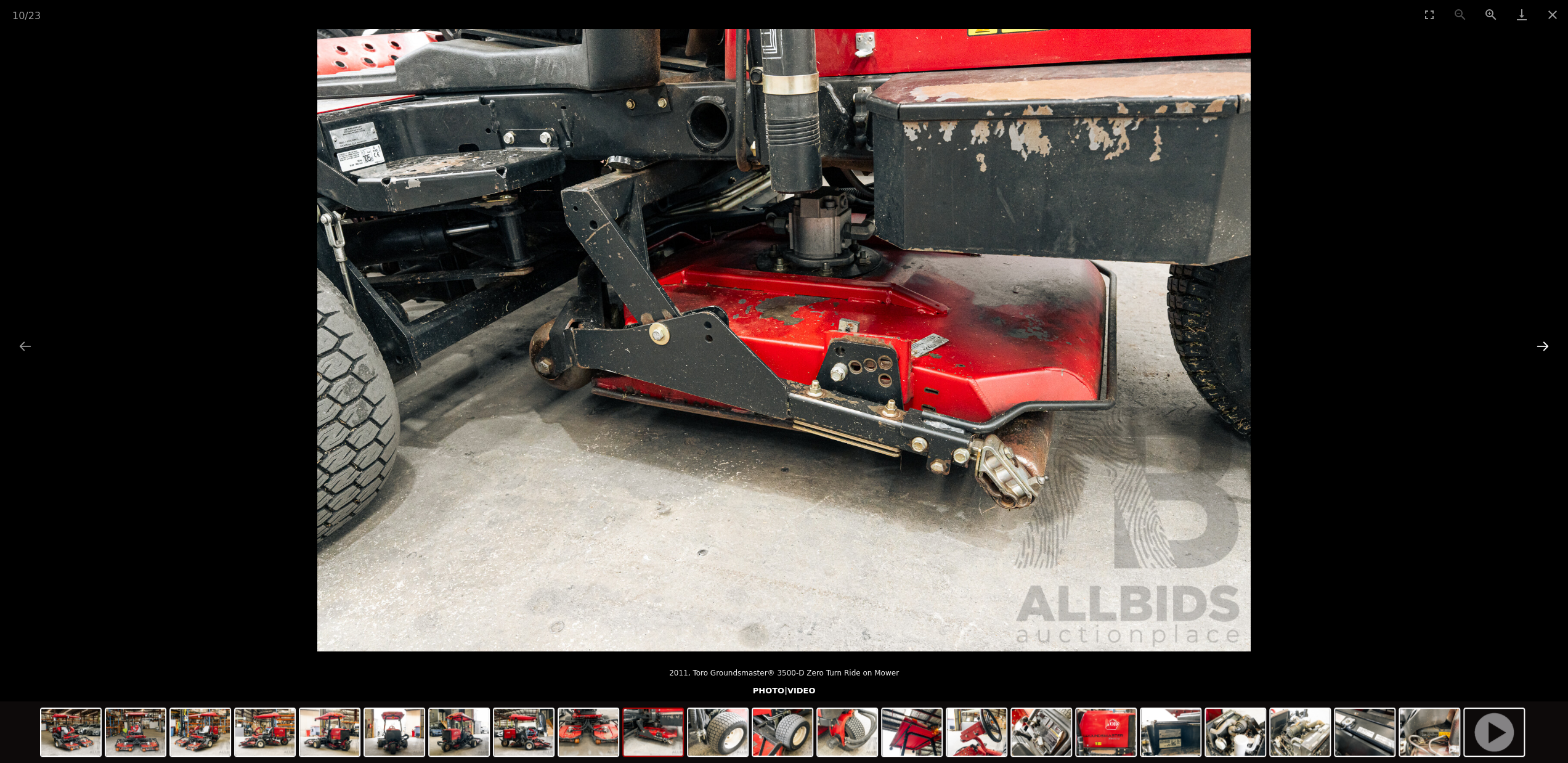
click at [1542, 345] on button "Next slide" at bounding box center [1543, 346] width 26 height 24
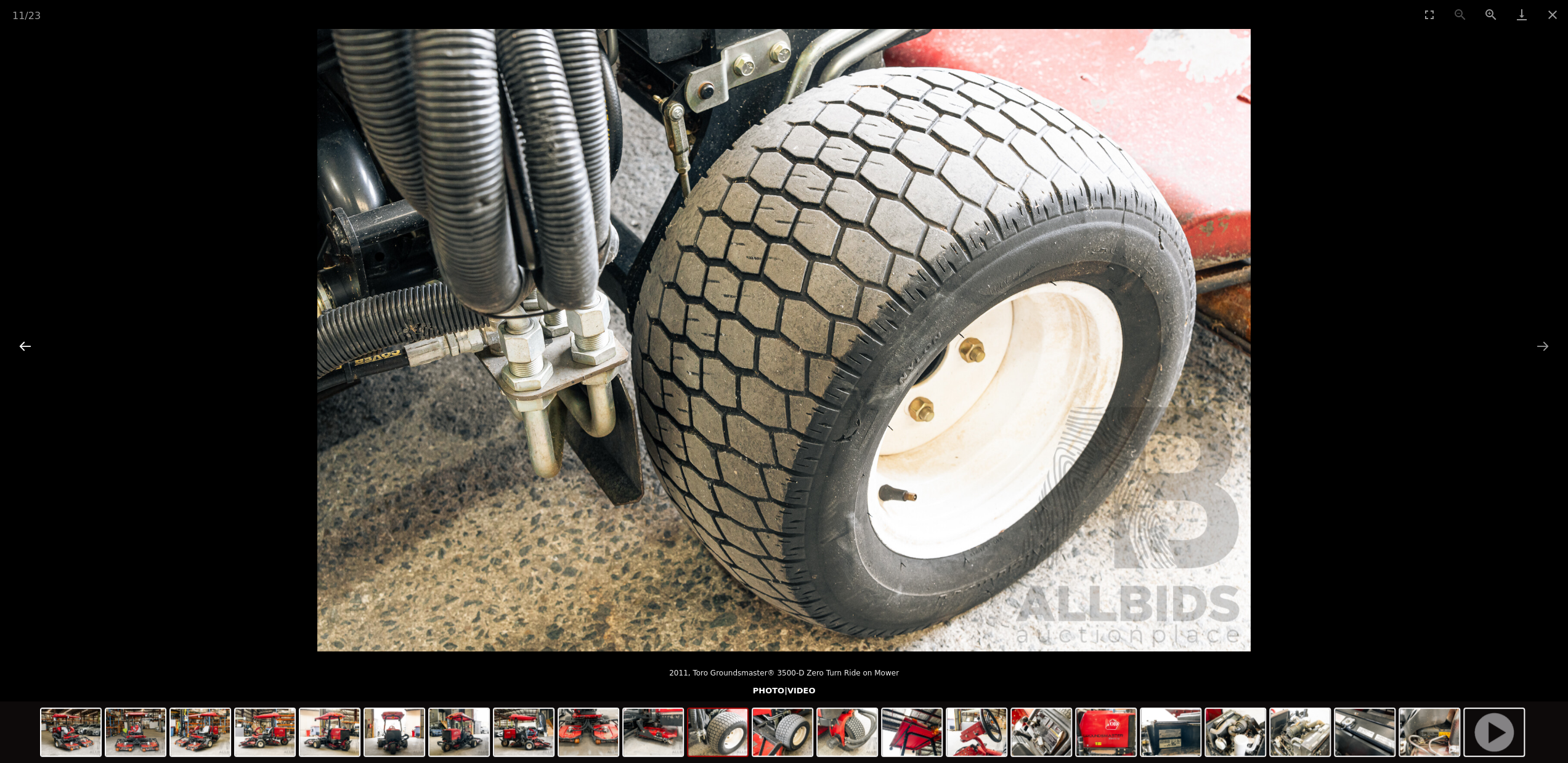
click at [25, 346] on button "Previous slide" at bounding box center [25, 346] width 26 height 24
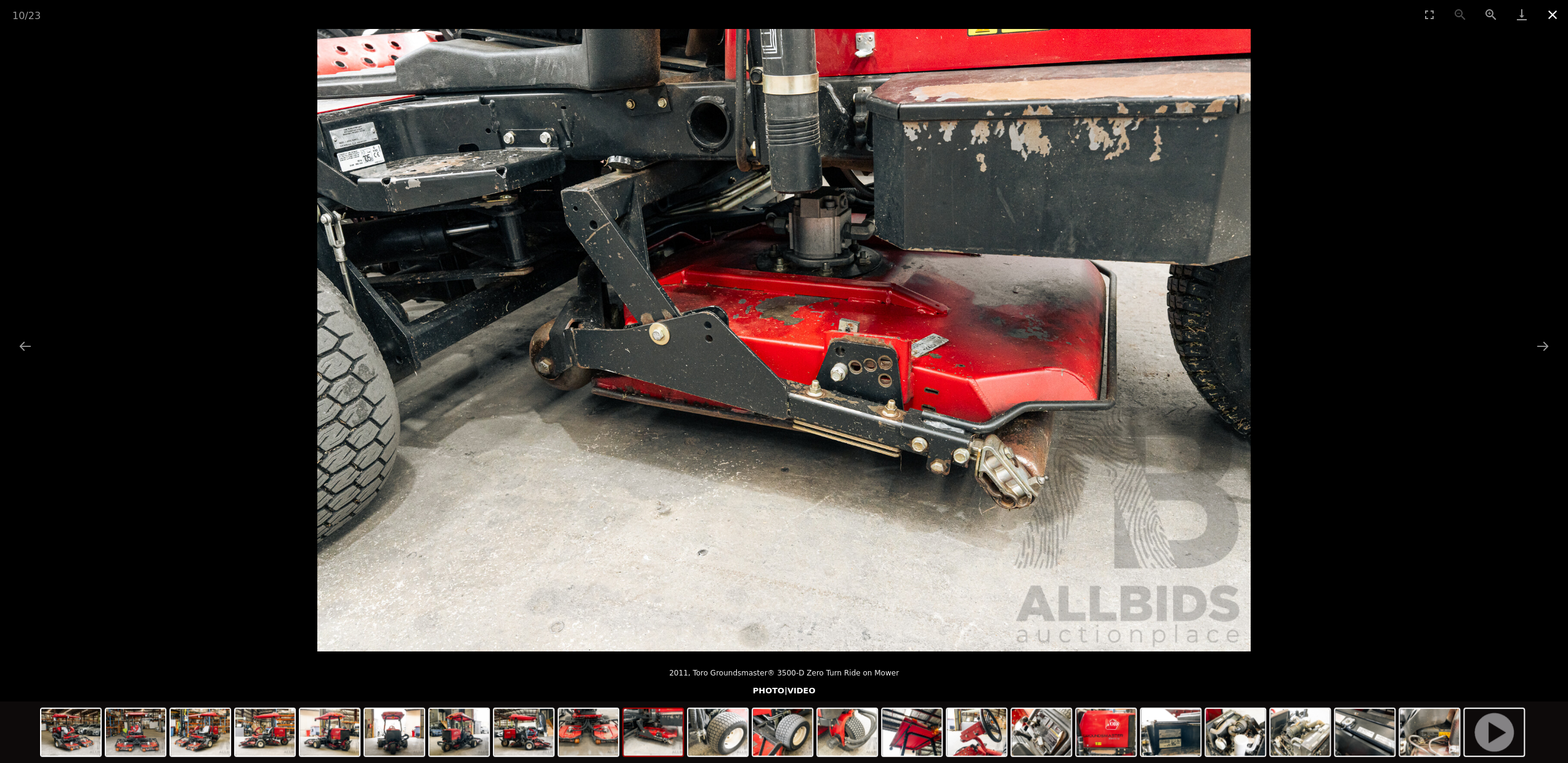
click at [1551, 13] on button "Close gallery" at bounding box center [1552, 14] width 30 height 29
